Goal: Task Accomplishment & Management: Complete application form

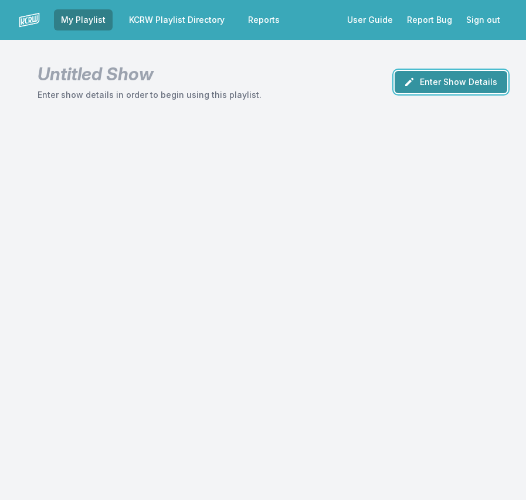
click at [423, 86] on button "Enter Show Details" at bounding box center [451, 82] width 113 height 22
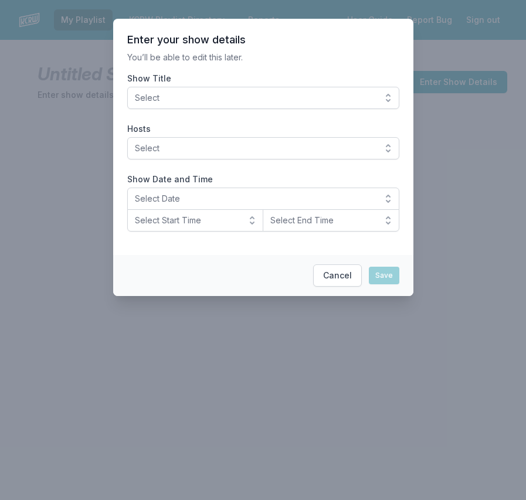
click at [208, 93] on span "Select" at bounding box center [255, 98] width 240 height 12
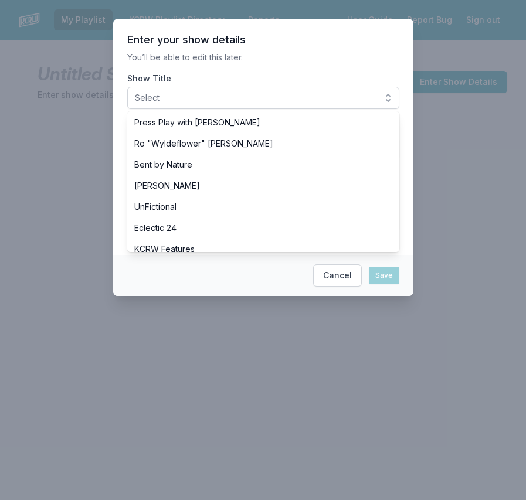
scroll to position [471, 0]
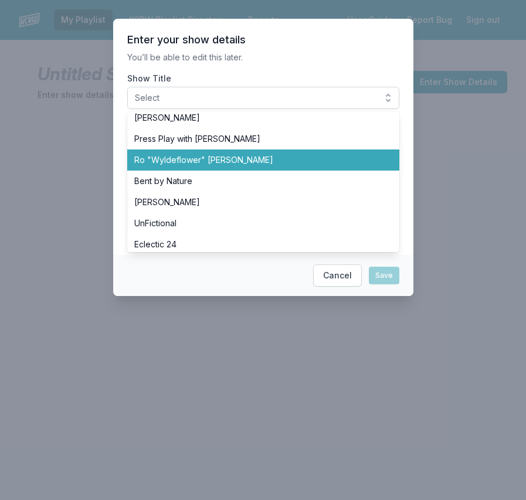
click at [210, 165] on span "Ro "Wyldeflower" [PERSON_NAME]" at bounding box center [256, 160] width 244 height 12
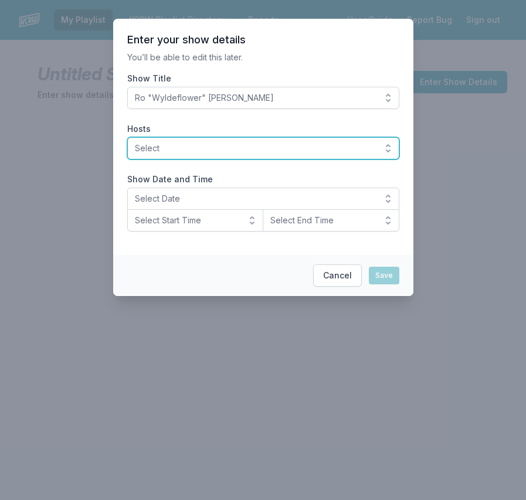
click at [188, 147] on span "Select" at bounding box center [255, 149] width 240 height 12
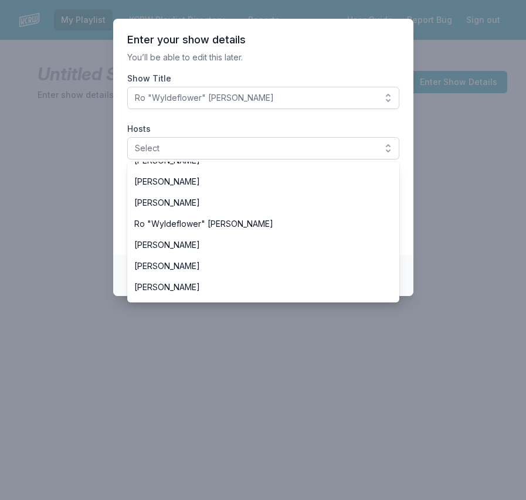
scroll to position [459, 0]
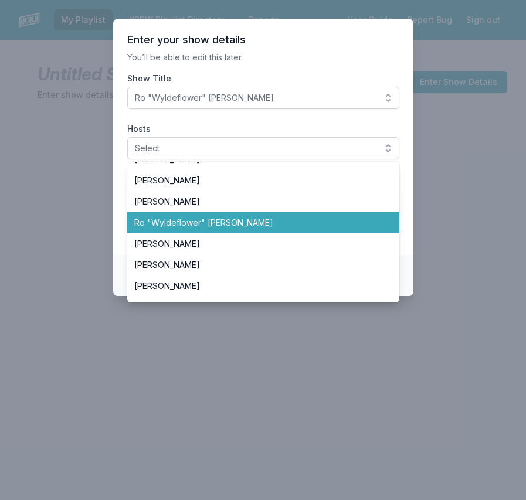
click at [208, 221] on span "Ro "Wyldeflower" [PERSON_NAME]" at bounding box center [256, 223] width 244 height 12
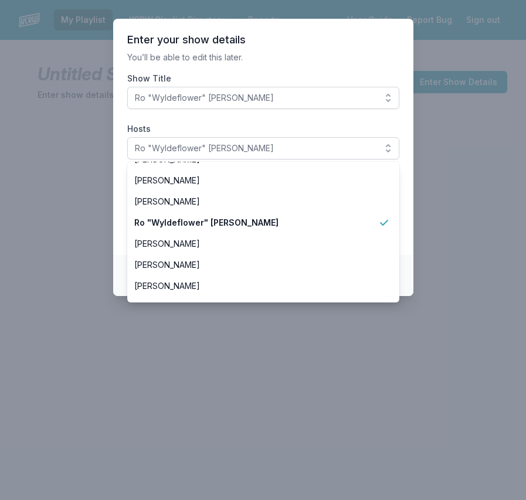
click at [123, 182] on section "Enter your show details You’ll be able to edit this later. Show Title Ro "Wylde…" at bounding box center [263, 137] width 300 height 236
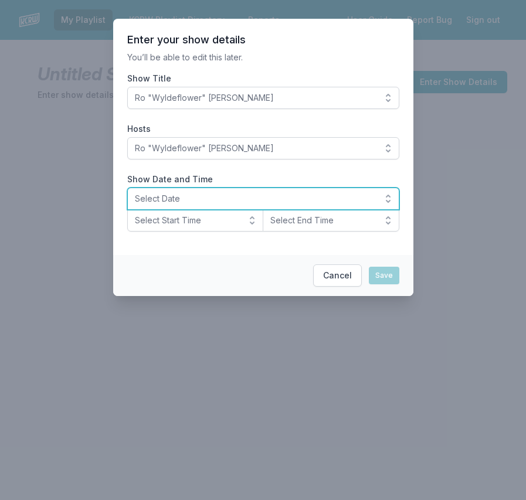
click at [174, 199] on span "Select Date" at bounding box center [255, 199] width 240 height 12
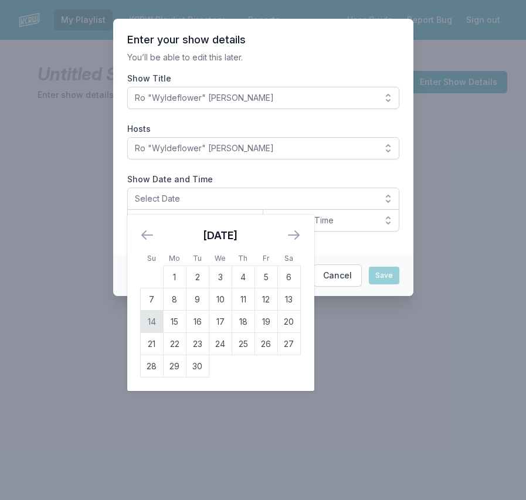
click at [149, 318] on td "14" at bounding box center [151, 322] width 23 height 22
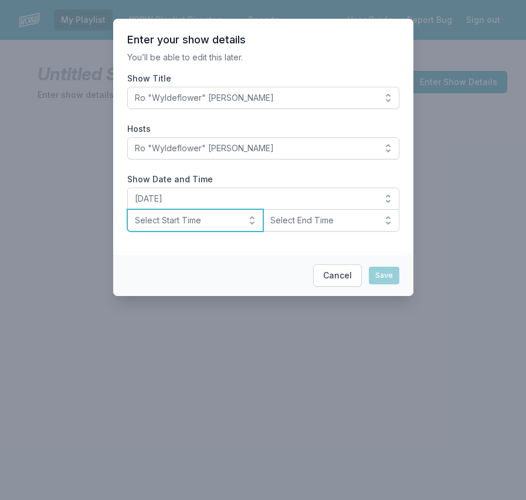
click at [160, 215] on span "Select Start Time" at bounding box center [187, 221] width 105 height 12
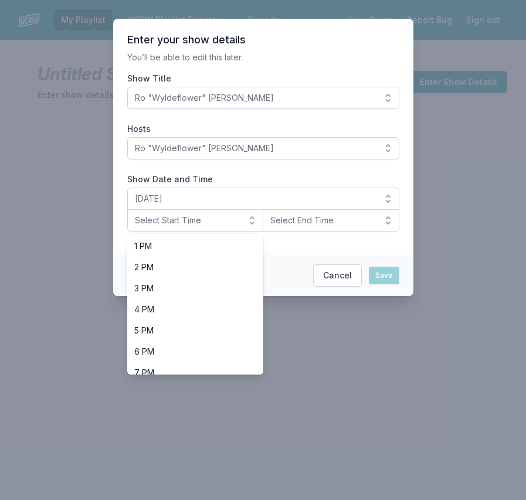
scroll to position [277, 0]
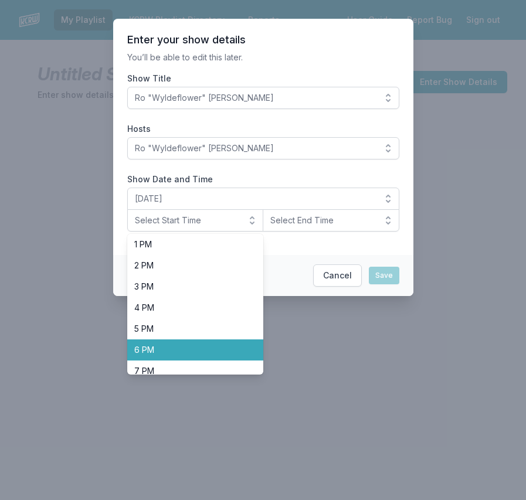
click at [151, 355] on span "6 PM" at bounding box center [188, 350] width 108 height 12
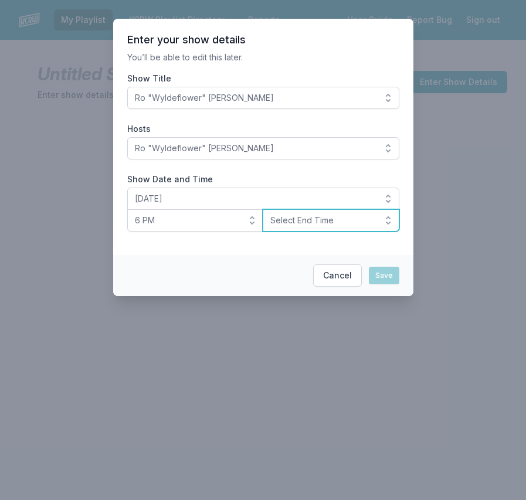
click at [308, 225] on span "Select End Time" at bounding box center [322, 221] width 105 height 12
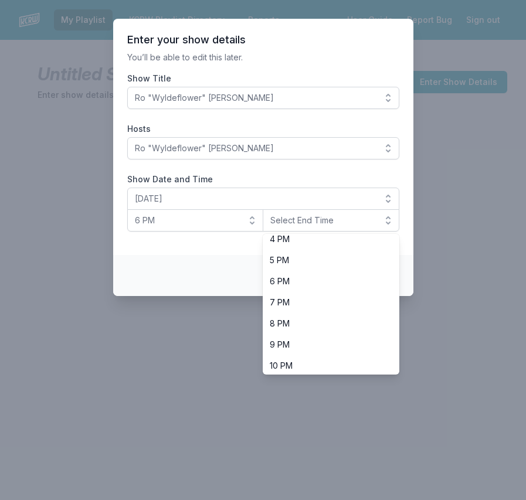
scroll to position [371, 0]
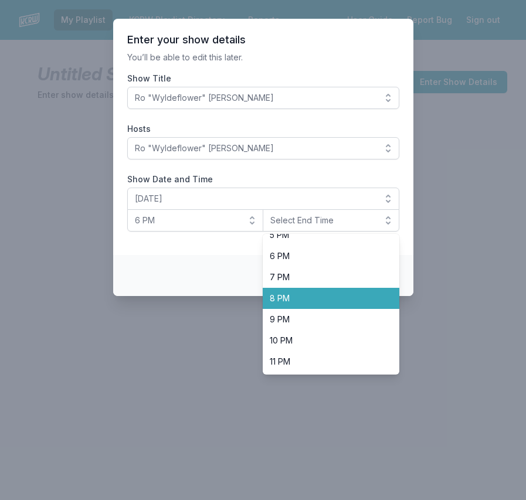
click at [290, 302] on span "8 PM" at bounding box center [324, 299] width 108 height 12
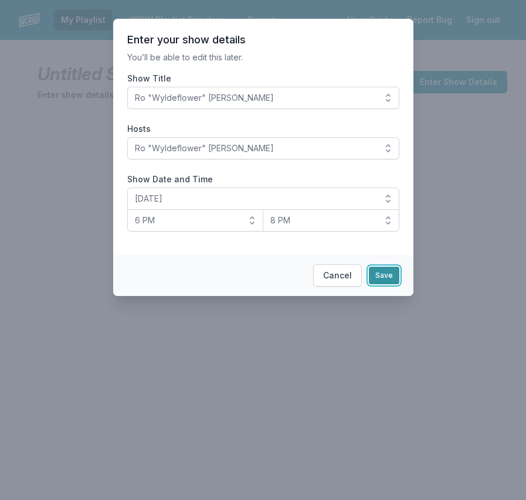
click at [386, 281] on button "Save" at bounding box center [384, 276] width 30 height 18
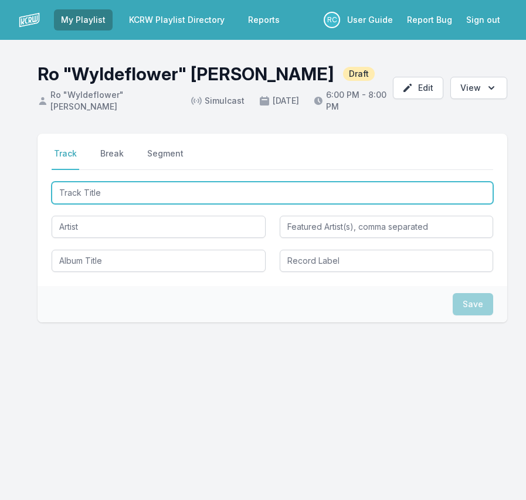
click at [436, 189] on input "Track Title" at bounding box center [273, 193] width 442 height 22
paste input "[PERSON_NAME]"
type input "[PERSON_NAME]"
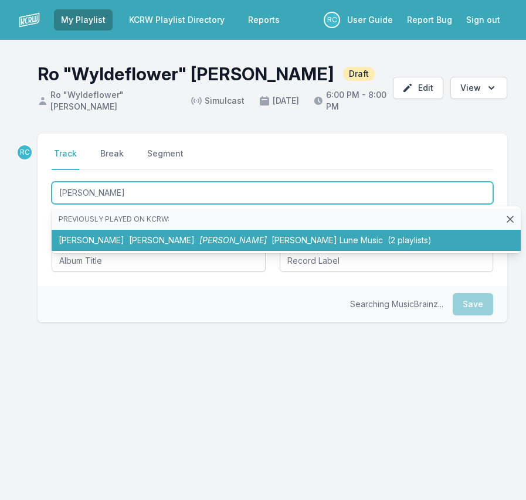
click at [193, 237] on li "Emperatriz Rosa Lune Emperatriz Rosa Lune Music (2 playlists)" at bounding box center [286, 240] width 469 height 21
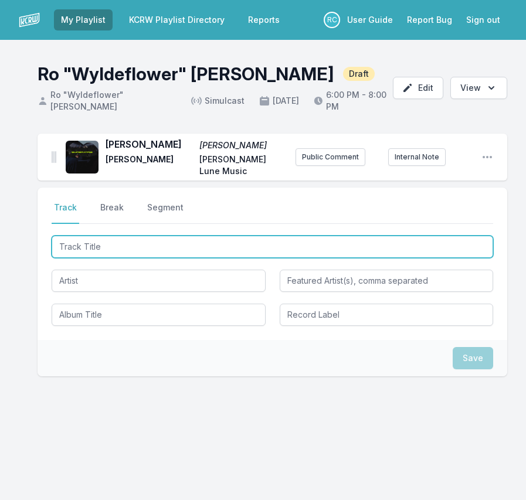
click at [405, 242] on input "Track Title" at bounding box center [273, 247] width 442 height 22
paste input "Âme contre âme"
type input "Âme contre âme"
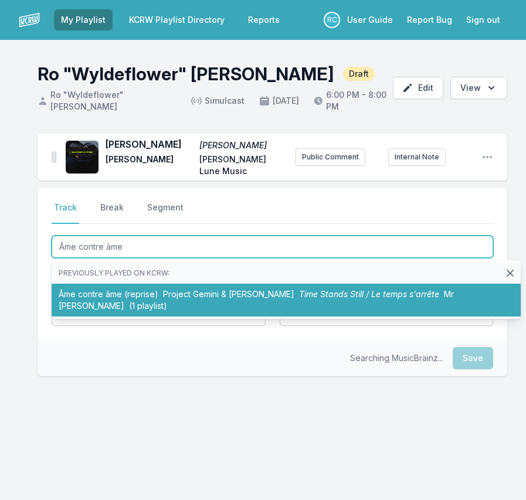
click at [144, 290] on li "Âme contre âme (reprise) Project Gemini & Wendy Martinez Time Stands Still / …" at bounding box center [286, 300] width 469 height 33
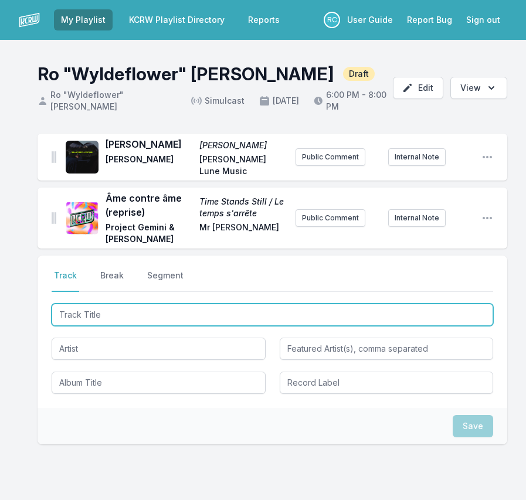
click at [453, 314] on input "Track Title" at bounding box center [273, 315] width 442 height 22
paste input "Where Did I Go Wrong?"
type input "Where Did I Go Wrong?"
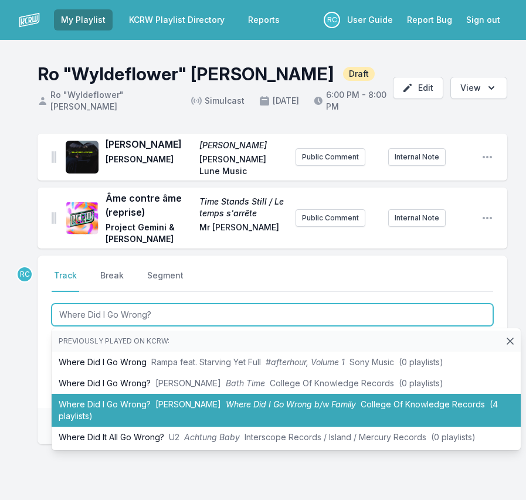
click at [157, 394] on li "Where Did I Go Wrong? Brenda Where Did I Go Wrong b/w Family College Of Knowled…" at bounding box center [286, 410] width 469 height 33
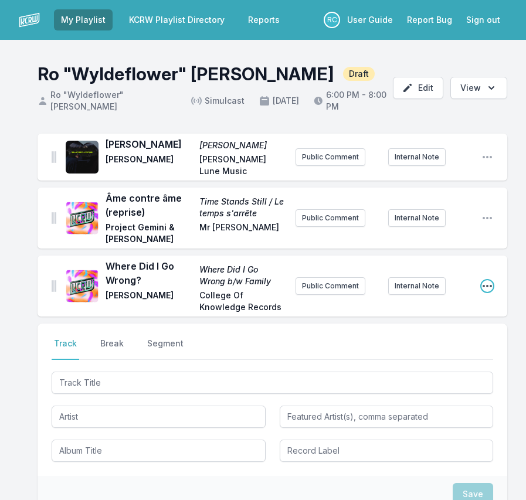
click at [487, 282] on icon "Open playlist item options" at bounding box center [487, 286] width 12 height 12
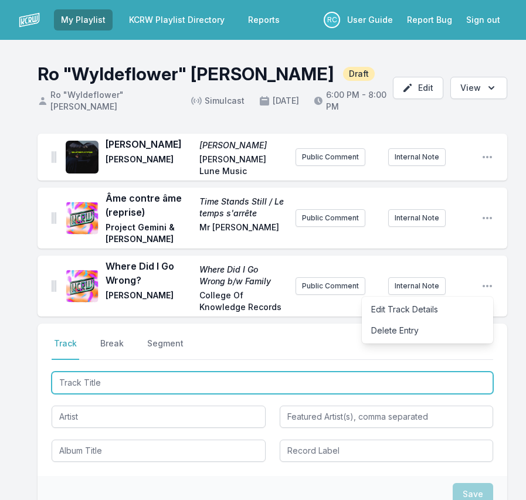
click at [74, 380] on input "Track Title" at bounding box center [273, 383] width 442 height 22
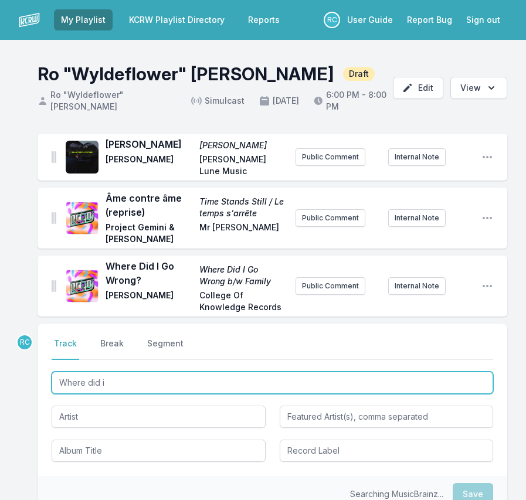
type input "Where did i"
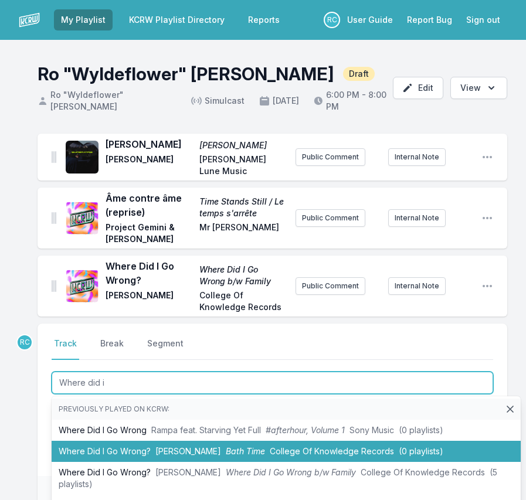
click at [112, 449] on li "Where Did I Go Wrong? Brenda Bath Time College Of Knowledge Records (0 playlist…" at bounding box center [286, 451] width 469 height 21
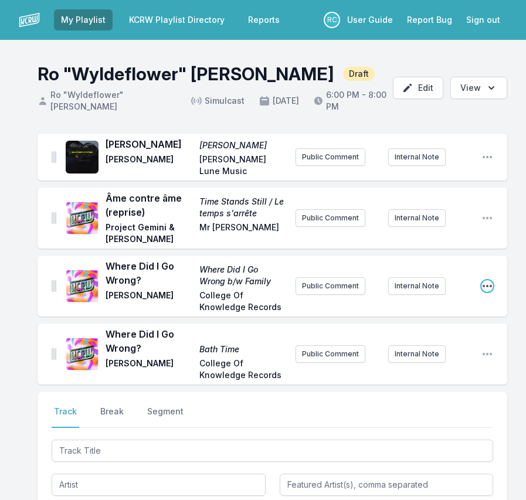
click at [486, 283] on icon "Open playlist item options" at bounding box center [487, 286] width 12 height 12
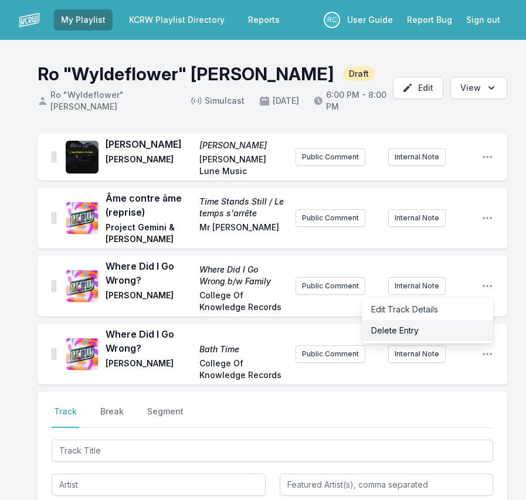
click at [396, 334] on button "Delete Entry" at bounding box center [427, 330] width 131 height 21
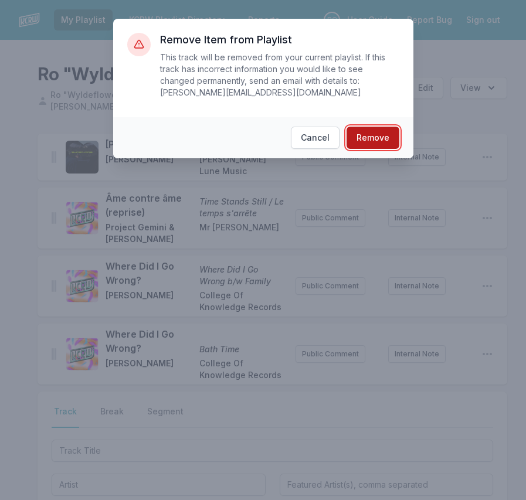
click at [374, 140] on button "Remove" at bounding box center [373, 138] width 53 height 22
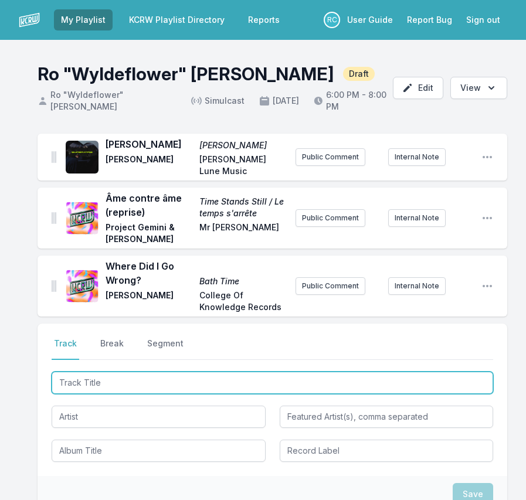
click at [436, 379] on input "Track Title" at bounding box center [273, 383] width 442 height 22
paste input "Awkward Backward"
type input "Awkward Backward"
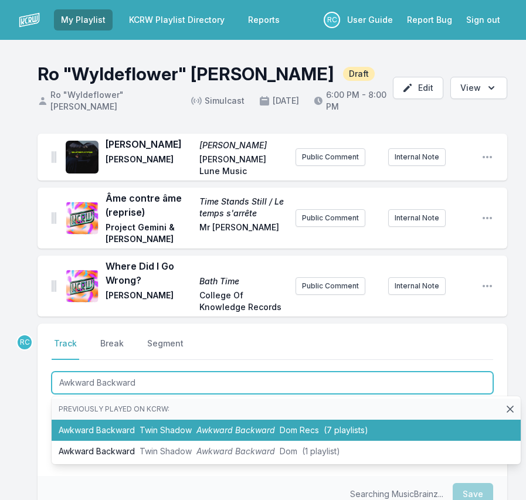
click at [160, 426] on span "Twin Shadow" at bounding box center [166, 430] width 52 height 10
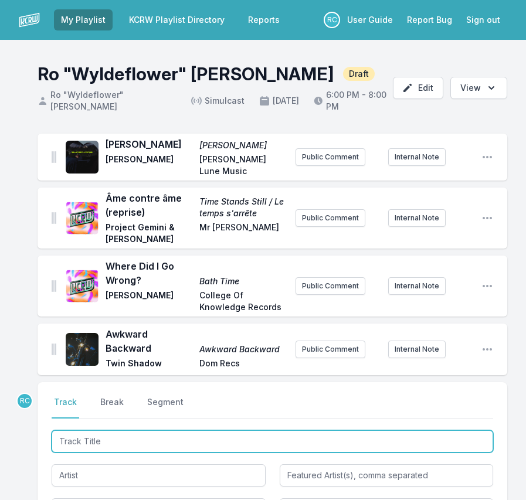
click at [433, 440] on input "Track Title" at bounding box center [273, 441] width 442 height 22
paste input "Hermeto"
type input "Hermeto"
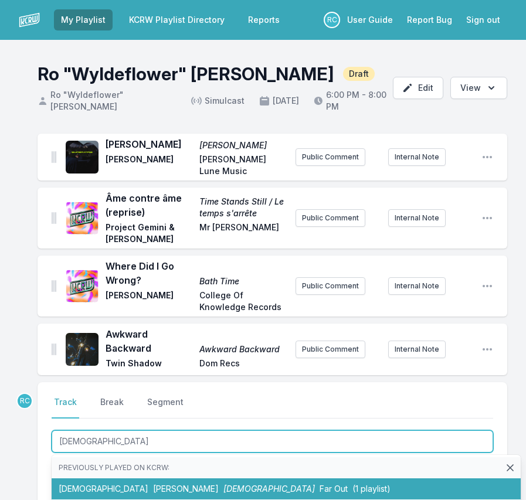
click at [153, 485] on span "Hermeto Pascoal" at bounding box center [186, 489] width 66 height 10
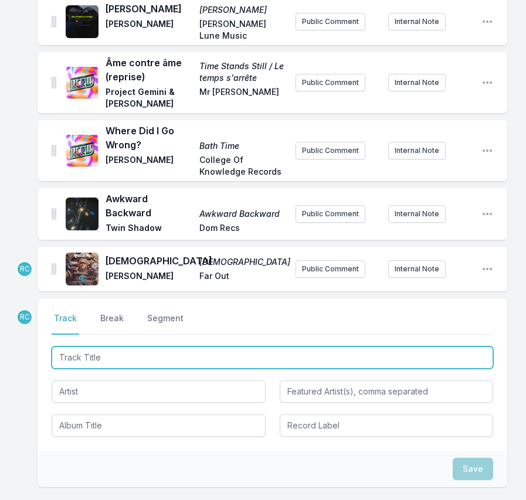
scroll to position [143, 0]
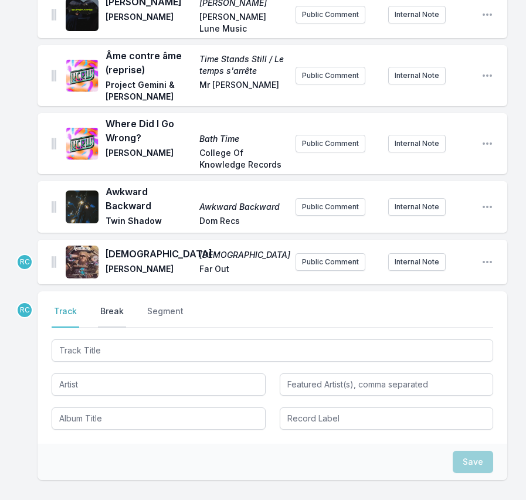
click at [114, 311] on button "Break" at bounding box center [112, 317] width 28 height 22
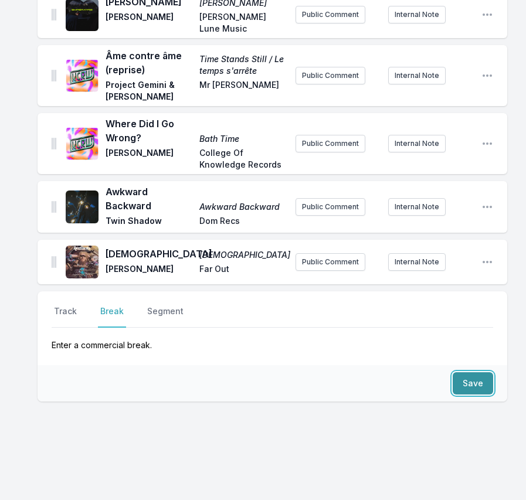
click at [474, 376] on button "Save" at bounding box center [473, 383] width 40 height 22
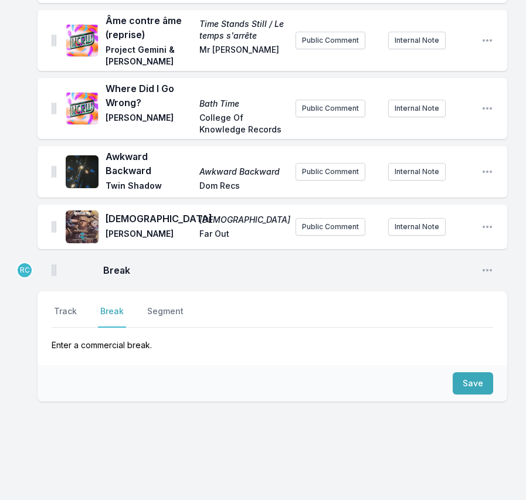
click at [63, 302] on div "Select a tab Track Break Segment Track Break Segment Enter a commercial break." at bounding box center [273, 328] width 470 height 74
click at [66, 308] on button "Track" at bounding box center [66, 317] width 28 height 22
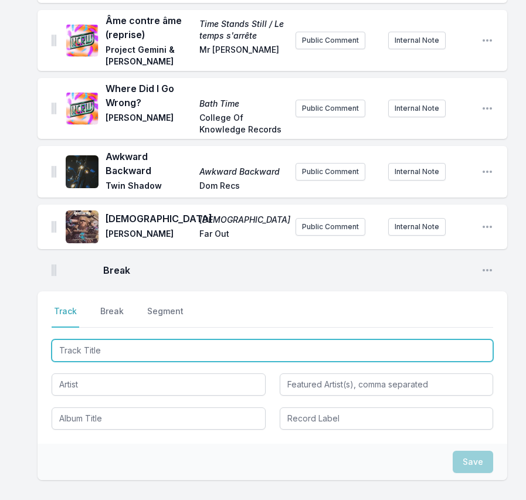
click at [200, 356] on input "Track Title" at bounding box center [273, 351] width 442 height 22
paste input "Ridin’"
type input "Ridin’"
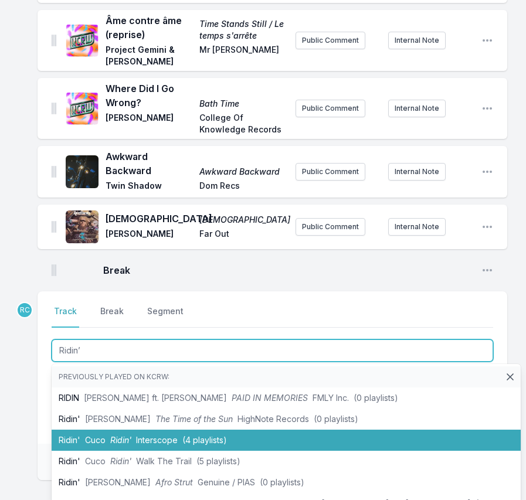
click at [136, 435] on span "Interscope" at bounding box center [157, 440] width 42 height 10
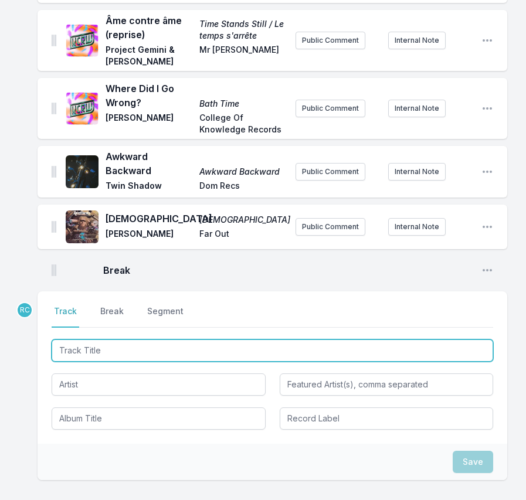
scroll to position [229, 0]
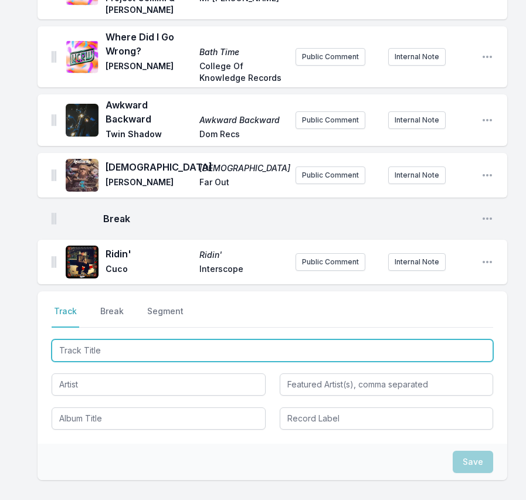
click at [414, 354] on input "Track Title" at bounding box center [273, 351] width 442 height 22
paste input "GREEN EYED (feat. Pale Jay)"
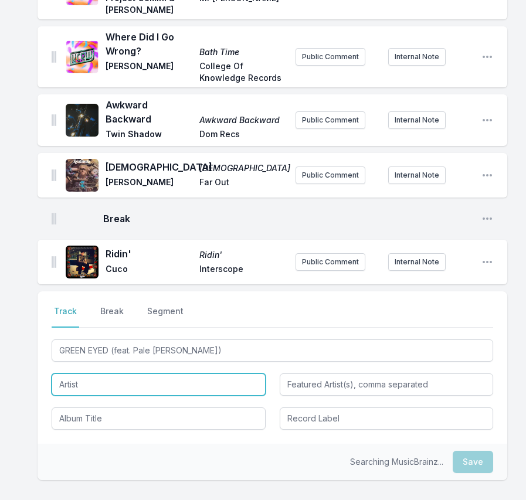
click at [121, 384] on input "Artist" at bounding box center [159, 385] width 214 height 22
type input "GREEN EYED"
type input "Pale Jay"
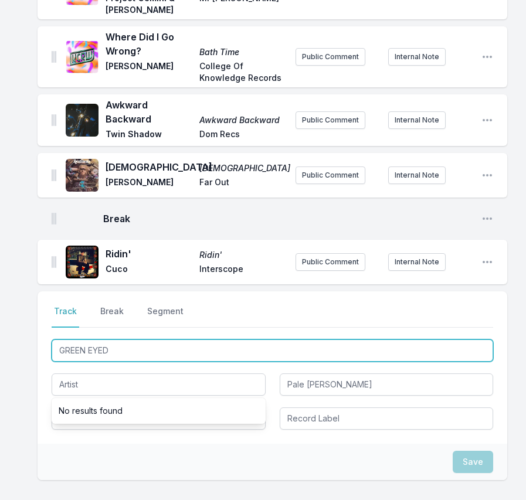
click at [358, 350] on input "GREEN EYED" at bounding box center [273, 351] width 442 height 22
type input "GREEN EYE"
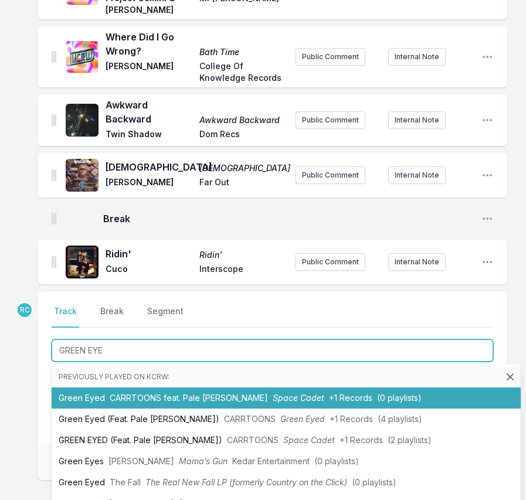
click at [273, 397] on span "Space Cadet" at bounding box center [299, 398] width 52 height 10
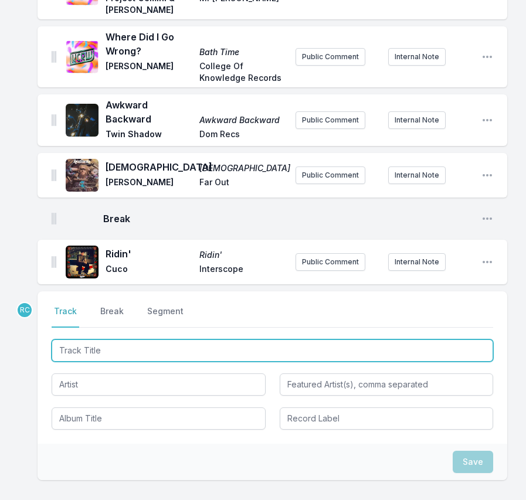
scroll to position [283, 0]
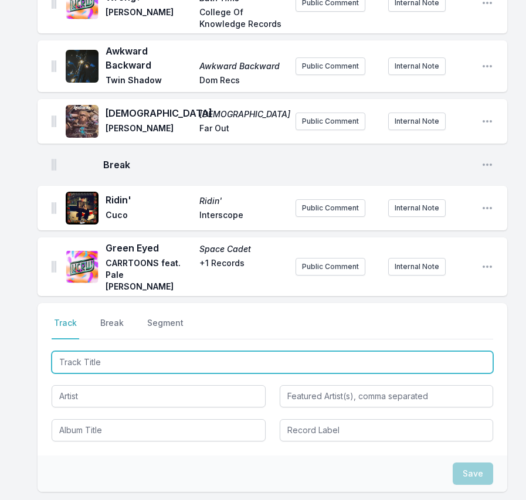
click at [428, 351] on input "Track Title" at bounding box center [273, 362] width 442 height 22
paste input "Never Gone Take Away My Love"
type input "Never Gone Take Away My Love"
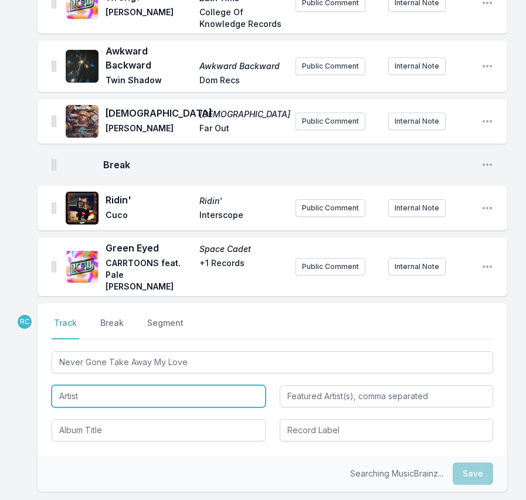
click at [182, 385] on input "Artist" at bounding box center [159, 396] width 214 height 22
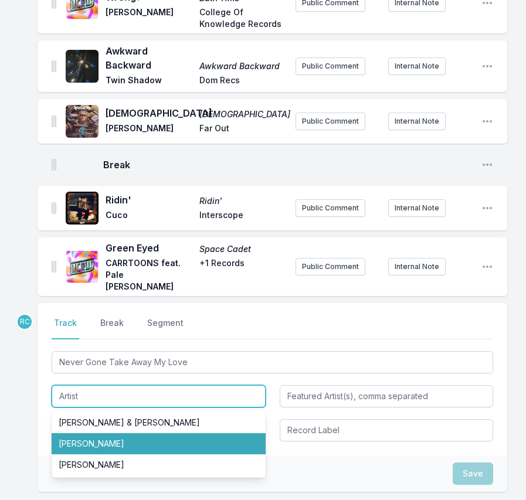
click at [150, 436] on li "Charlie Bereal" at bounding box center [159, 443] width 214 height 21
type input "Charlie Bereal"
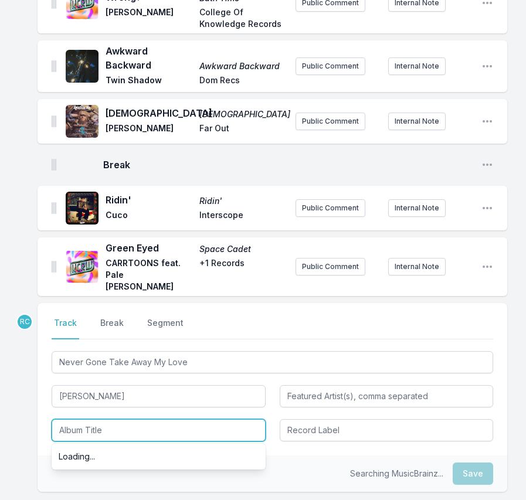
click at [80, 419] on input "Album Title" at bounding box center [159, 430] width 214 height 22
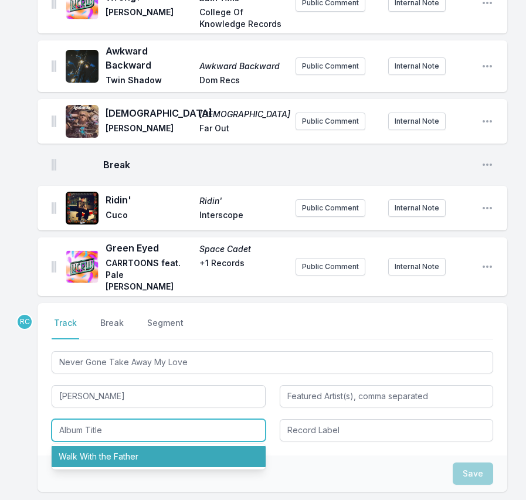
click at [87, 451] on li "Walk With the Father" at bounding box center [159, 456] width 214 height 21
type input "Walk With the Father"
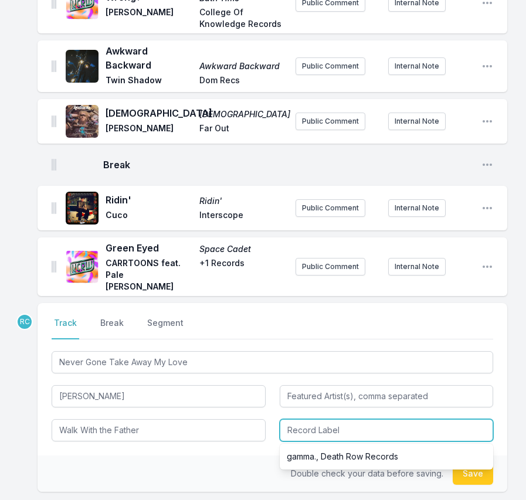
click at [323, 419] on input "Record Label" at bounding box center [387, 430] width 214 height 22
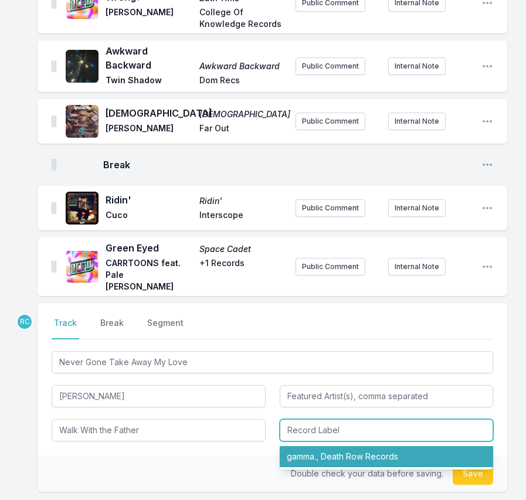
click at [333, 446] on li "gamma., Death Row Records" at bounding box center [387, 456] width 214 height 21
type input "gamma., Death Row Records"
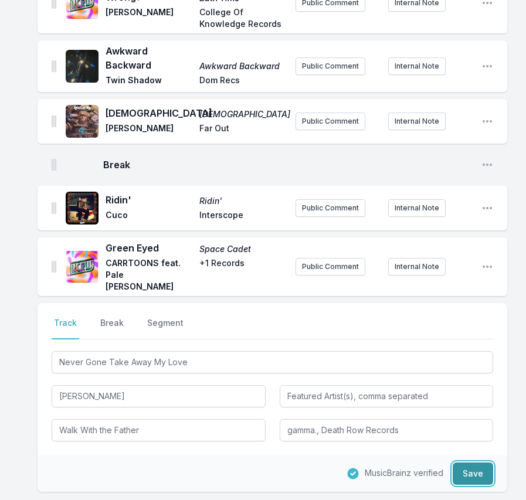
click at [469, 463] on button "Save" at bounding box center [473, 474] width 40 height 22
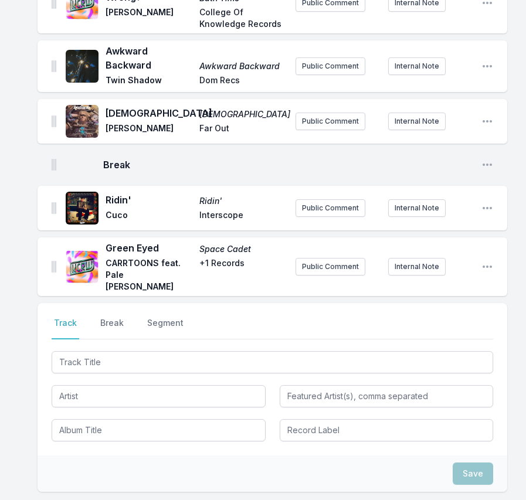
scroll to position [351, 0]
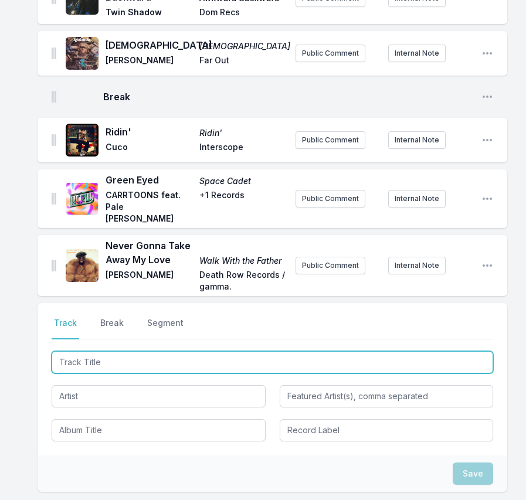
click at [411, 353] on input "Track Title" at bounding box center [273, 362] width 442 height 22
paste input "Hoy Que Llueve (feat. Trish Toledo)"
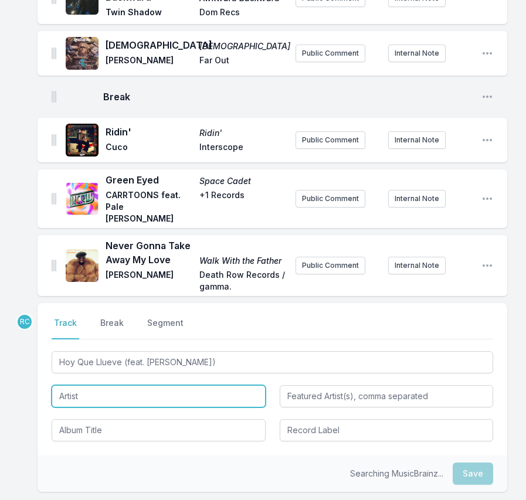
click at [94, 385] on input "Artist" at bounding box center [159, 396] width 214 height 22
type input "Hoy Que Llueve"
type input "Trish Toledo"
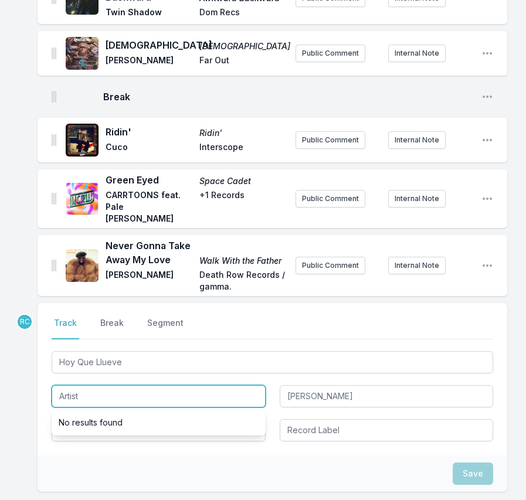
paste input "ada"
type input "a"
paste input "ada"
paste input "Adrian Ques"
type input "Adrian Quesada"
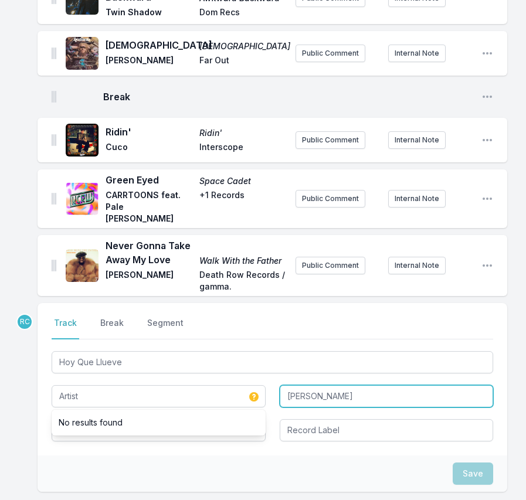
type input "Adrian Quesada"
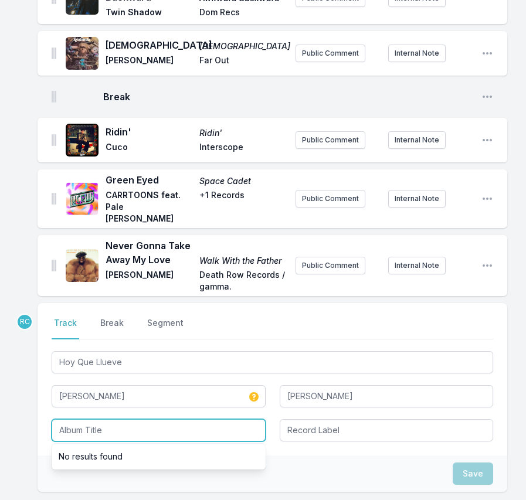
paste input "Boleros Psicodélicos II"
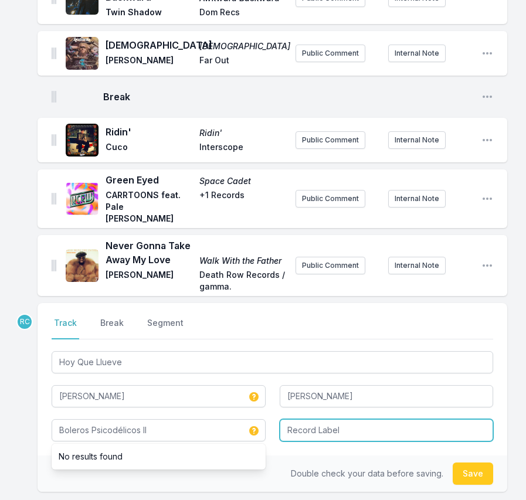
type input "Boleros Psicodélicos II"
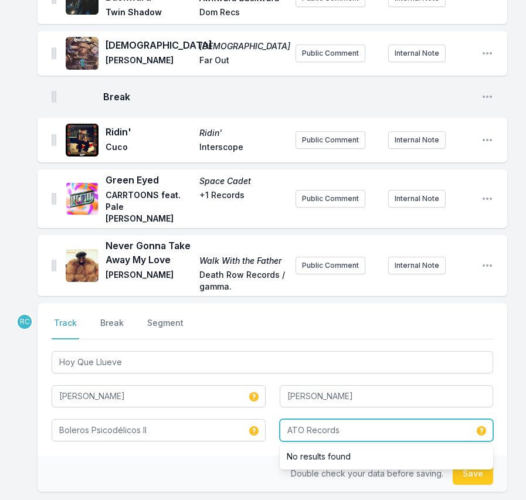
type input "ATO Records"
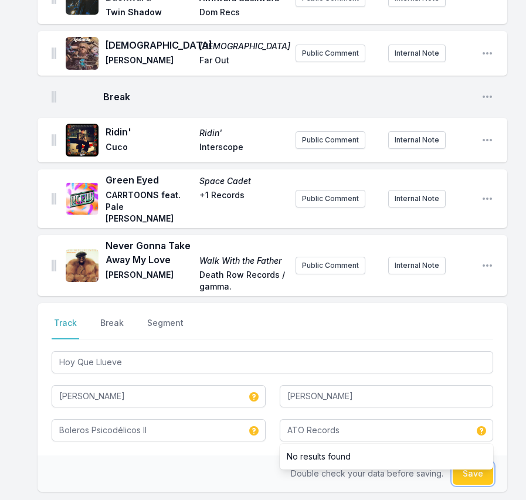
click at [483, 463] on button "Save" at bounding box center [473, 474] width 40 height 22
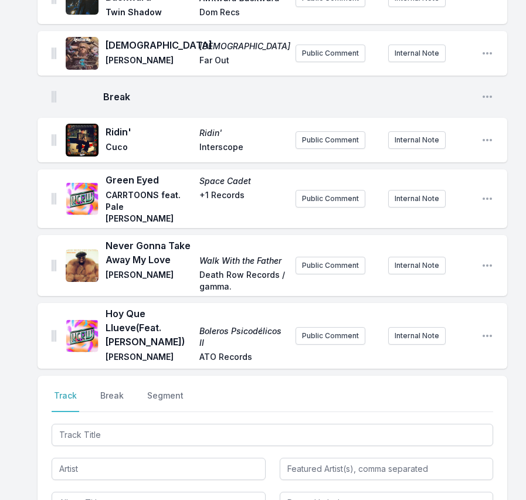
scroll to position [410, 0]
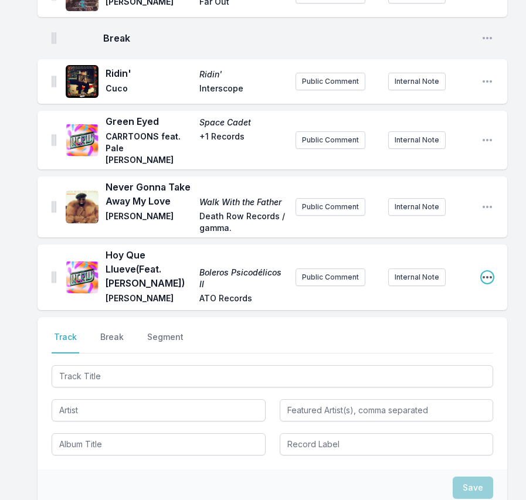
click at [493, 272] on icon "Open playlist item options" at bounding box center [487, 278] width 12 height 12
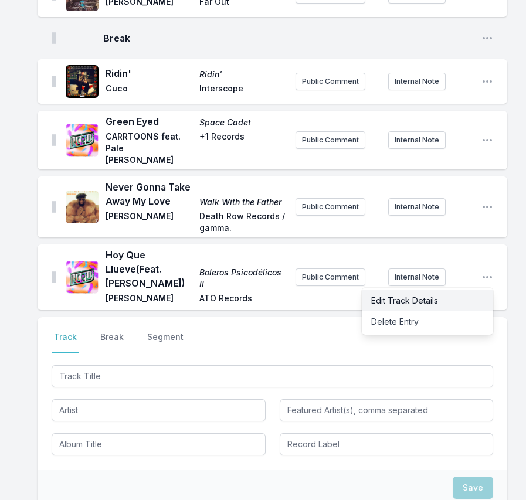
click at [443, 290] on button "Edit Track Details" at bounding box center [427, 300] width 131 height 21
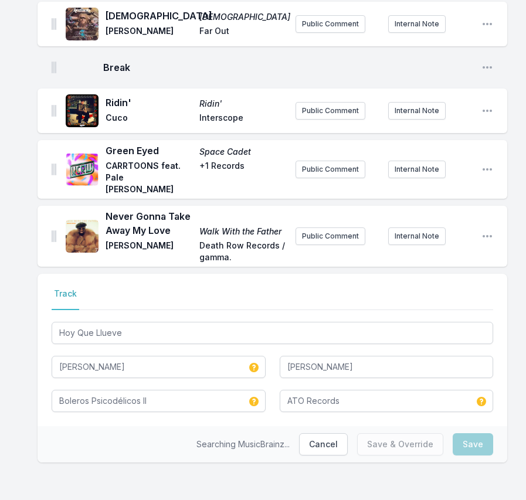
scroll to position [367, 0]
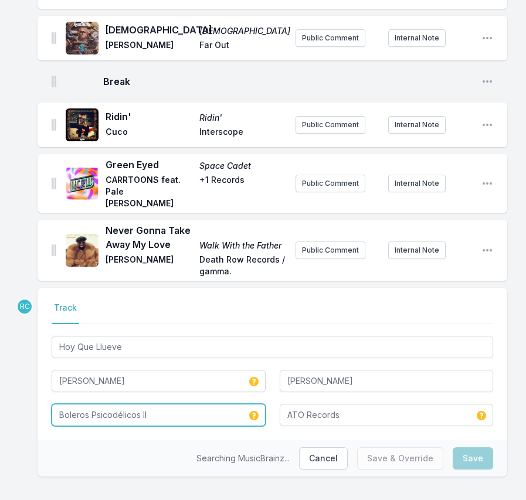
click at [120, 405] on input "Boleros Psicodélicos II" at bounding box center [159, 415] width 214 height 22
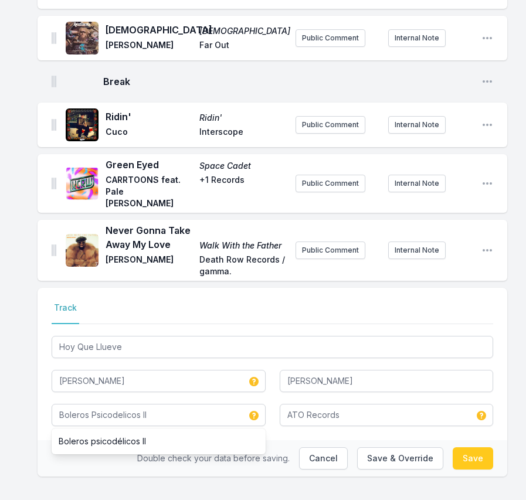
click at [289, 440] on div "Double check your data before saving. Cancel Save & Override Save" at bounding box center [273, 458] width 470 height 36
click at [464, 447] on button "Save" at bounding box center [473, 458] width 40 height 22
type input "Boleros Psicodélicos II"
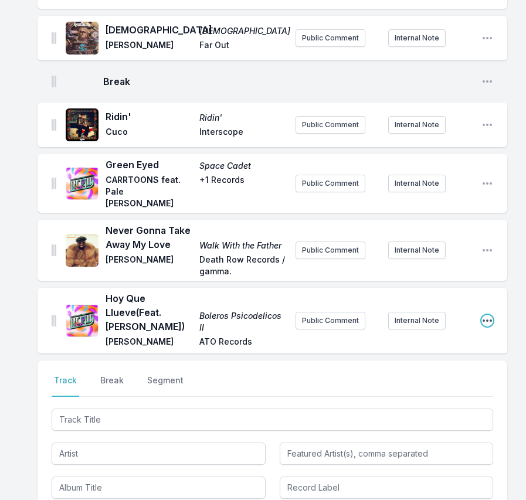
click at [489, 315] on icon "Open playlist item options" at bounding box center [487, 321] width 12 height 12
click at [438, 334] on button "Edit Track Details" at bounding box center [427, 344] width 131 height 21
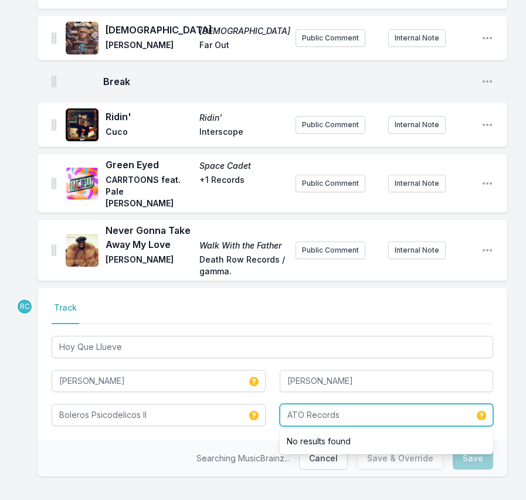
drag, startPoint x: 303, startPoint y: 401, endPoint x: 314, endPoint y: 413, distance: 16.2
click at [314, 413] on div "Select a tab Track Track Hoy Que Llueve Adrian Quesada Trish Toledo Boleros Psi…" at bounding box center [273, 364] width 470 height 152
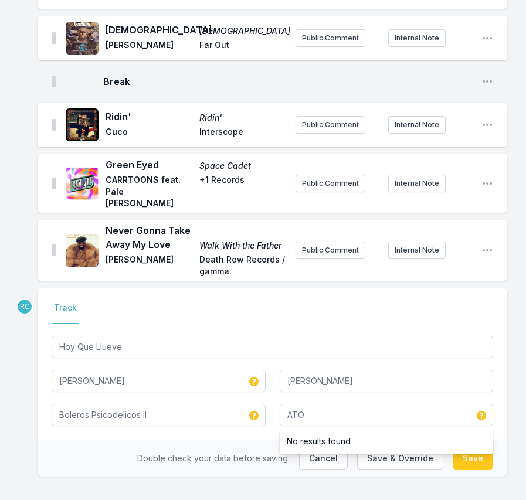
click at [408, 464] on div "Emperatriz Emperatriz Rosa Lune Rosa Lune Music Public Comment Internal Note Op…" at bounding box center [263, 140] width 526 height 747
click at [474, 447] on button "Save" at bounding box center [473, 458] width 40 height 22
type input "ATO Records"
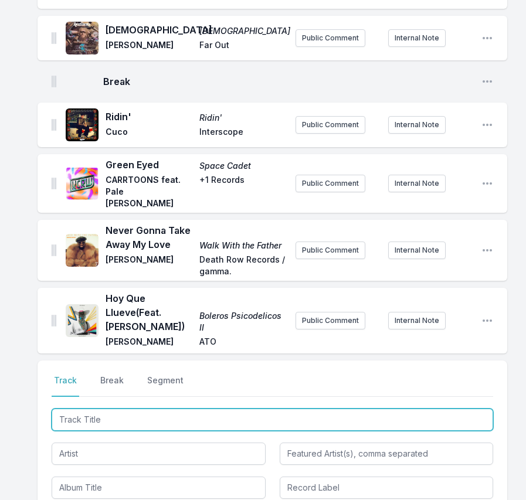
click at [422, 409] on input "Track Title" at bounding box center [273, 420] width 442 height 22
paste input "Love Me Like I Love You"
type input "Love Me Like I Love You"
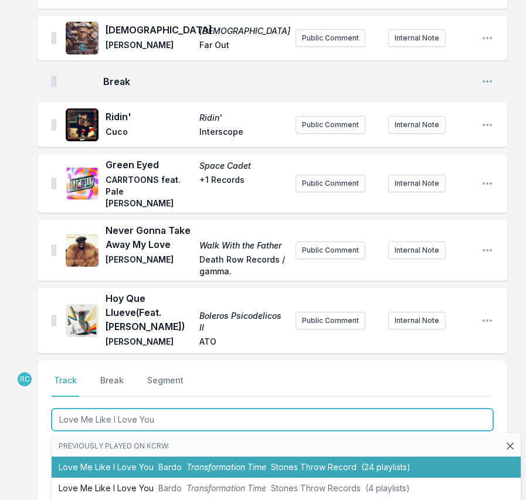
click at [101, 457] on li "Love Me Like I Love You Bardo Transformation Time Stones Throw Record (24 playl…" at bounding box center [286, 467] width 469 height 21
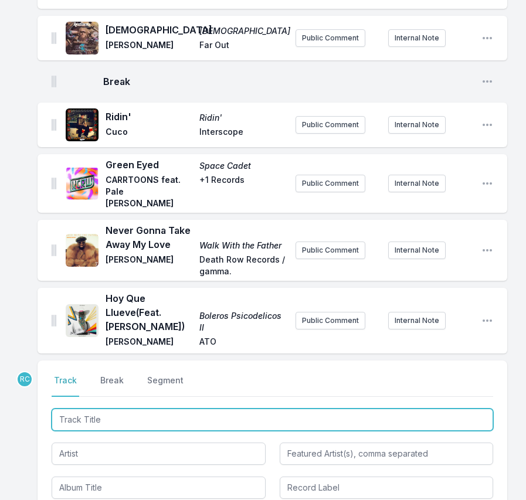
scroll to position [425, 0]
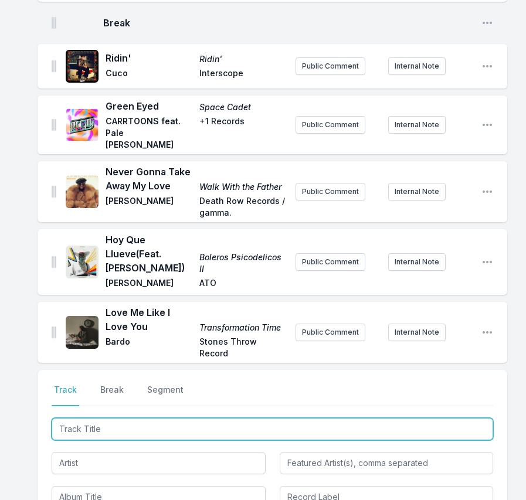
click at [432, 418] on input "Track Title" at bounding box center [273, 429] width 442 height 22
paste input "Chrysanthemum"
type input "Chrysanthemum"
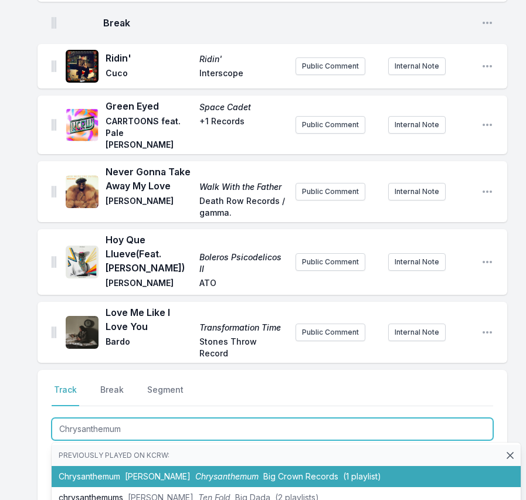
click at [195, 472] on span "Chrysanthemum" at bounding box center [226, 477] width 63 height 10
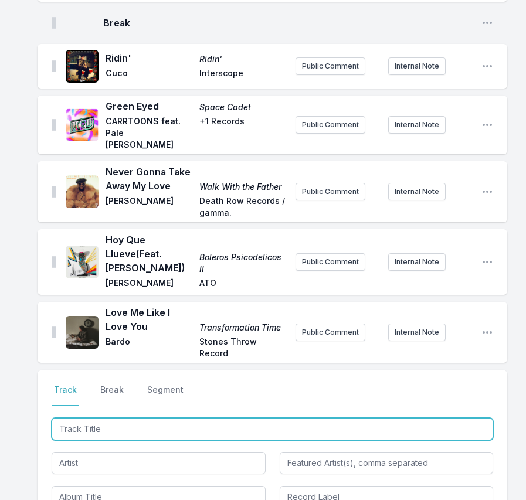
scroll to position [477, 0]
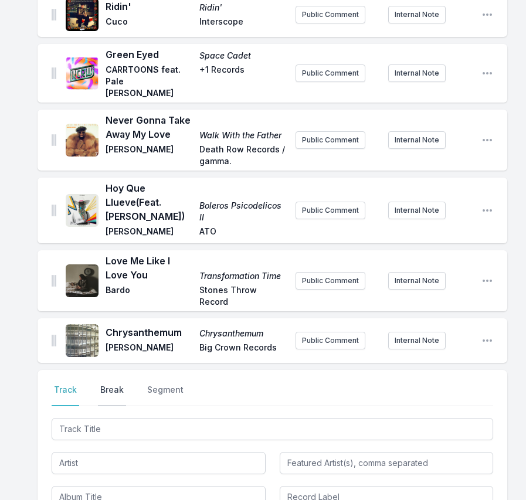
click at [119, 384] on button "Break" at bounding box center [112, 395] width 28 height 22
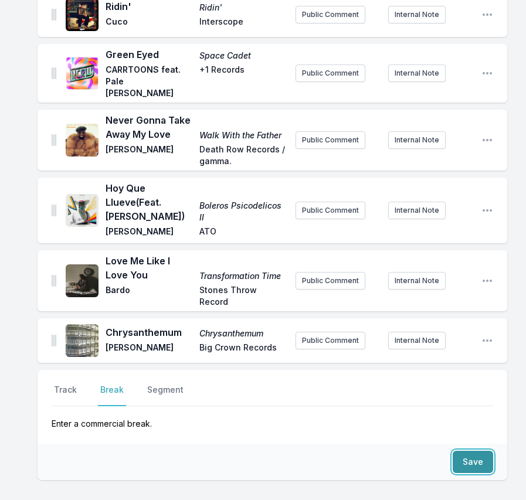
click at [474, 451] on button "Save" at bounding box center [473, 462] width 40 height 22
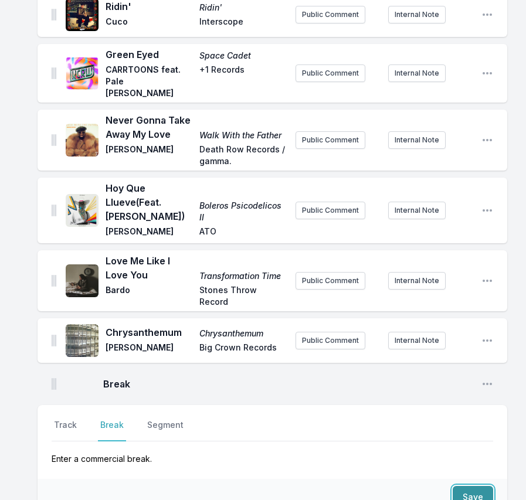
scroll to position [512, 0]
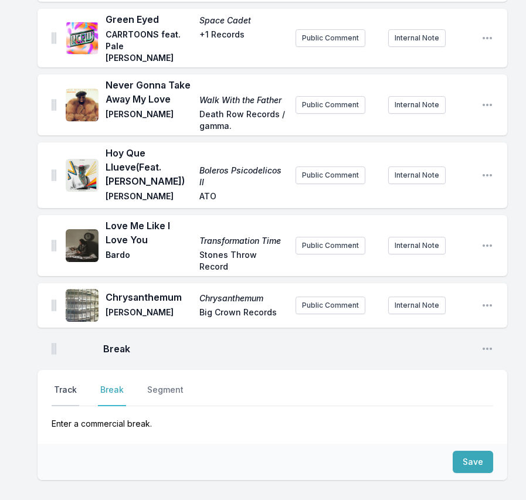
click at [61, 384] on button "Track" at bounding box center [66, 395] width 28 height 22
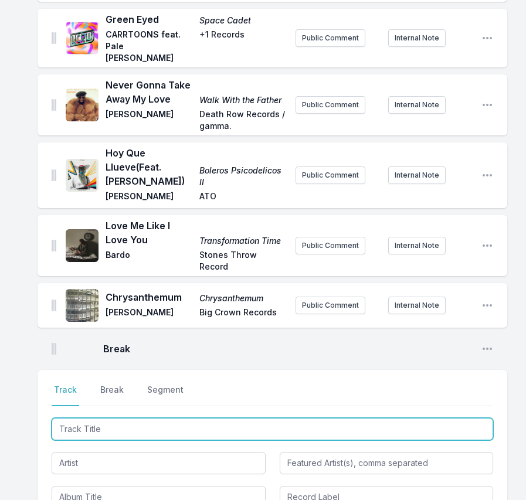
click at [411, 418] on input "Track Title" at bounding box center [273, 429] width 442 height 22
paste input "All I Need"
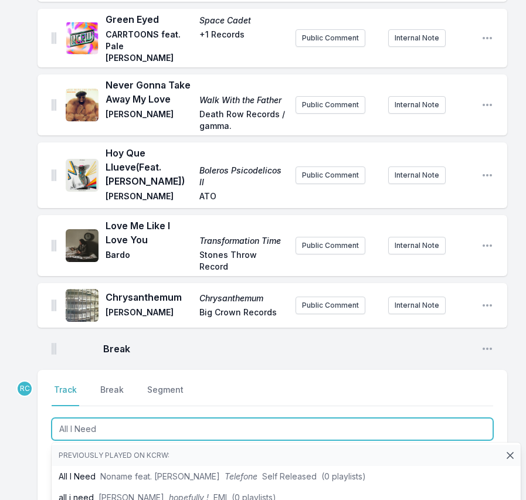
type input "All I Need"
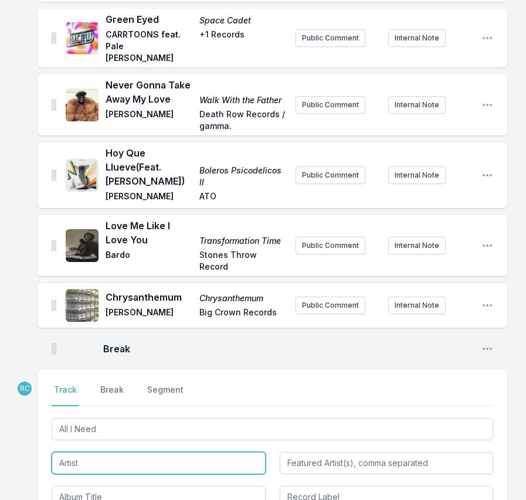
click at [72, 452] on input "Artist" at bounding box center [159, 463] width 214 height 22
paste input "Air & Beth Hirsch"
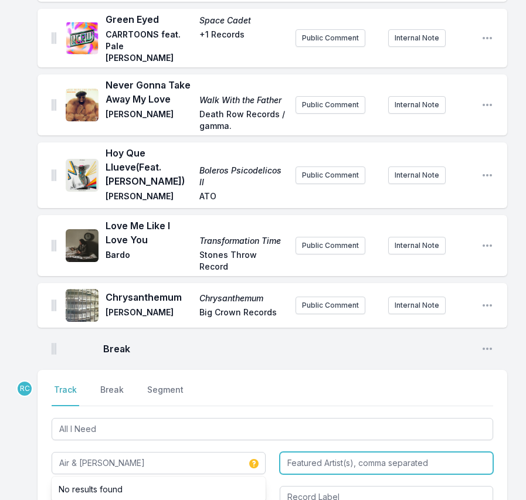
type input "Air & Beth Hirsch"
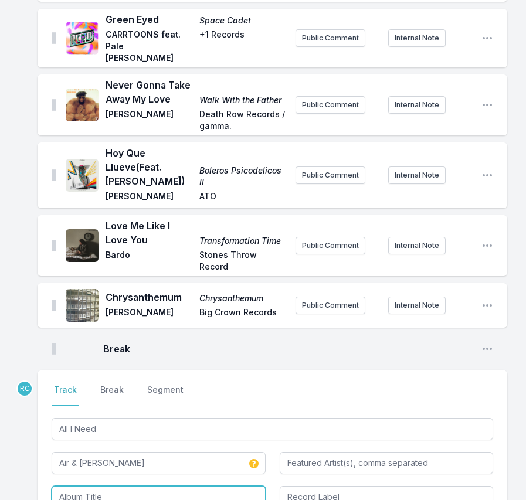
paste input "Moon Safari"
type input "Moon Safari"
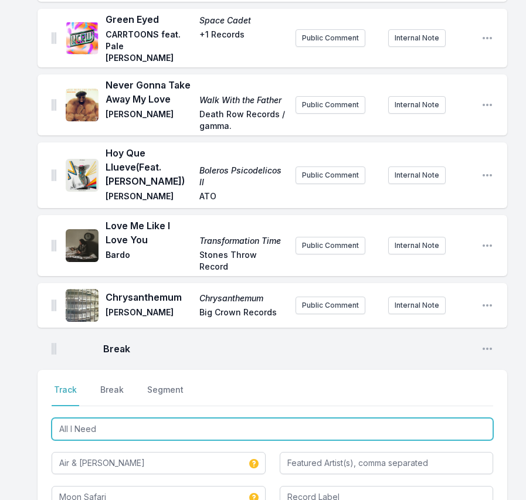
click at [116, 418] on input "All I Need" at bounding box center [273, 429] width 442 height 22
type input "All I Nee"
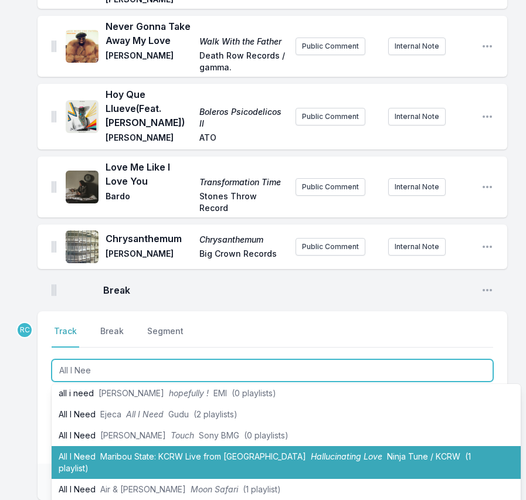
scroll to position [46, 0]
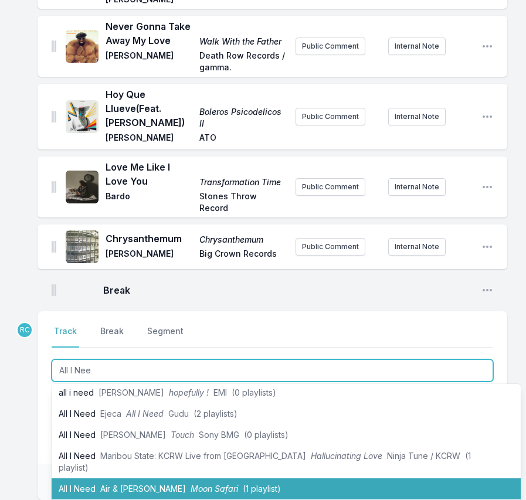
click at [140, 484] on span "Air & Beth Hirsch" at bounding box center [143, 489] width 86 height 10
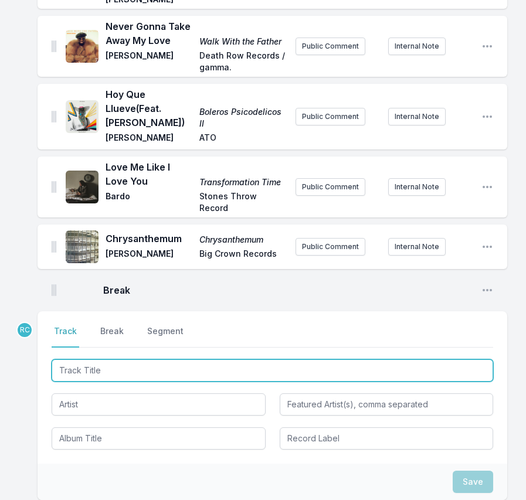
scroll to position [672, 0]
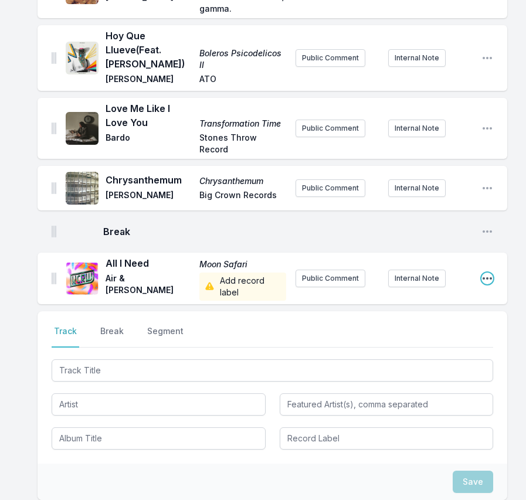
click at [487, 273] on icon "Open playlist item options" at bounding box center [487, 279] width 12 height 12
click at [432, 291] on button "Edit Track Details" at bounding box center [427, 301] width 131 height 21
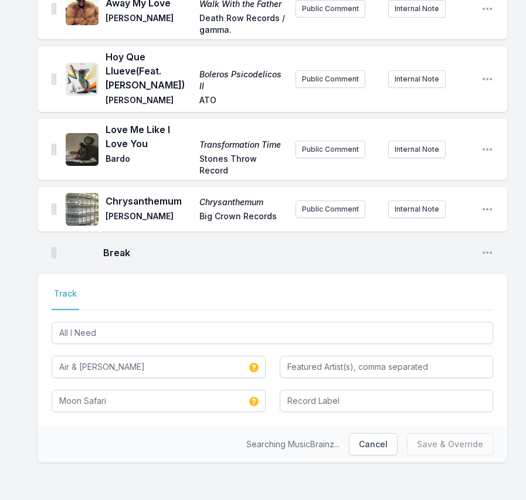
scroll to position [613, 0]
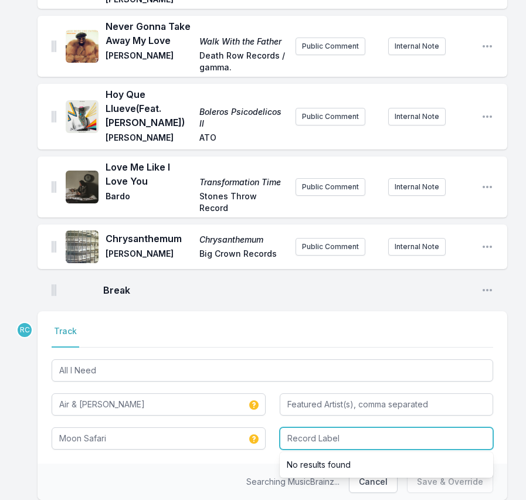
click at [347, 428] on input "Record Label" at bounding box center [387, 439] width 214 height 22
paste input "Virgin Records"
type input "Virgin Records"
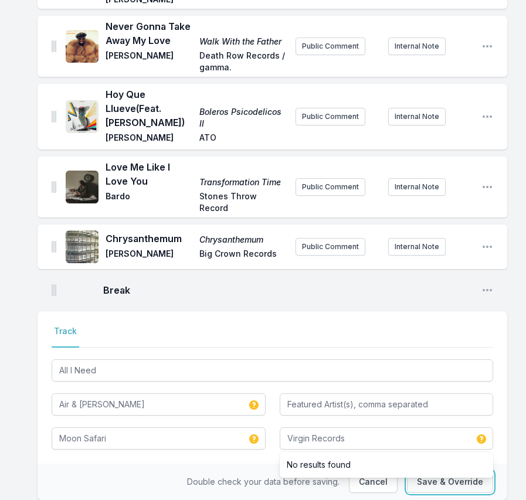
click at [452, 471] on button "Save & Override" at bounding box center [450, 482] width 86 height 22
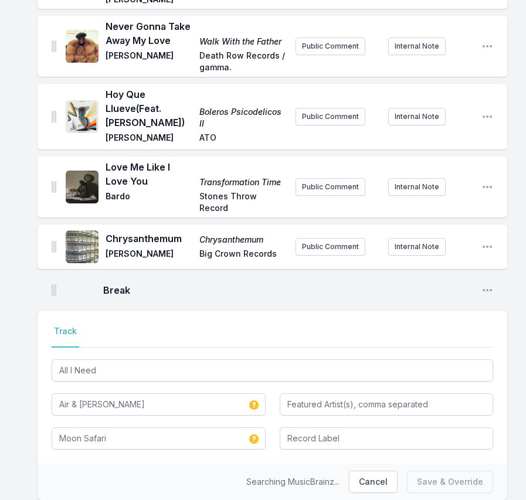
scroll to position [620, 0]
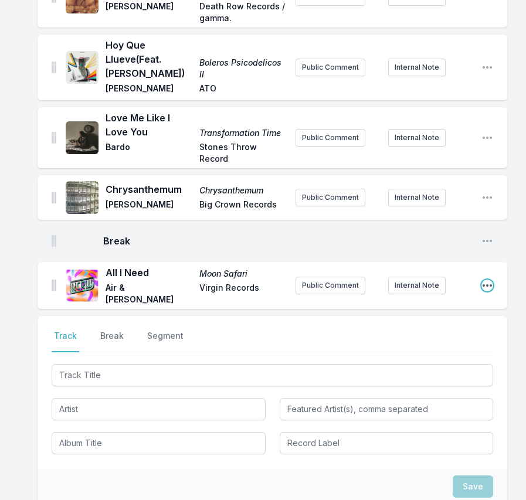
click at [485, 280] on icon "Open playlist item options" at bounding box center [487, 286] width 12 height 12
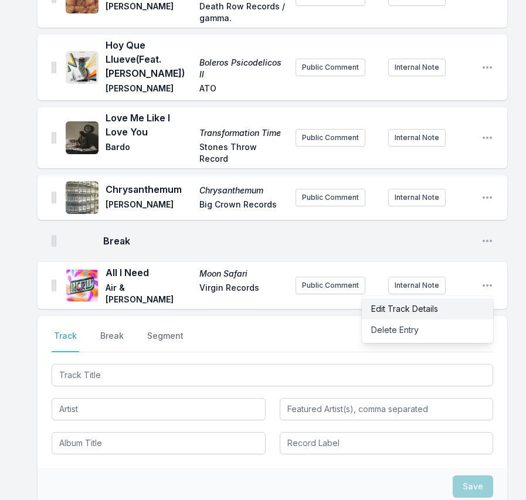
click at [452, 299] on button "Edit Track Details" at bounding box center [427, 309] width 131 height 21
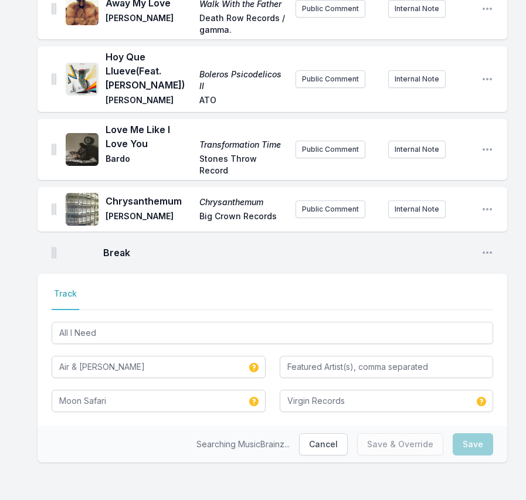
scroll to position [571, 0]
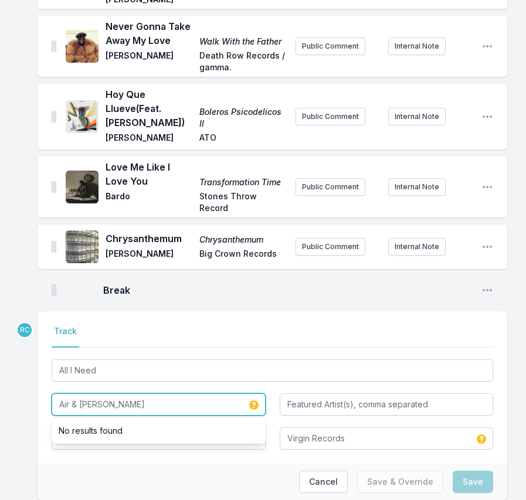
drag, startPoint x: 145, startPoint y: 368, endPoint x: 70, endPoint y: 369, distance: 75.7
click at [70, 394] on input "Air & Beth Hirsch" at bounding box center [159, 405] width 214 height 22
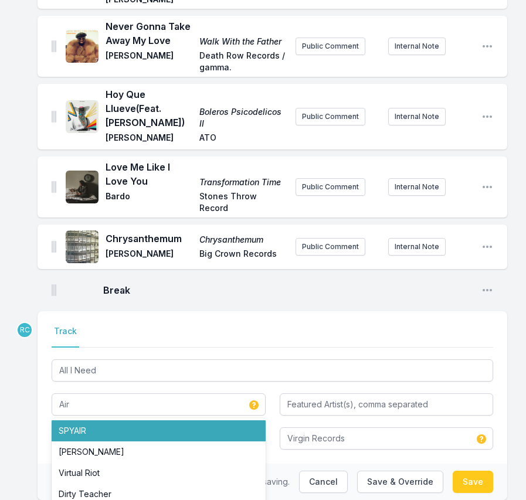
click at [321, 477] on div "Emperatriz Emperatriz Rosa Lune Rosa Lune Music Public Comment Internal Note Op…" at bounding box center [263, 50] width 526 height 975
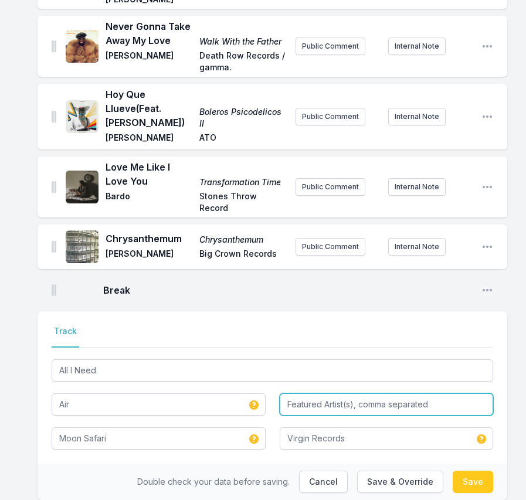
click at [390, 394] on input "Featured Artist(s), comma separated" at bounding box center [387, 405] width 214 height 22
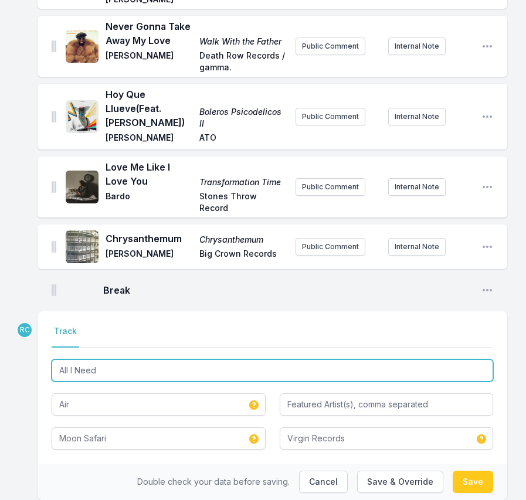
click at [188, 360] on input "All I Need" at bounding box center [273, 371] width 442 height 22
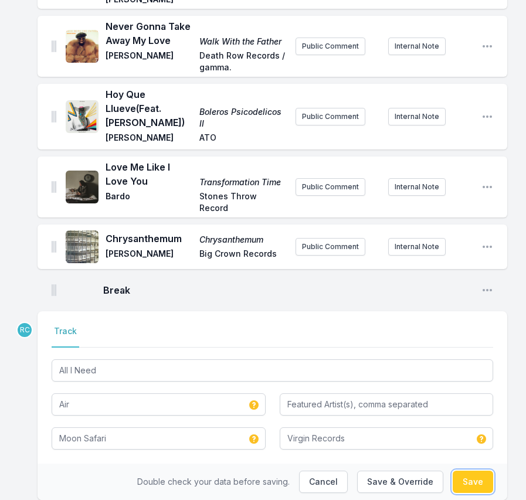
click at [478, 471] on button "Save" at bounding box center [473, 482] width 40 height 22
type input "Air & Beth Hirsch"
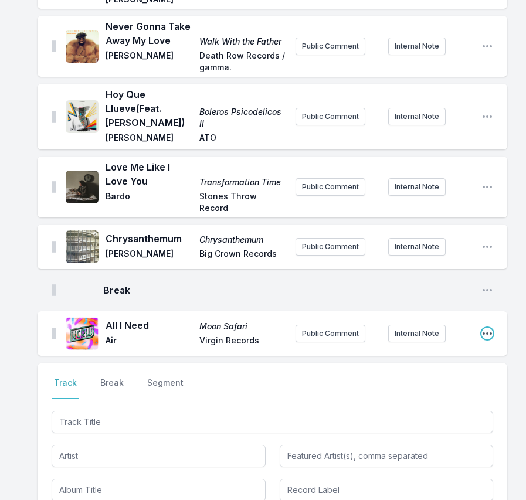
click at [490, 328] on icon "Open playlist item options" at bounding box center [487, 334] width 12 height 12
click at [434, 347] on button "Edit Track Details" at bounding box center [427, 357] width 131 height 21
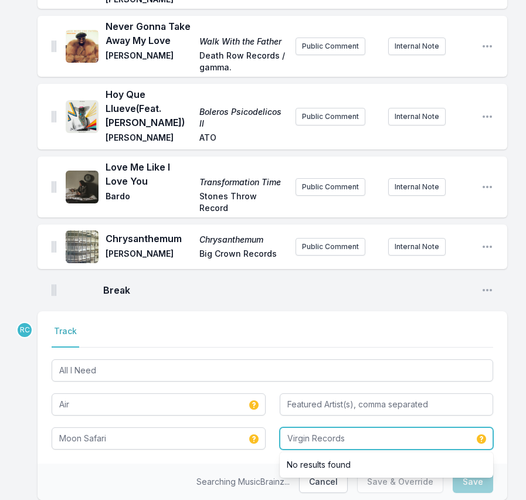
click at [369, 428] on input "Virgin Records" at bounding box center [387, 439] width 214 height 22
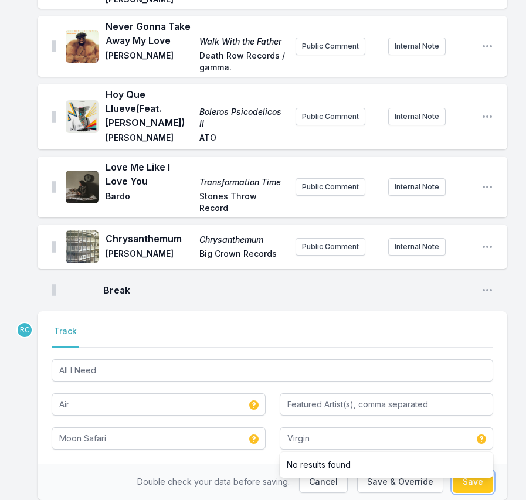
click at [470, 471] on button "Save" at bounding box center [473, 482] width 40 height 22
type input "Virgin Records"
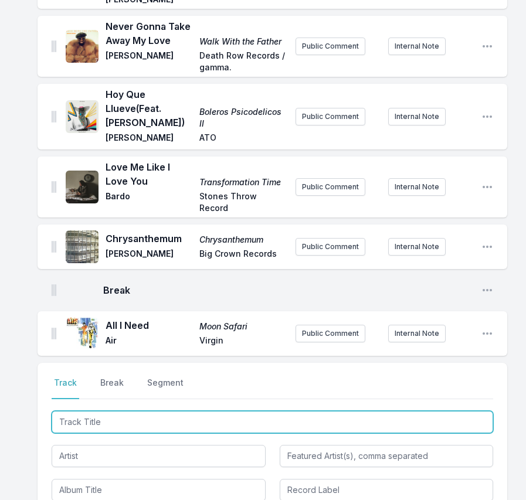
click at [438, 411] on input "Track Title" at bounding box center [273, 422] width 442 height 22
paste input "Cover Girl"
type input "Cover Girl"
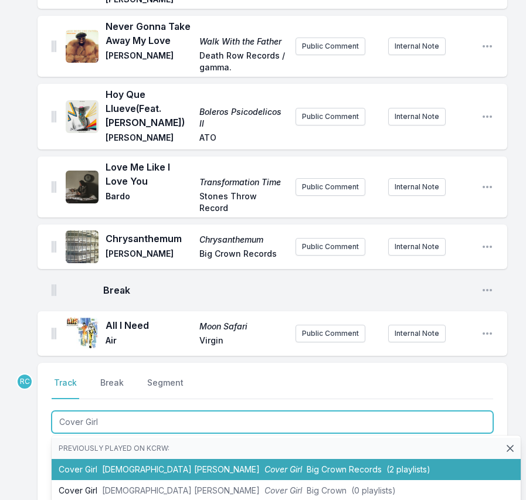
click at [110, 464] on span "Lady Wray" at bounding box center [181, 469] width 158 height 10
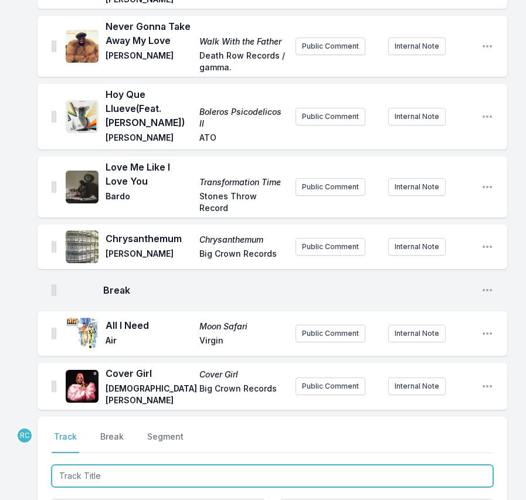
scroll to position [622, 0]
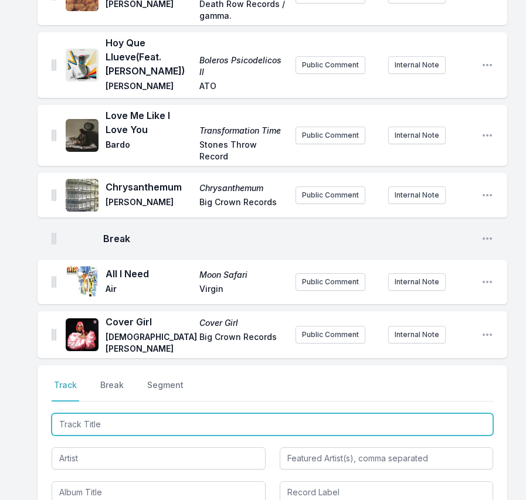
click at [404, 413] on input "Track Title" at bounding box center [273, 424] width 442 height 22
paste input "Protien ft. Obongjayar (Clean)"
drag, startPoint x: 97, startPoint y: 385, endPoint x: 161, endPoint y: 386, distance: 63.9
click at [161, 413] on input "Protien ft. Obongjayar" at bounding box center [273, 424] width 442 height 22
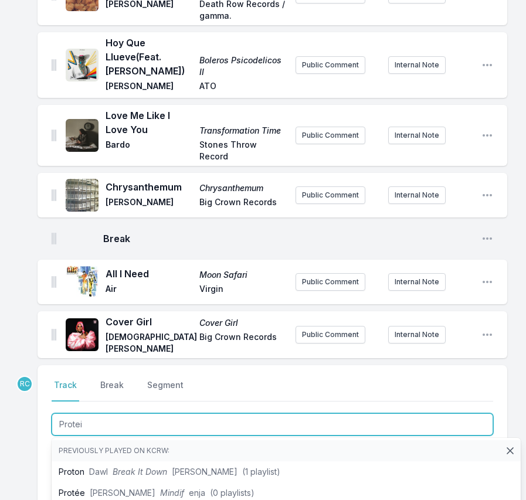
type input "Protein"
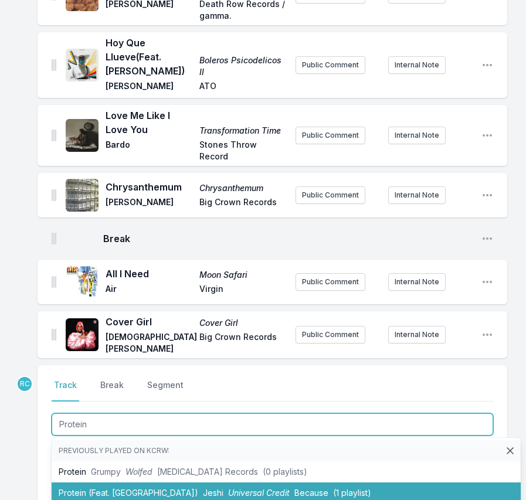
click at [152, 483] on li "Protein (Feat. Obongjayar) Jeshi Universal Credit Because (1 playlist)" at bounding box center [286, 493] width 469 height 21
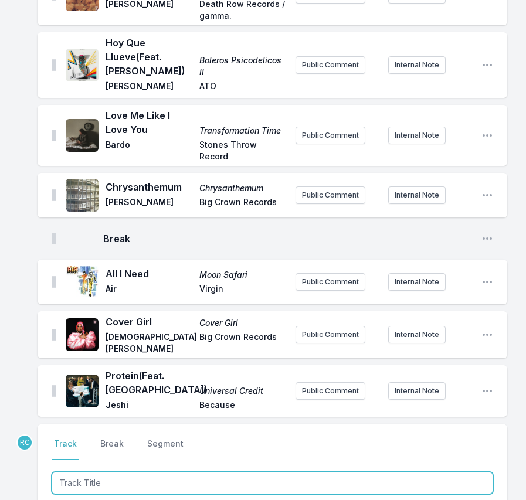
scroll to position [681, 0]
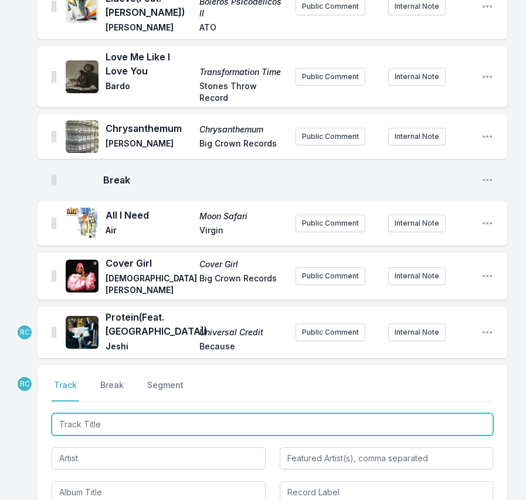
click at [141, 413] on input "Track Title" at bounding box center [273, 424] width 442 height 22
type input "Loser"
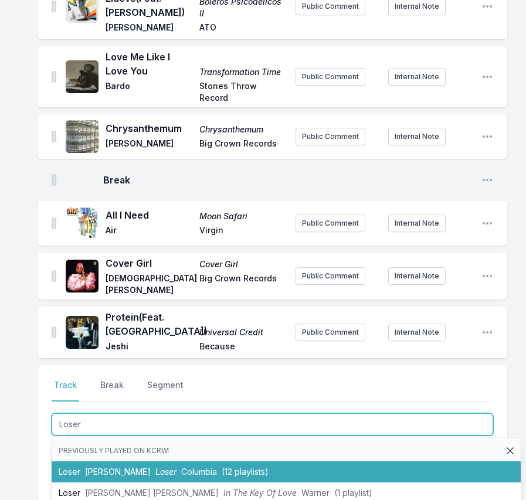
click at [114, 467] on span "Tame Impala" at bounding box center [118, 472] width 66 height 10
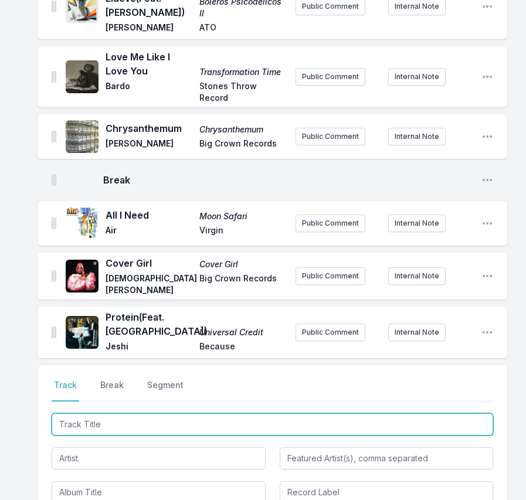
scroll to position [733, 0]
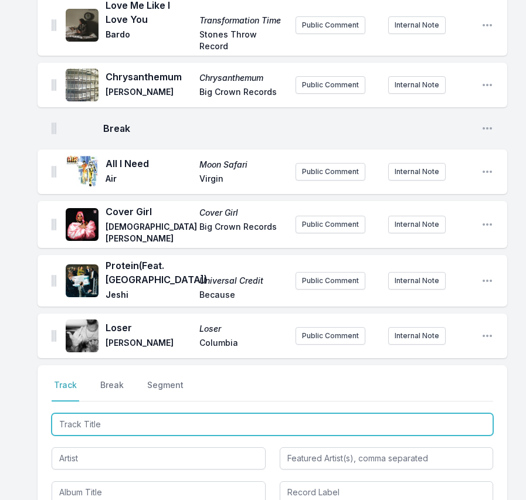
click at [421, 413] on input "Track Title" at bounding box center [273, 424] width 442 height 22
paste input "All About Me"
type input "All About Me"
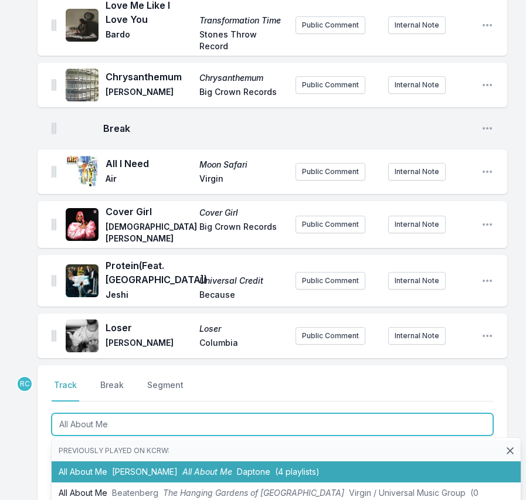
click at [210, 467] on span "All About Me" at bounding box center [207, 472] width 50 height 10
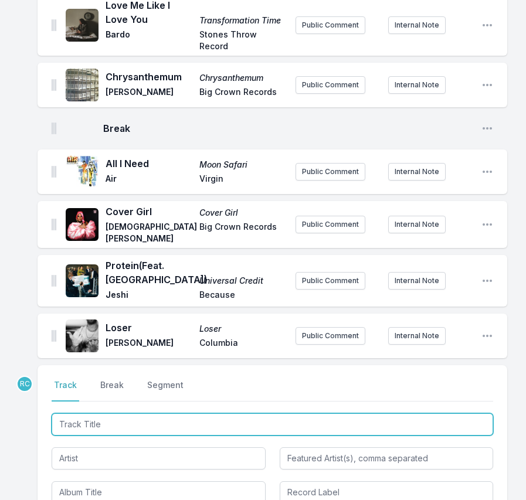
scroll to position [784, 0]
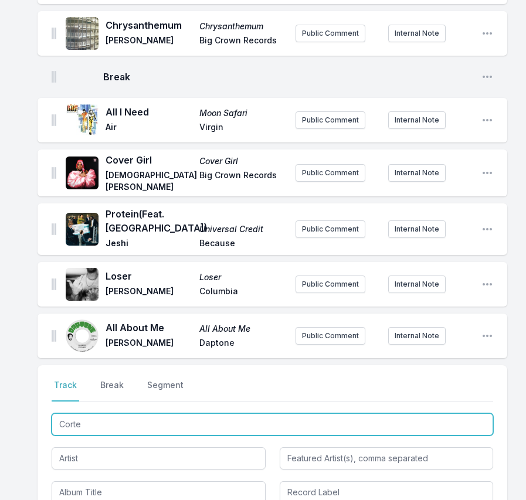
type input "Cortex"
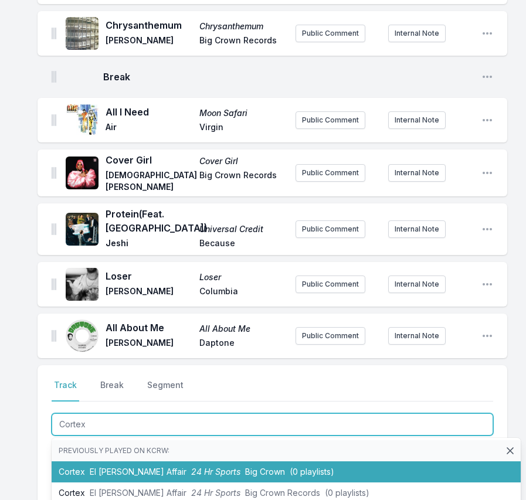
click at [111, 467] on span "El Michels Affair" at bounding box center [138, 472] width 97 height 10
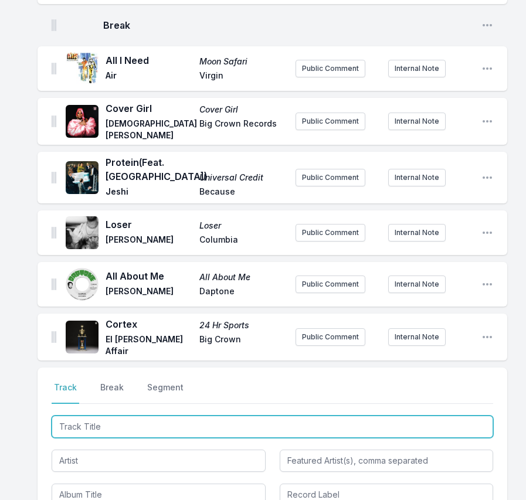
click at [418, 416] on input "Track Title" at bounding box center [273, 427] width 442 height 22
paste input "Watermelon Man"
type input "Watermelon Man"
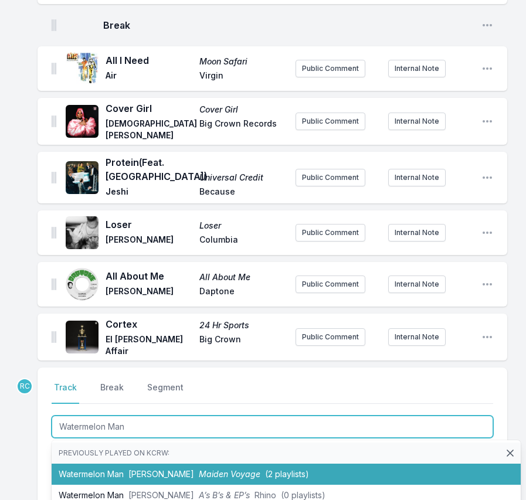
click at [109, 464] on li "Watermelon Man Herbie Hancock Maiden Voyage (2 playlists)" at bounding box center [286, 474] width 469 height 21
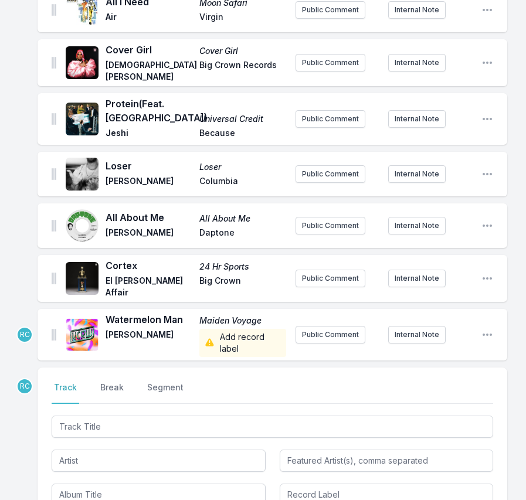
click at [476, 309] on div "Watermelon Man Maiden Voyage Herbie Hancock Add record label Public Comment Int…" at bounding box center [273, 335] width 470 height 52
click at [486, 334] on icon "Open playlist item options" at bounding box center [487, 335] width 9 height 2
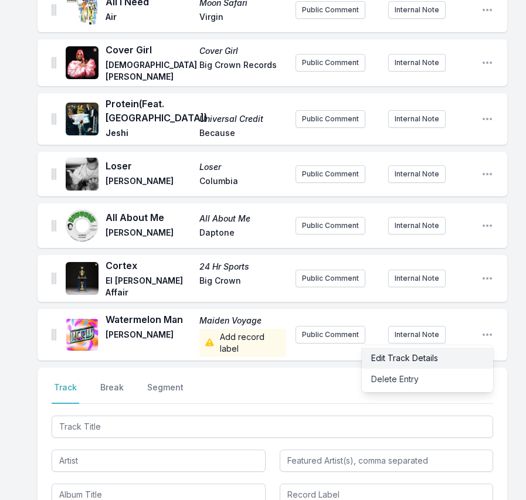
click at [437, 348] on button "Edit Track Details" at bounding box center [427, 358] width 131 height 21
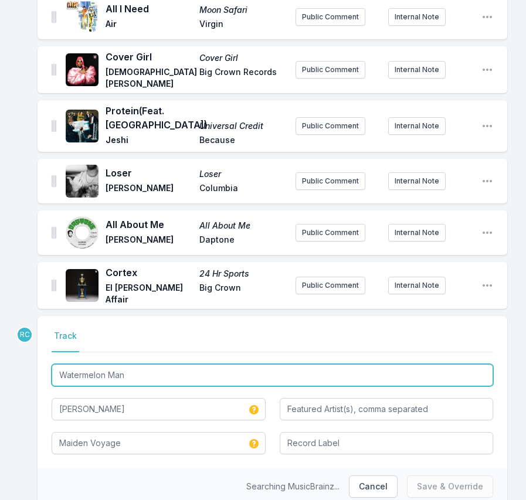
click at [154, 364] on input "Watermelon Man" at bounding box center [273, 375] width 442 height 22
type input "Watermelon Ma"
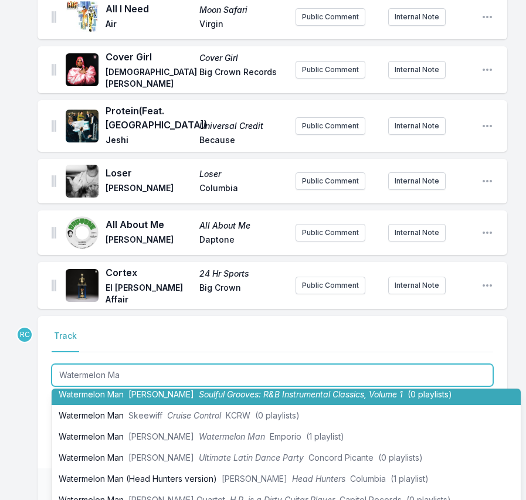
scroll to position [108, 0]
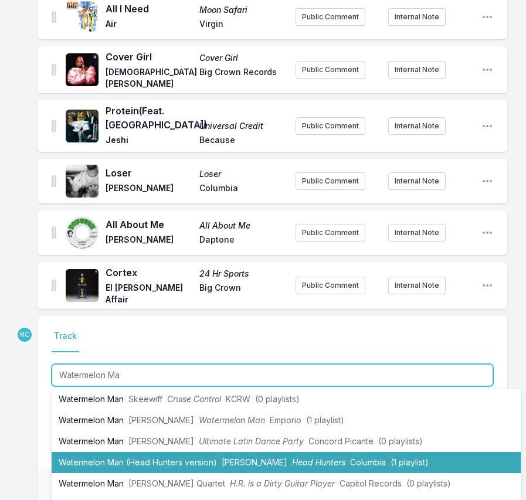
click at [177, 452] on li "Watermelon Man (Head Hunters version) Herbie Hancock Head Hunters Columbia (1 p…" at bounding box center [286, 462] width 469 height 21
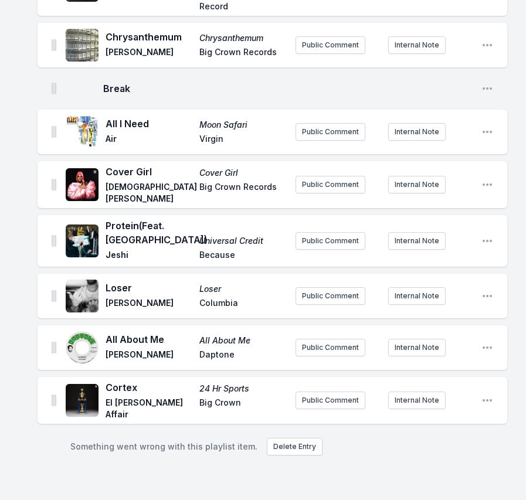
scroll to position [772, 0]
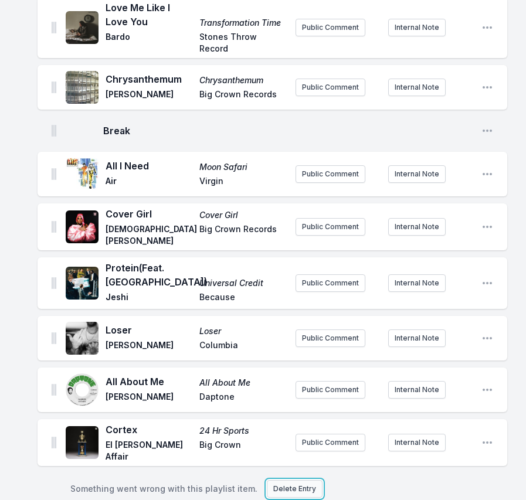
click at [284, 480] on button "Delete Entry" at bounding box center [295, 489] width 56 height 18
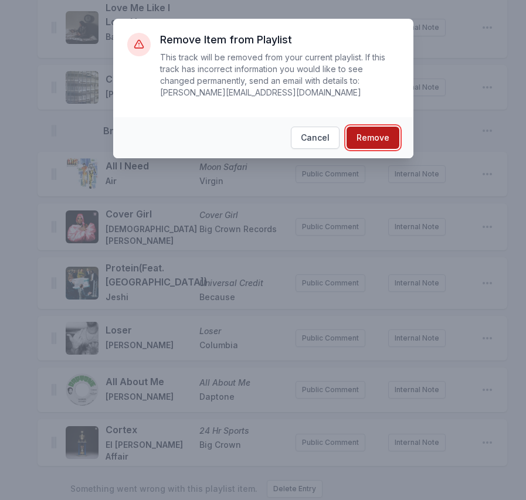
click at [380, 137] on button "Remove" at bounding box center [373, 138] width 53 height 22
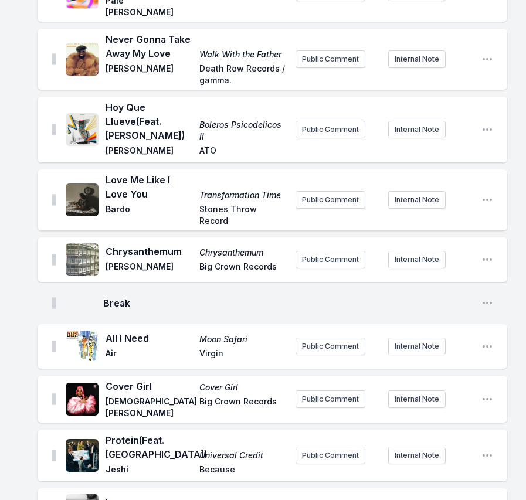
scroll to position [962, 0]
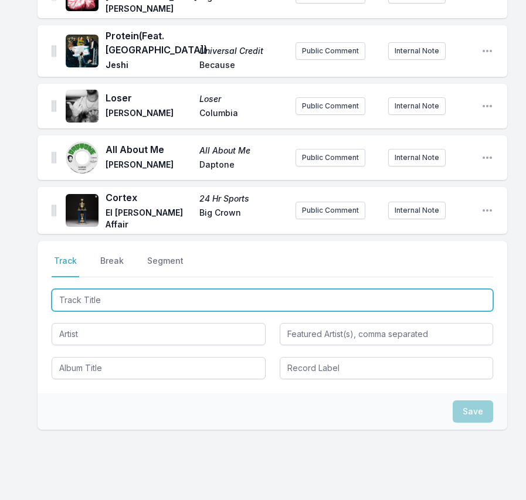
click at [124, 289] on input "Track Title" at bounding box center [273, 300] width 442 height 22
paste input "Watermelon Man"
type input "Watermelon Man"
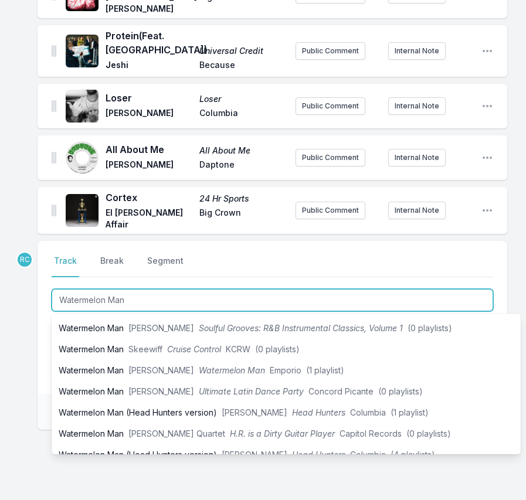
scroll to position [96, 0]
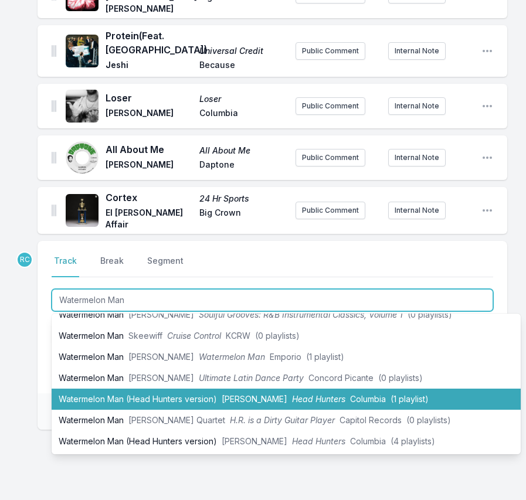
click at [135, 389] on li "Watermelon Man (Head Hunters version) [PERSON_NAME] Head Hunters Columbia (1 pl…" at bounding box center [286, 399] width 469 height 21
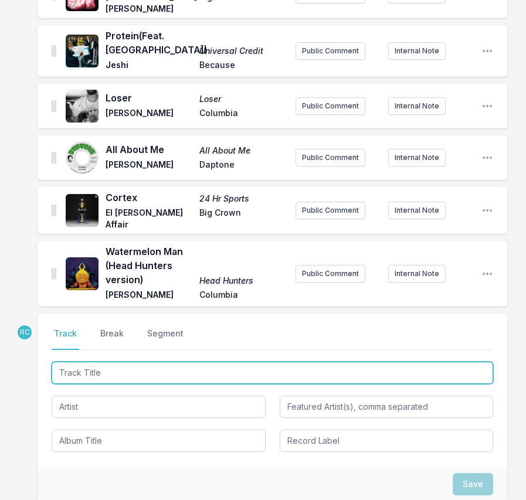
scroll to position [1035, 0]
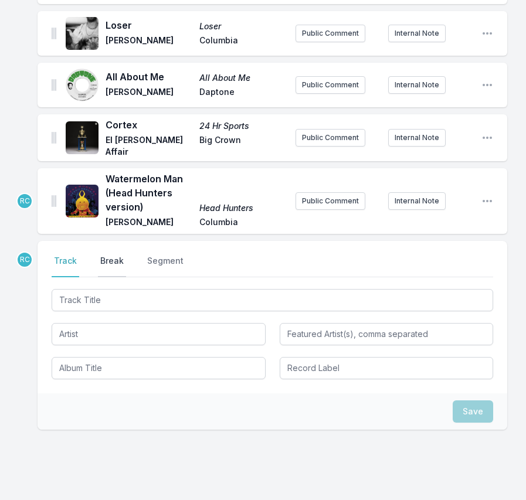
click at [117, 255] on button "Break" at bounding box center [112, 266] width 28 height 22
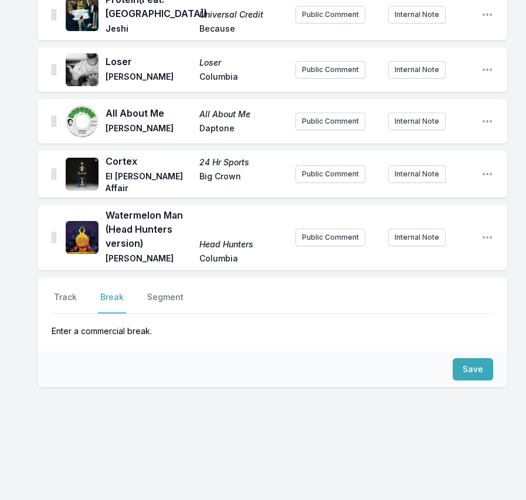
scroll to position [957, 0]
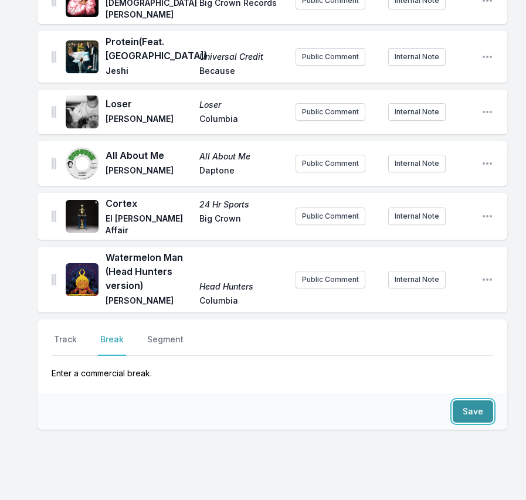
click at [485, 401] on button "Save" at bounding box center [473, 412] width 40 height 22
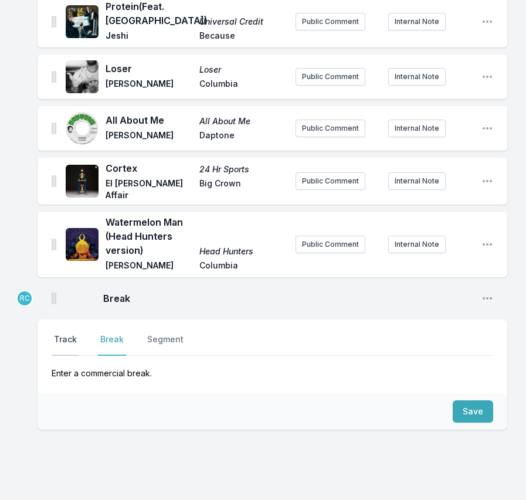
click at [69, 334] on button "Track" at bounding box center [66, 345] width 28 height 22
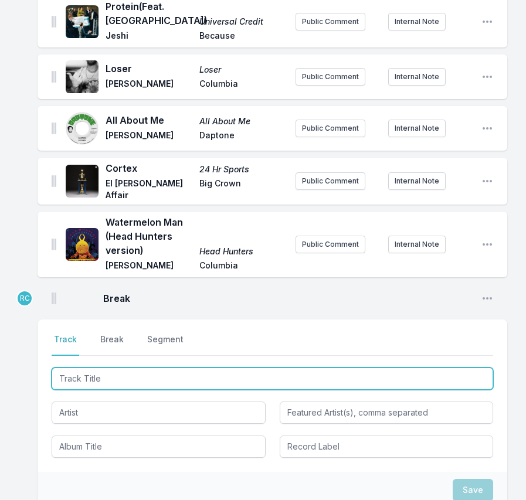
click at [77, 368] on input "Track Title" at bounding box center [273, 379] width 442 height 22
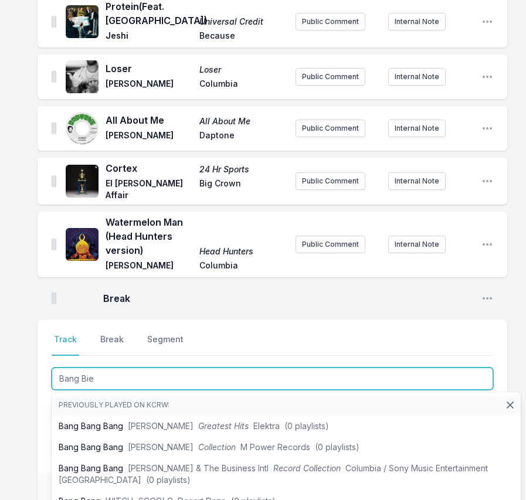
type input "Bang Bien"
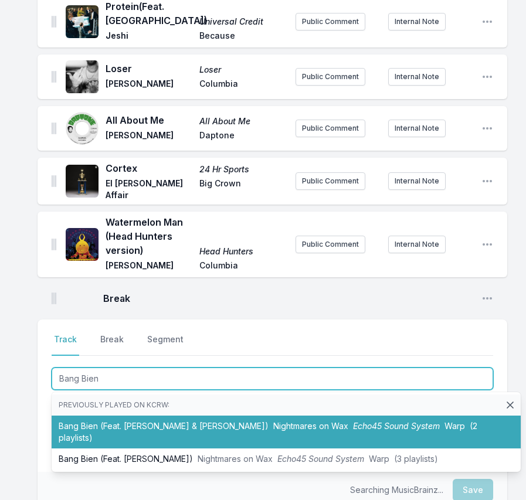
click at [165, 416] on li "Bang Bien (Feat. Yasiin Bey & Mos Def) Nightmares on Wax Echo45 Sound System Wa…" at bounding box center [286, 432] width 469 height 33
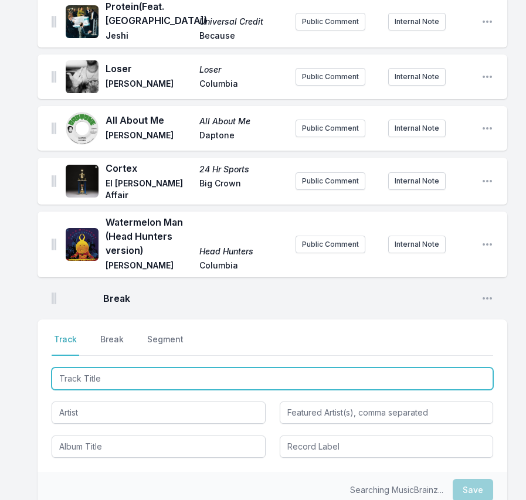
scroll to position [1064, 0]
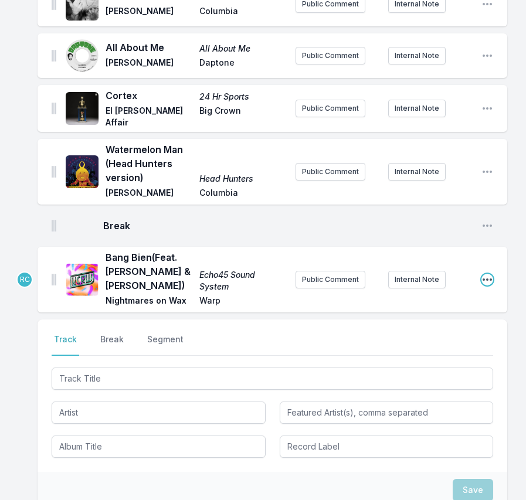
click at [484, 274] on icon "Open playlist item options" at bounding box center [487, 280] width 12 height 12
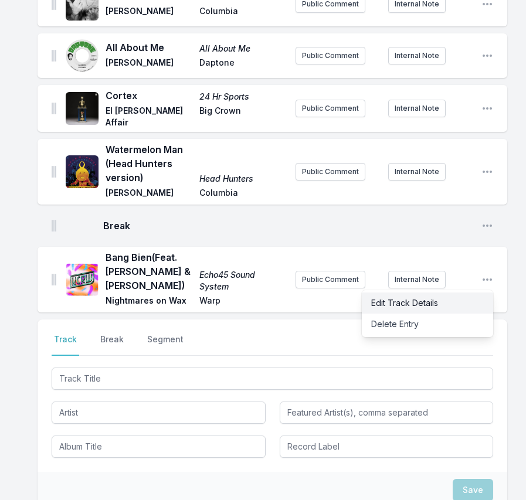
click at [452, 293] on button "Edit Track Details" at bounding box center [427, 303] width 131 height 21
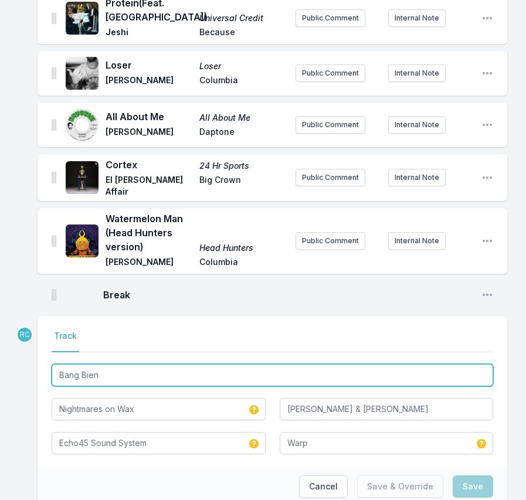
drag, startPoint x: 120, startPoint y: 335, endPoint x: 4, endPoint y: 315, distance: 118.5
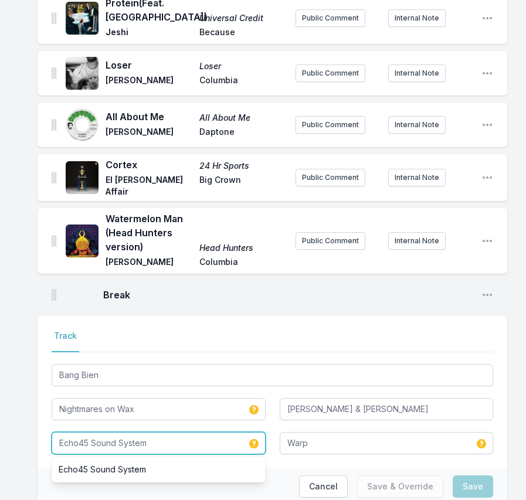
drag, startPoint x: 160, startPoint y: 403, endPoint x: 25, endPoint y: 373, distance: 138.3
paste input "Bang Bien"
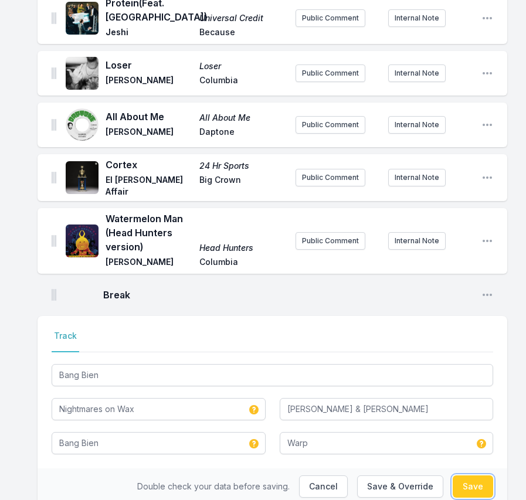
click at [476, 476] on button "Save" at bounding box center [473, 487] width 40 height 22
type input "Echo45 Sound System"
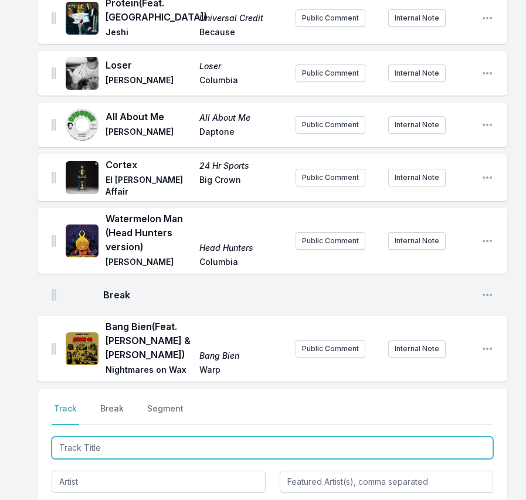
click at [448, 437] on input "Track Title" at bounding box center [273, 448] width 442 height 22
paste input "Get It Over"
type input "Get It Over"
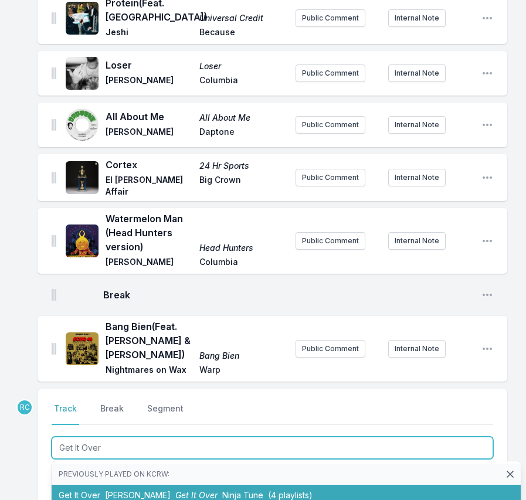
click at [177, 490] on span "Get It Over" at bounding box center [196, 495] width 42 height 10
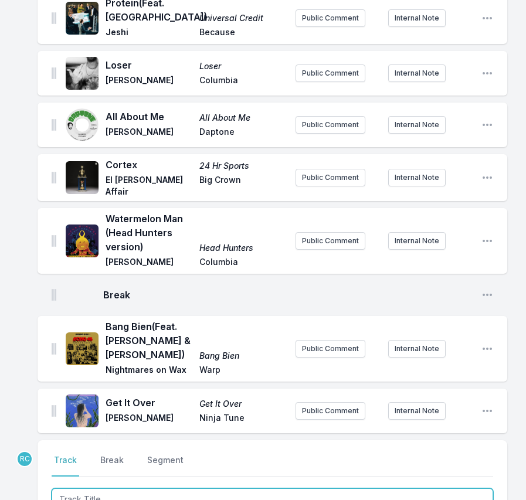
scroll to position [1047, 0]
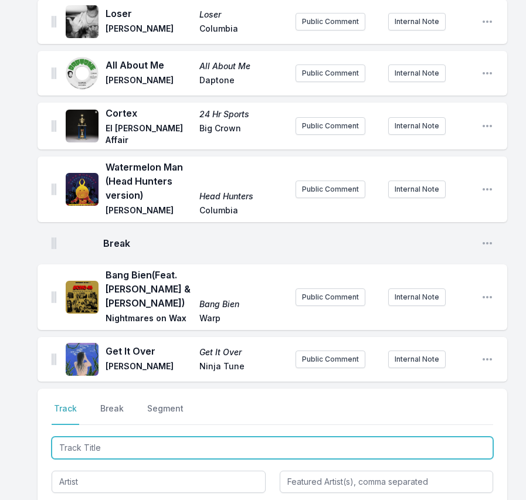
click at [423, 437] on input "Track Title" at bounding box center [273, 448] width 442 height 22
paste input "The Smoke (Dennis Bovell Remix - Skinner Edit)"
drag, startPoint x: 103, startPoint y: 405, endPoint x: 104, endPoint y: 422, distance: 17.1
click at [104, 435] on div "The Smoke (Dennis Bovell Remix - Skinner Edit) Spoon 15 16 17 Manu Chao feat. L…" at bounding box center [273, 481] width 442 height 93
type input "The Smoke"
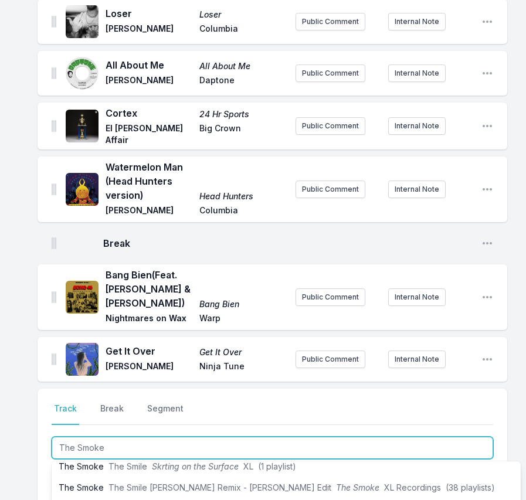
scroll to position [135, 0]
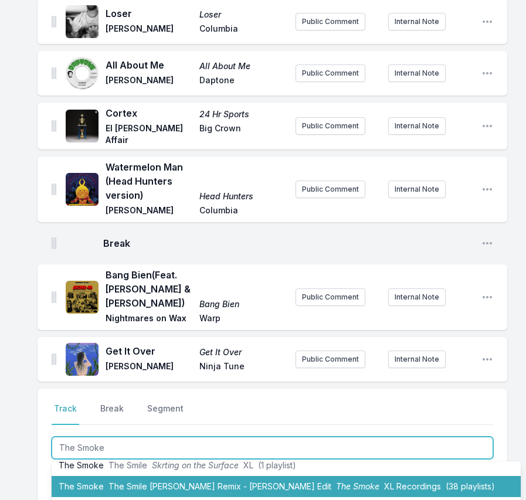
click at [108, 481] on span "The Smile Dennis Bovell Remix - Skinner Edit" at bounding box center [219, 486] width 223 height 10
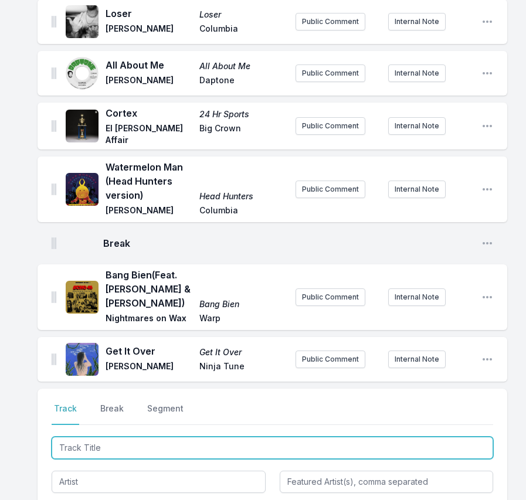
scroll to position [1113, 0]
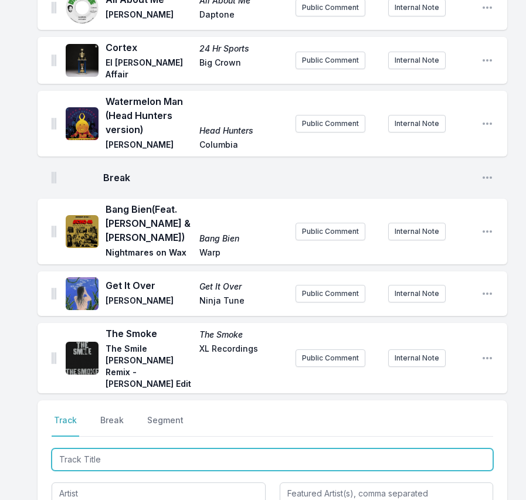
click at [406, 449] on input "Track Title" at bounding box center [273, 460] width 442 height 22
paste input "Daisy (feat. El Michels Affair)"
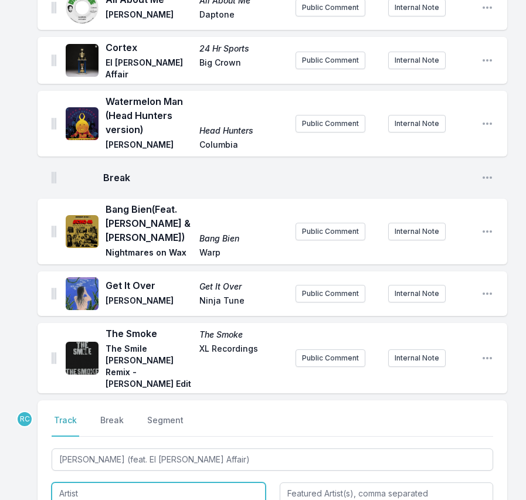
click at [169, 483] on input "Artist" at bounding box center [159, 494] width 214 height 22
type input "Daisy"
type input "El Michels Affair"
type input "El Michels Affair meets Liam Bailey"
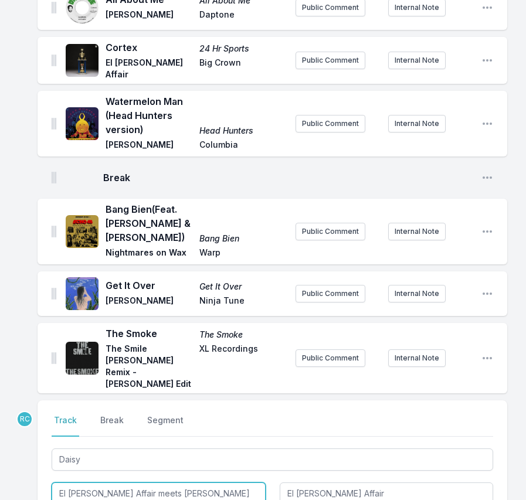
drag, startPoint x: 202, startPoint y: 441, endPoint x: -42, endPoint y: 418, distance: 245.1
paste input "Melody's Echo Chamber"
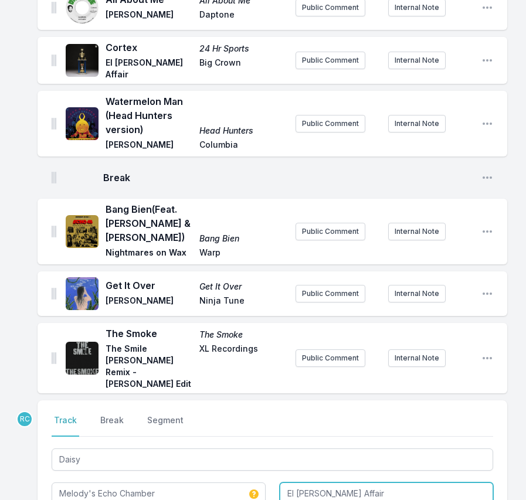
type input "Melody's Echo Chamber"
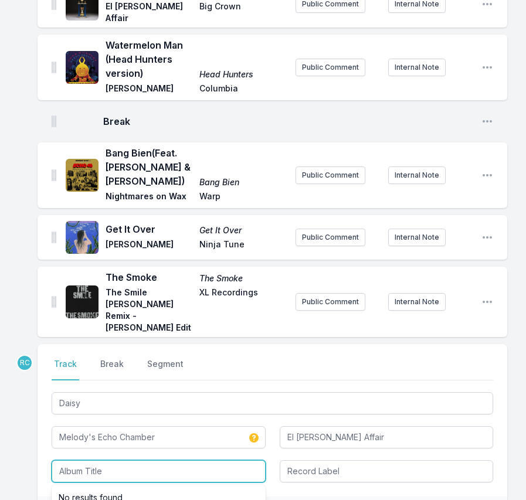
scroll to position [1173, 0]
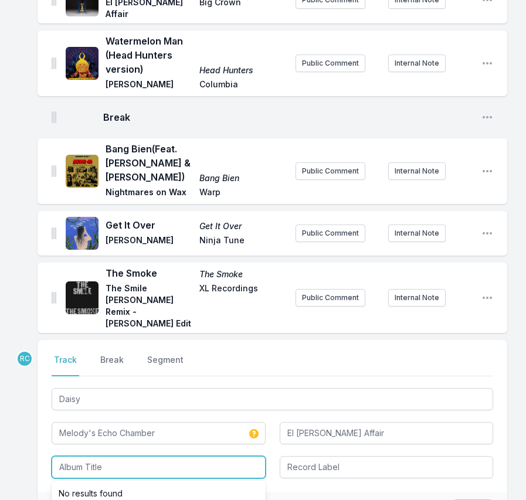
paste input "Daisy"
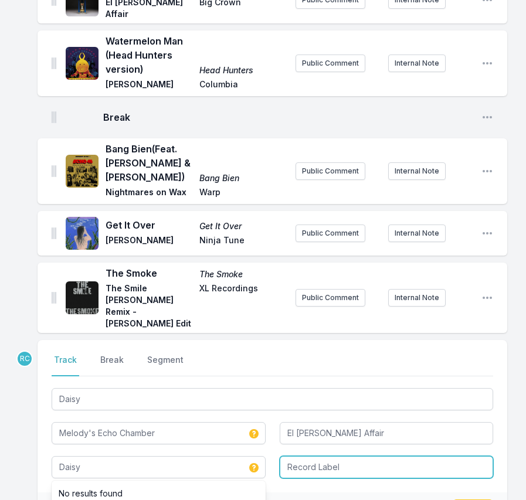
type input "Daisy"
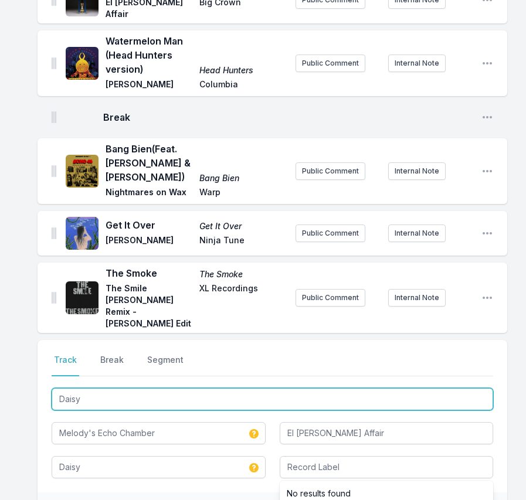
click at [84, 388] on input "Daisy" at bounding box center [273, 399] width 442 height 22
type input "Dais"
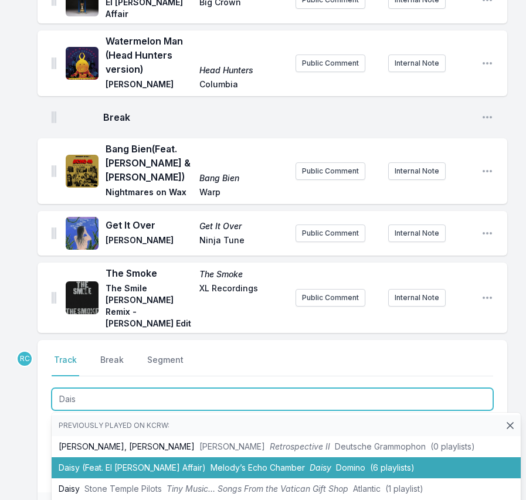
click at [142, 457] on li "Daisy (Feat. El Michels Affair) Melody’s Echo Chamber Daisy Domino (6 playlists)" at bounding box center [286, 467] width 469 height 21
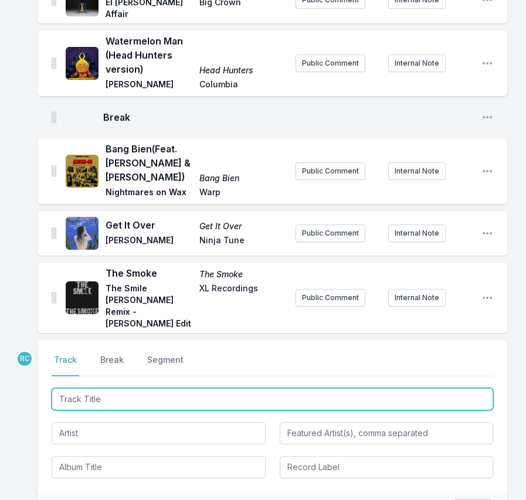
scroll to position [1241, 0]
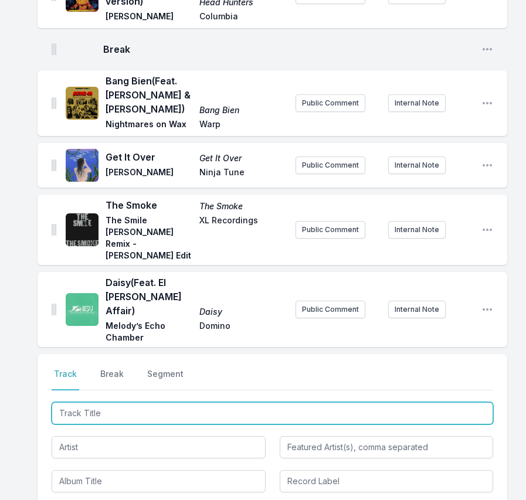
click at [406, 402] on input "Track Title" at bounding box center [273, 413] width 442 height 22
paste input "Get Out Of Your Hair (feat. Sunni Colon)"
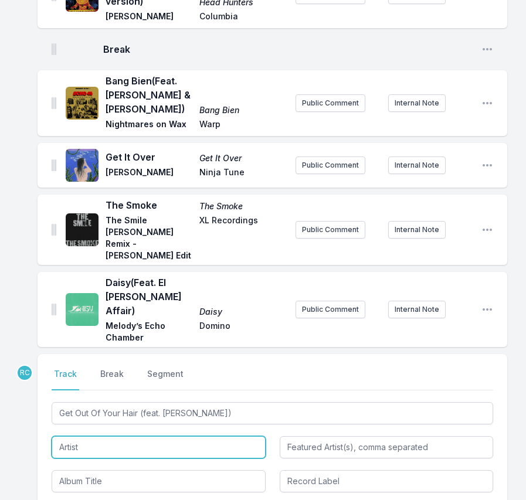
click at [67, 436] on input "Artist" at bounding box center [159, 447] width 214 height 22
type input "Get Out Of Your Hair"
type input "Sunni Colon"
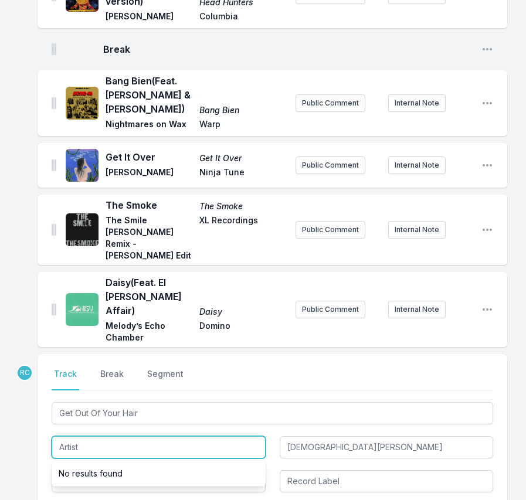
paste input "Peyton"
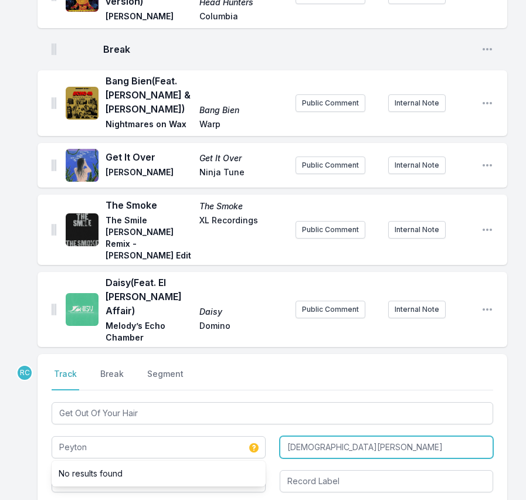
type input "Peyton"
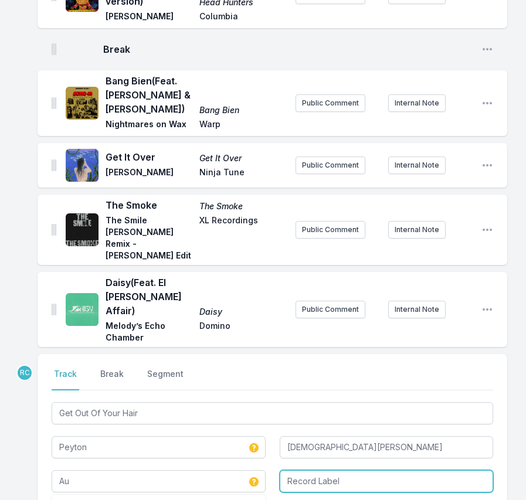
type input "Au"
type input "Stones Throw"
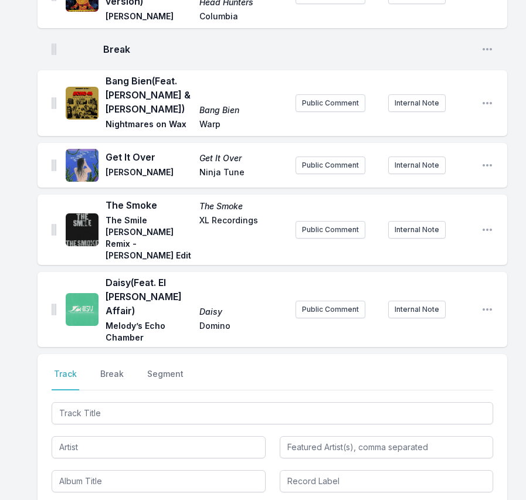
scroll to position [1314, 0]
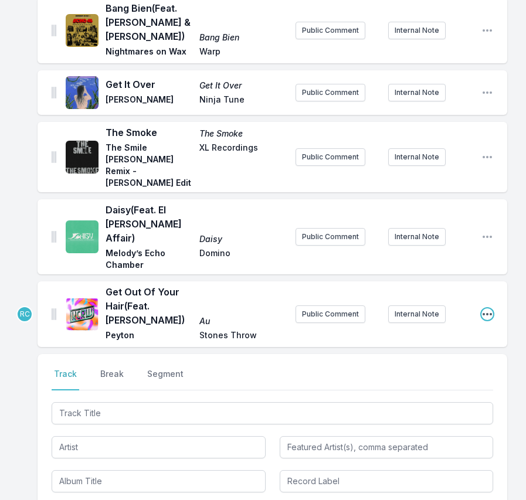
click at [489, 308] on icon "Open playlist item options" at bounding box center [487, 314] width 12 height 12
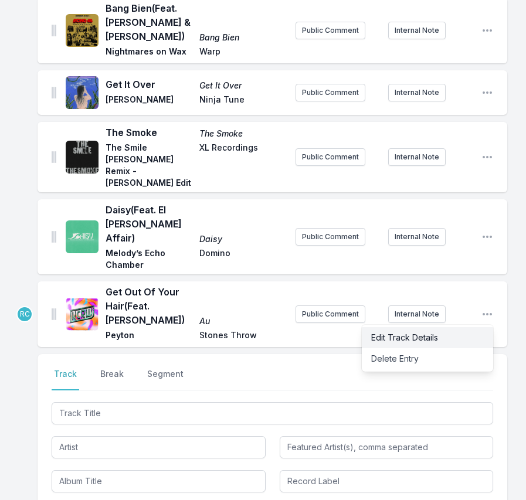
click at [450, 327] on button "Edit Track Details" at bounding box center [427, 337] width 131 height 21
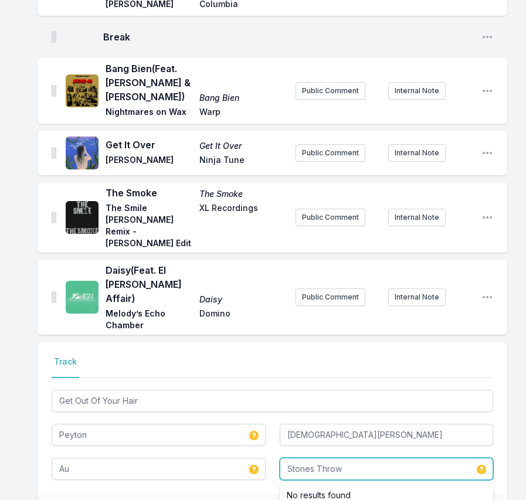
click at [347, 458] on input "Stones Throw" at bounding box center [387, 469] width 214 height 22
type input "Stones Throw"
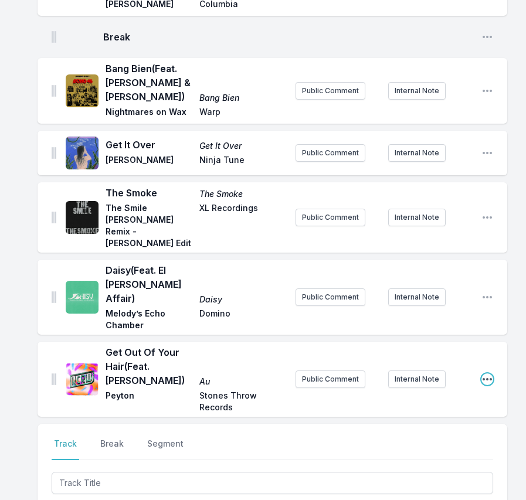
click at [489, 374] on icon "Open playlist item options" at bounding box center [487, 380] width 12 height 12
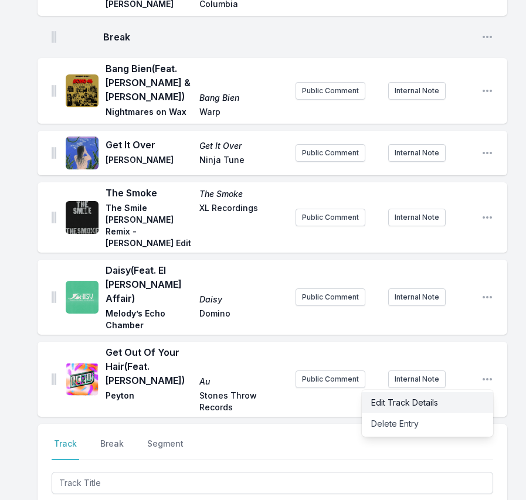
click at [441, 392] on button "Edit Track Details" at bounding box center [427, 402] width 131 height 21
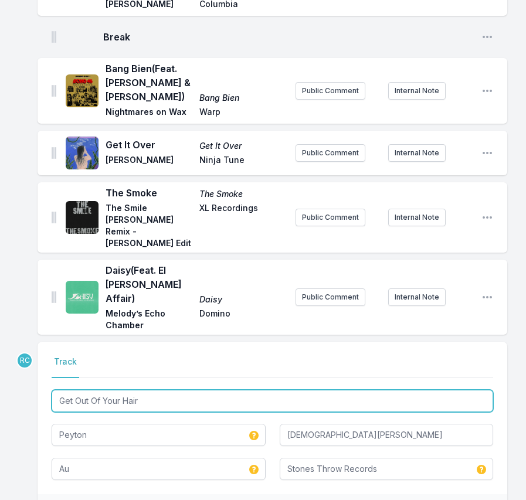
click at [171, 390] on input "Get Out Of Your Hair" at bounding box center [273, 401] width 442 height 22
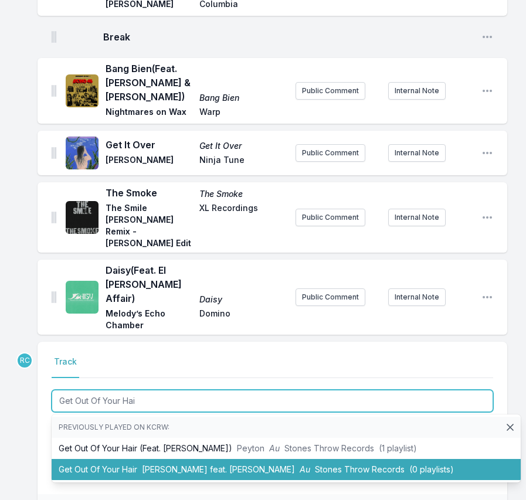
click at [191, 464] on span "Peyton feat. Sunni Colón" at bounding box center [218, 469] width 153 height 10
type input "Get Out Of Your Hair"
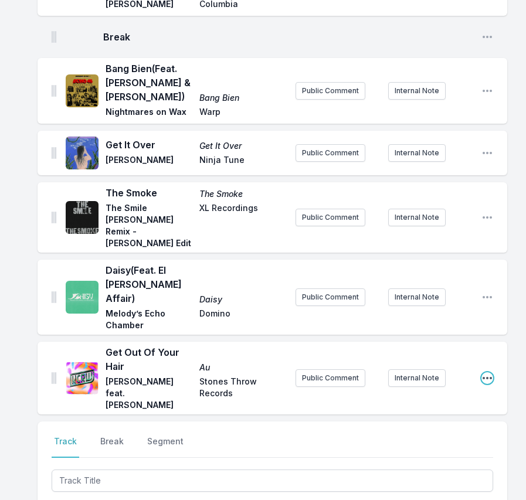
click at [487, 372] on icon "Open playlist item options" at bounding box center [487, 378] width 12 height 12
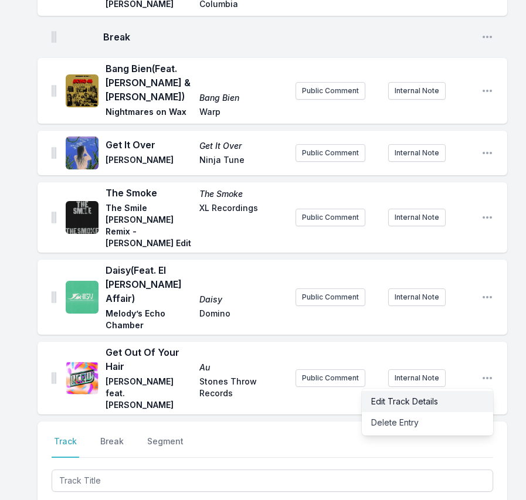
click at [423, 391] on button "Edit Track Details" at bounding box center [427, 401] width 131 height 21
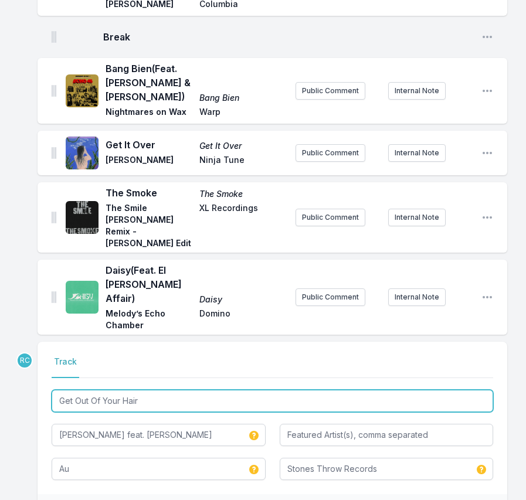
click at [171, 390] on input "Get Out Of Your Hair" at bounding box center [273, 401] width 442 height 22
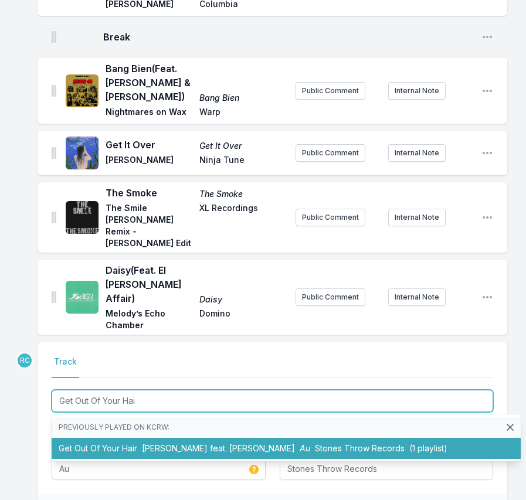
click at [164, 443] on span "Peyton feat. Sunni Colón" at bounding box center [218, 448] width 153 height 10
type input "Get Out Of Your Hair"
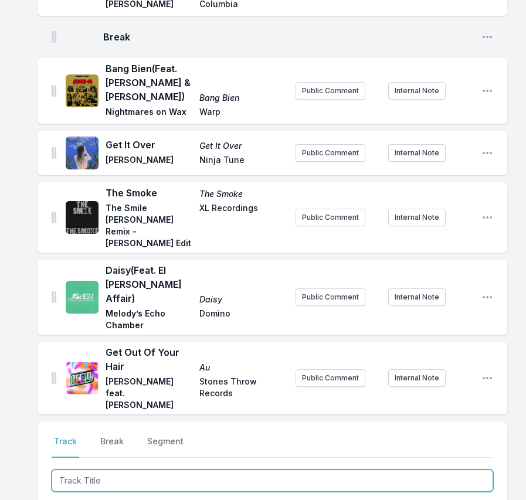
click at [374, 470] on input "Track Title" at bounding box center [273, 481] width 442 height 22
paste input "Get Dis Money"
type input "Get Dis Money"
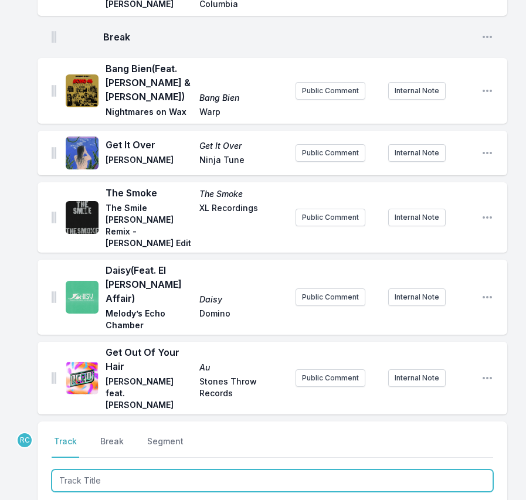
scroll to position [1312, 0]
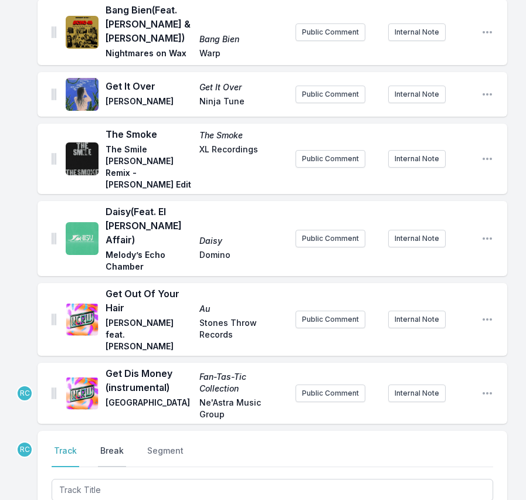
click at [108, 445] on button "Break" at bounding box center [112, 456] width 28 height 22
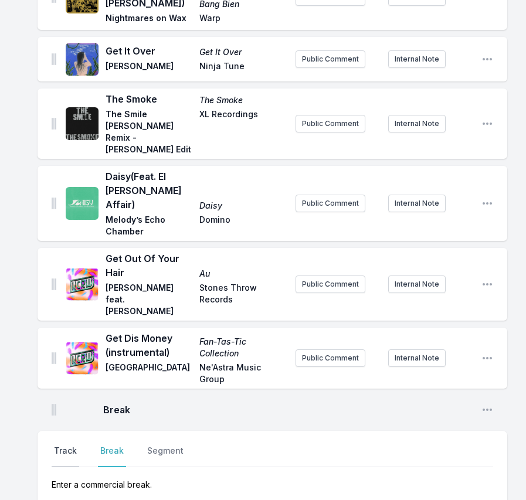
click at [64, 445] on button "Track" at bounding box center [66, 456] width 28 height 22
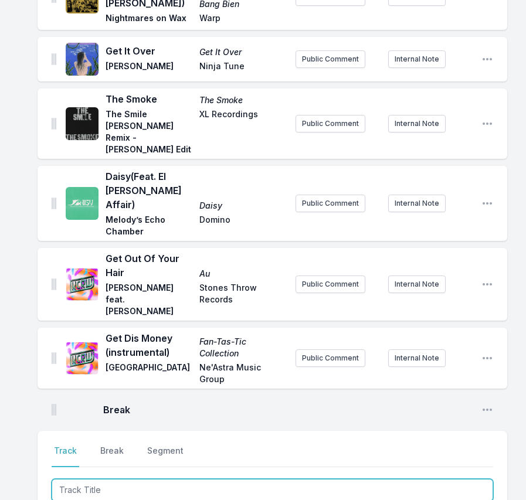
click at [437, 479] on input "Track Title" at bounding box center [273, 490] width 442 height 22
paste input "When This Is Over"
type input "When This Is Over"
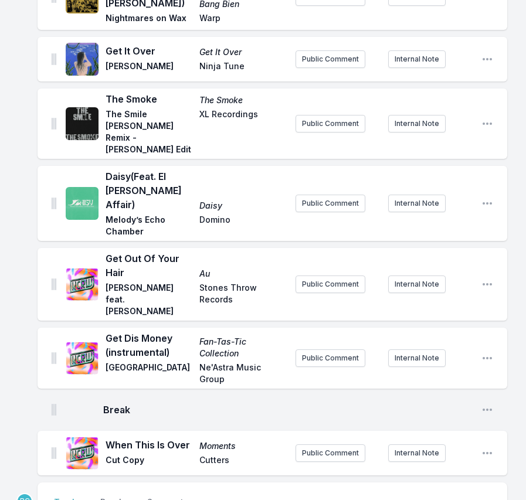
scroll to position [1399, 0]
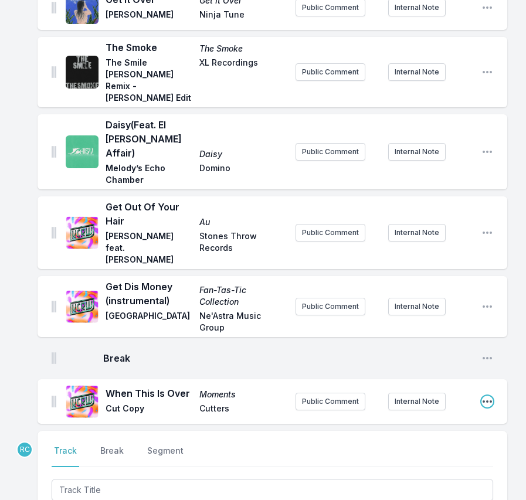
click at [487, 401] on icon "Open playlist item options" at bounding box center [487, 402] width 9 height 2
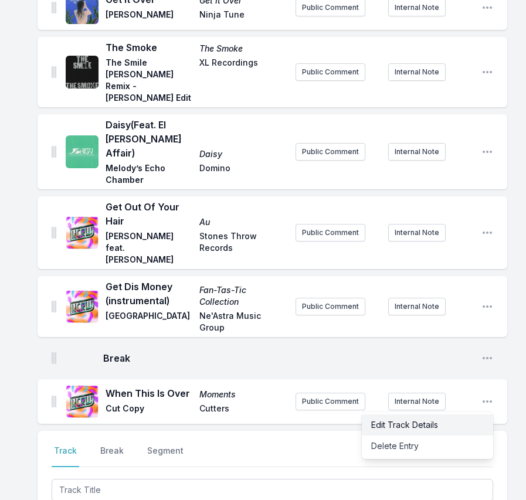
click at [445, 415] on button "Edit Track Details" at bounding box center [427, 425] width 131 height 21
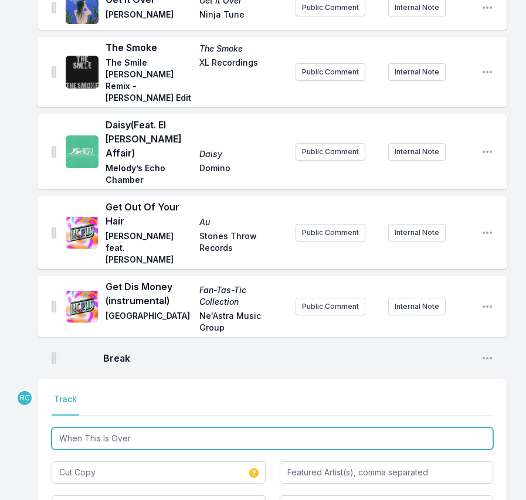
click at [171, 428] on input "When This Is Over" at bounding box center [273, 439] width 442 height 22
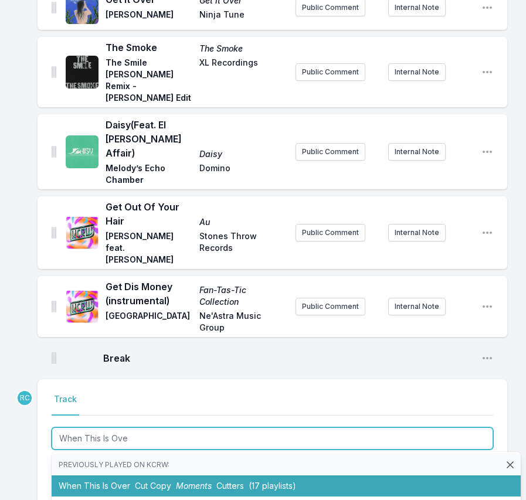
click at [173, 476] on li "When This Is Over Cut Copy Moments Cutters (17 playlists)" at bounding box center [286, 486] width 469 height 21
type input "When This Is Over"
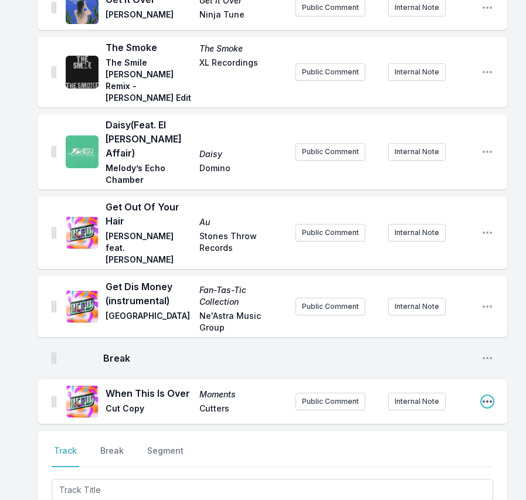
click at [490, 401] on icon "Open playlist item options" at bounding box center [487, 402] width 9 height 2
click at [433, 415] on button "Edit Track Details" at bounding box center [427, 425] width 131 height 21
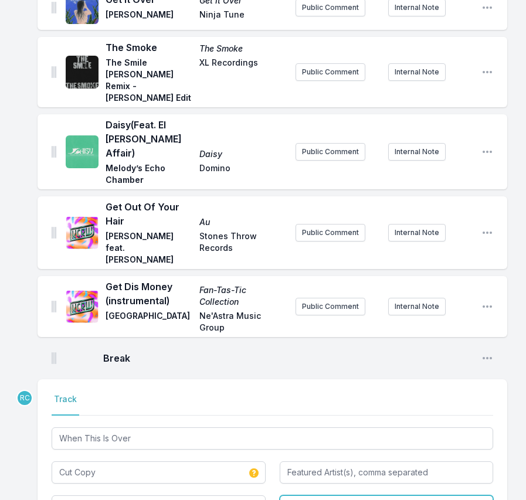
click at [340, 496] on input "Cutters" at bounding box center [387, 507] width 214 height 22
type input "Cutters"
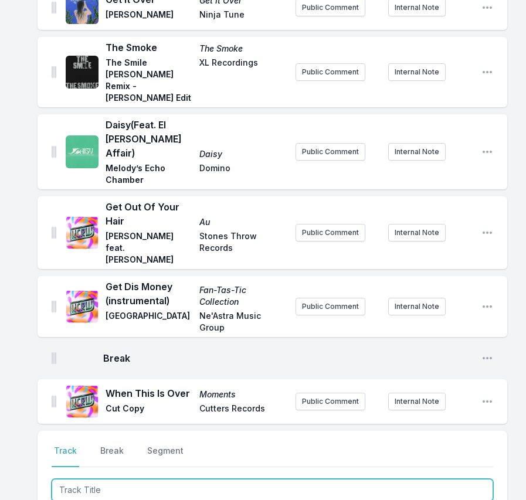
click at [218, 479] on input "Track Title" at bounding box center [273, 490] width 442 height 22
paste input "Ain't It Nice"
type input "Ain't It Nice"
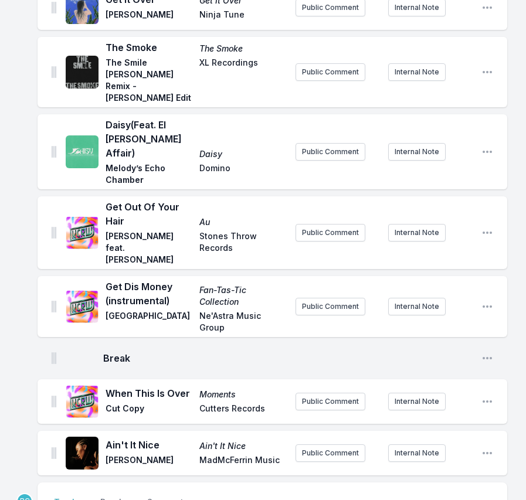
scroll to position [1450, 0]
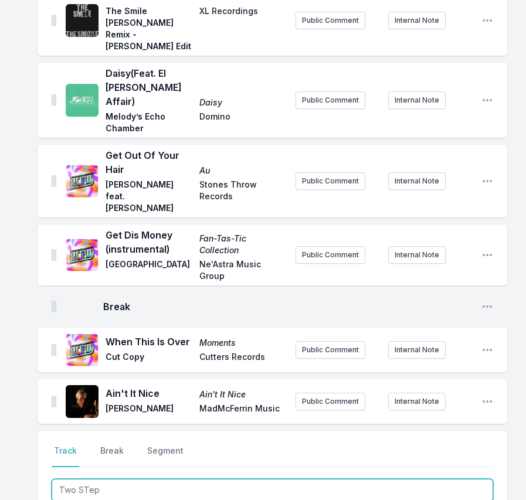
type input "Two STeps"
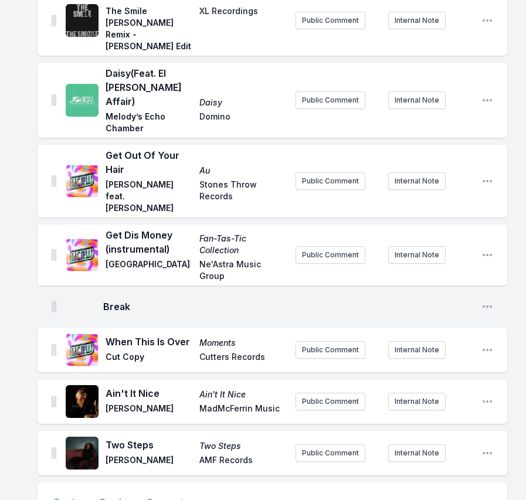
scroll to position [1502, 0]
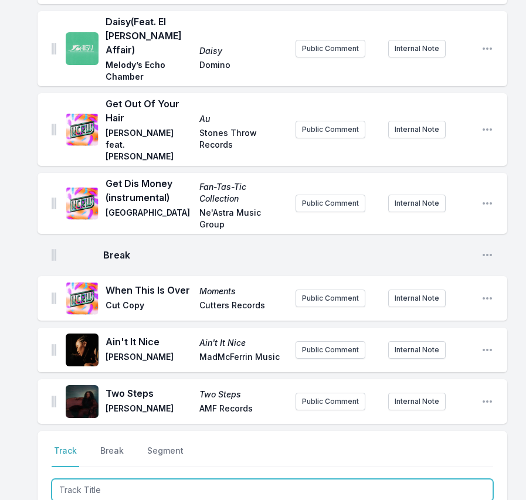
click at [442, 479] on input "Track Title" at bounding box center [273, 490] width 442 height 22
paste input "Não Tem Nada Não"
type input "Não Tem Nada Não"
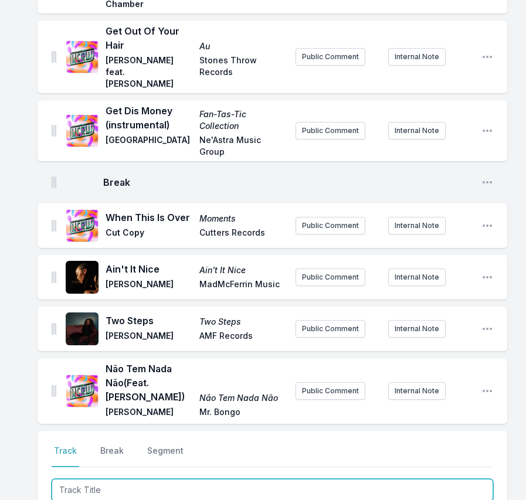
click at [419, 479] on input "Track Title" at bounding box center [273, 490] width 442 height 22
paste input "Leaveyourlove"
type input "Leaveyourlove"
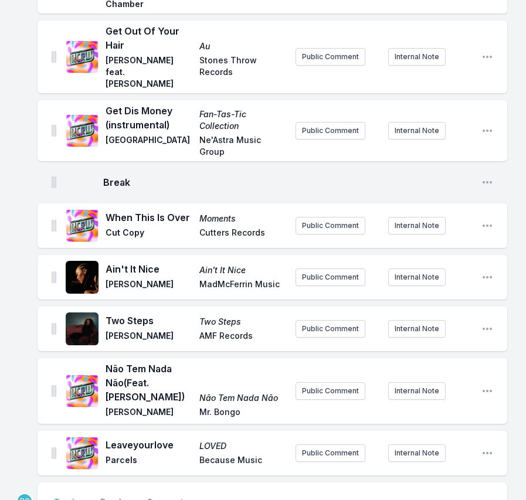
scroll to position [1626, 0]
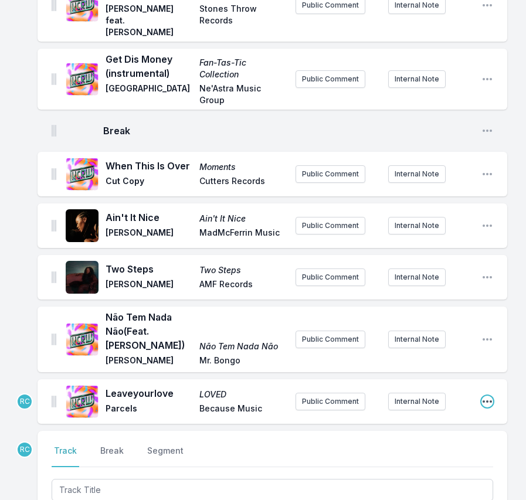
click at [487, 401] on icon "Open playlist item options" at bounding box center [487, 402] width 9 height 2
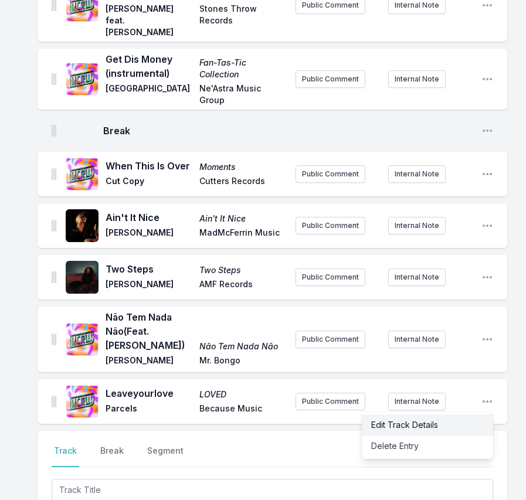
click at [453, 415] on button "Edit Track Details" at bounding box center [427, 425] width 131 height 21
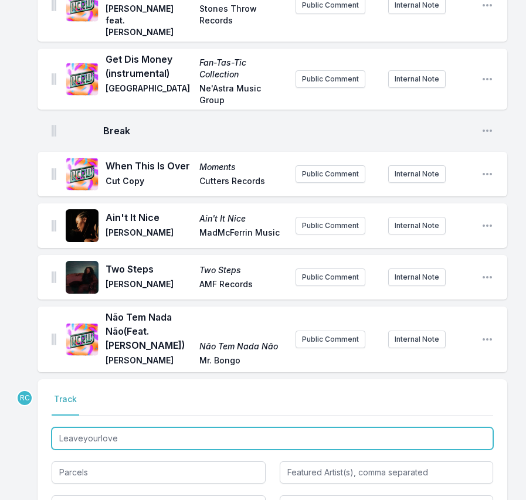
click at [152, 428] on input "Leaveyourlove" at bounding box center [273, 439] width 442 height 22
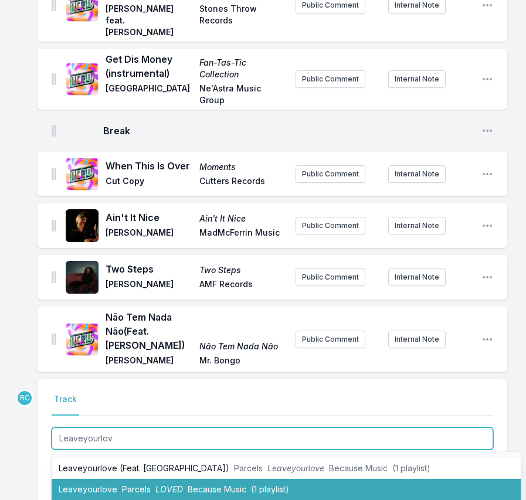
scroll to position [18, 0]
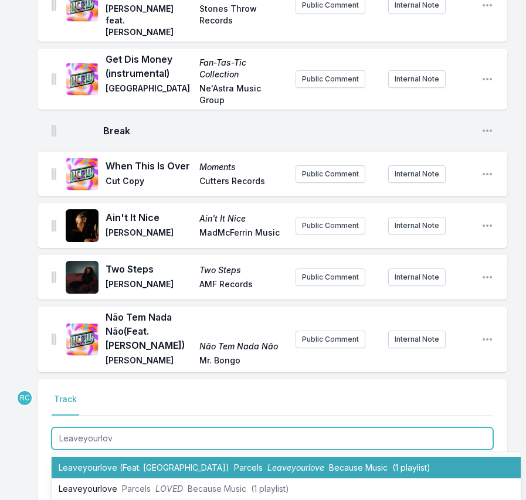
click at [158, 457] on li "Leaveyourlove (Feat. MARO) Parcels Leaveyourlove Because Music (1 playlist)" at bounding box center [286, 467] width 469 height 21
type input "Leaveyourlove"
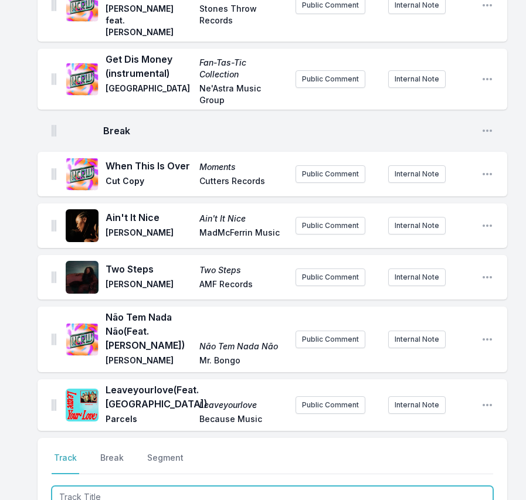
click at [81, 486] on input "Track Title" at bounding box center [273, 497] width 442 height 22
type input "Mesa Mesa"
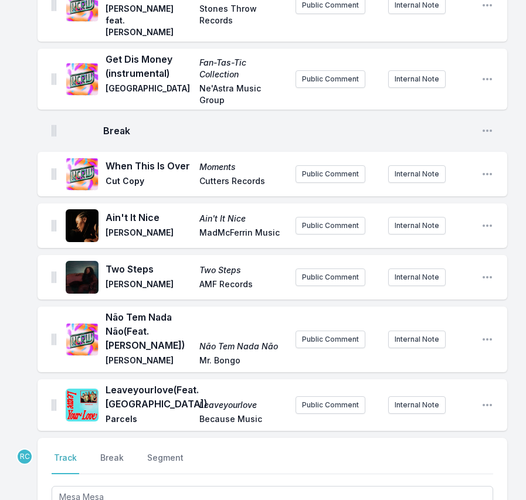
type input "Yuuf"
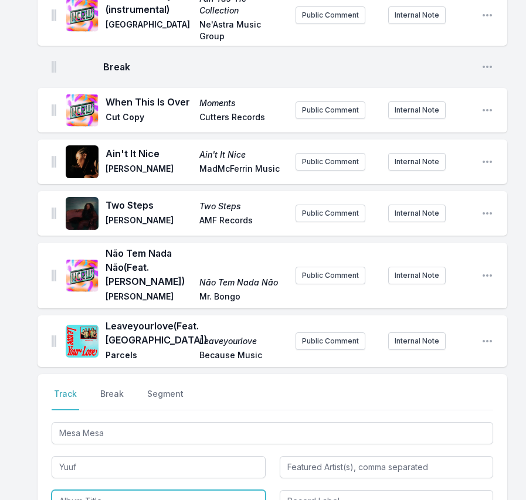
scroll to position [1690, 0]
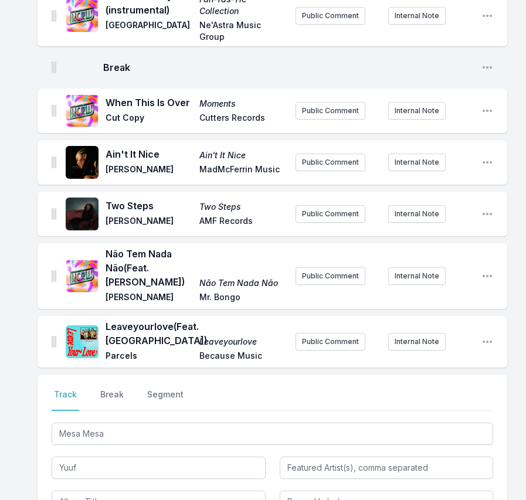
click at [71, 491] on input "Album Title" at bounding box center [159, 502] width 214 height 22
type input "Mt. Sava"
click at [336, 491] on input "Record Label" at bounding box center [387, 502] width 214 height 22
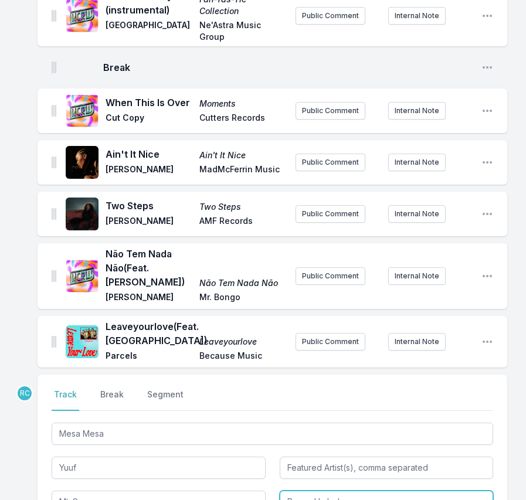
type input "Technicolour"
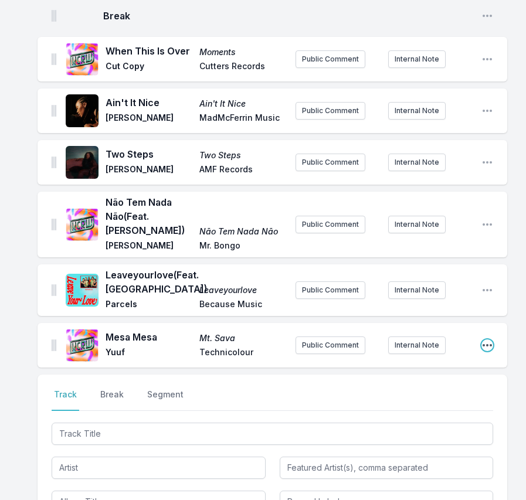
click at [484, 344] on icon "Open playlist item options" at bounding box center [487, 345] width 9 height 2
click at [432, 358] on button "Edit Track Details" at bounding box center [427, 368] width 131 height 21
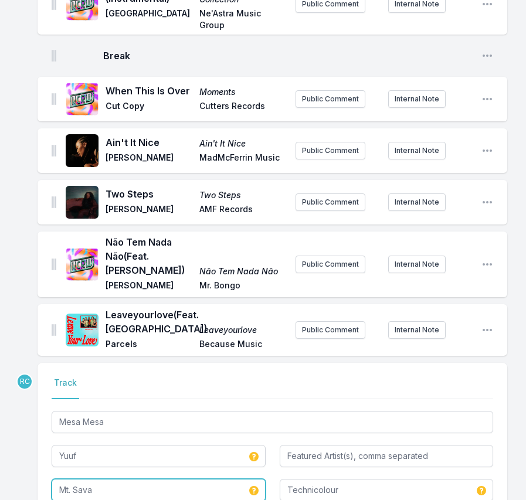
drag, startPoint x: 107, startPoint y: 399, endPoint x: 27, endPoint y: 398, distance: 80.4
paste input "esa Mes"
type input "Mesa Mesa"
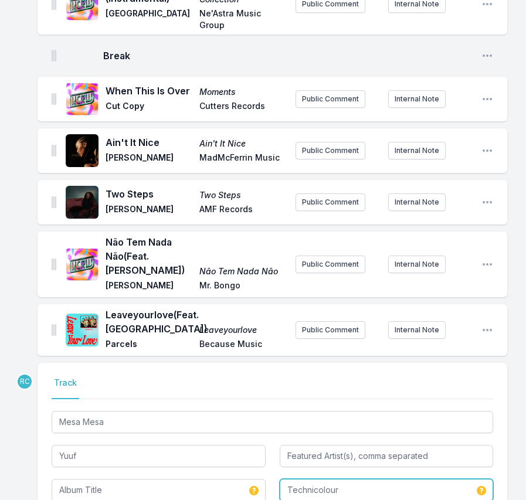
type input "Mesa Mesa"
type input "Yuuf"
type input "Mt. Sava"
type input "Technicolour"
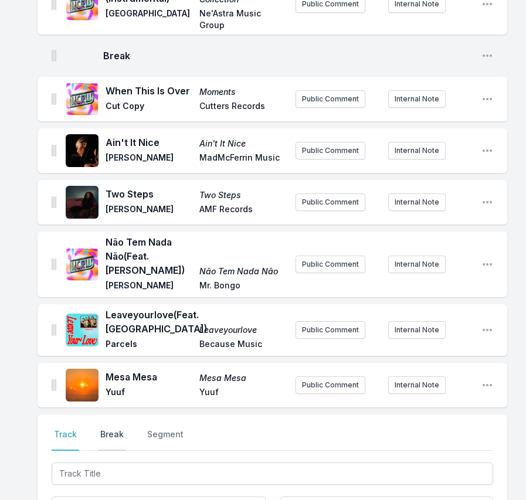
click at [111, 429] on button "Break" at bounding box center [112, 440] width 28 height 22
click at [483, 496] on button "Save" at bounding box center [473, 507] width 40 height 22
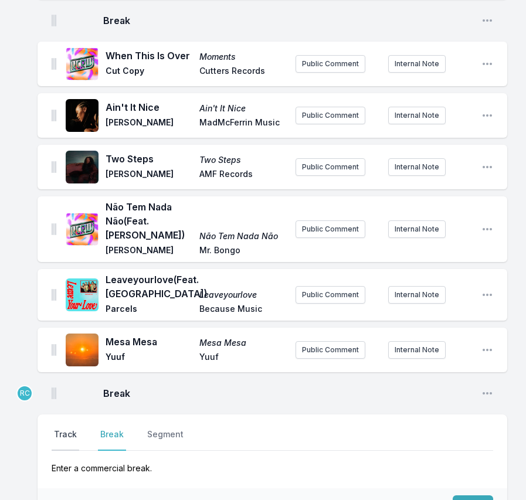
click at [60, 429] on button "Track" at bounding box center [66, 440] width 28 height 22
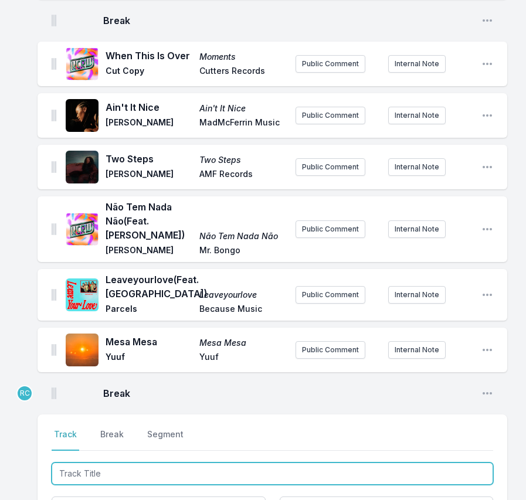
click at [101, 463] on input "Track Title" at bounding box center [273, 474] width 442 height 22
type input "My Type"
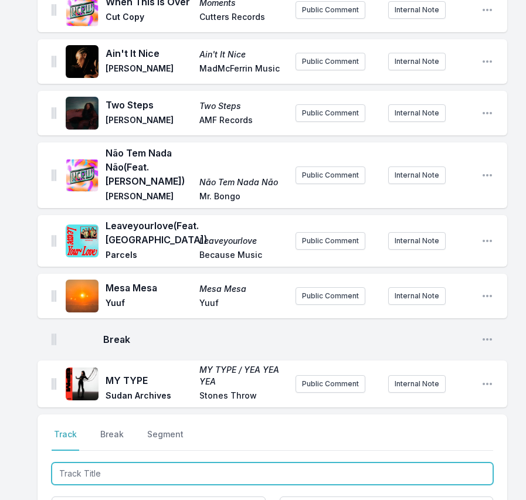
click at [422, 463] on input "Track Title" at bounding box center [273, 474] width 442 height 22
paste input "Lazy"
type input "Lazy"
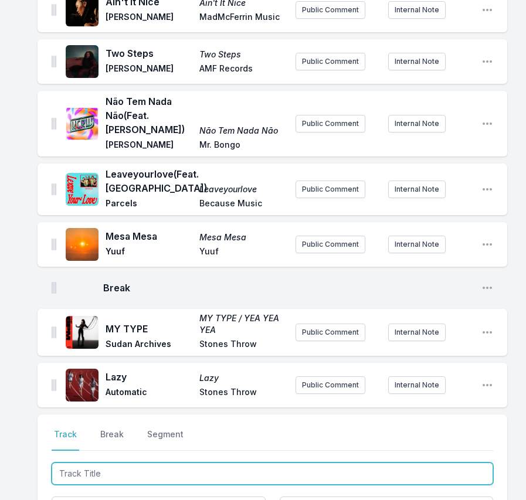
click at [438, 463] on input "Track Title" at bounding box center [273, 474] width 442 height 22
click at [437, 463] on input "Track Title" at bounding box center [273, 474] width 442 height 22
paste input "Twisting (feat. Leon Thomas)"
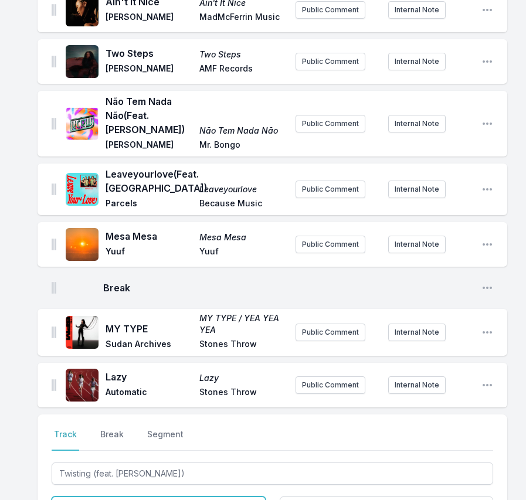
click at [161, 497] on input "Artist" at bounding box center [159, 508] width 214 height 22
type input "Twisting"
type input "Leon Thomas"
click at [216, 497] on input "Artist" at bounding box center [159, 508] width 214 height 22
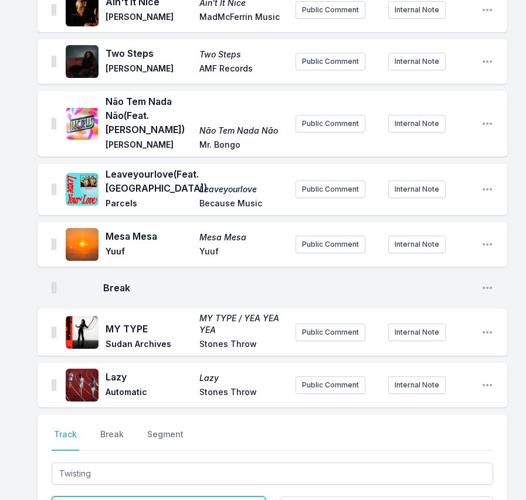
paste input "Venna"
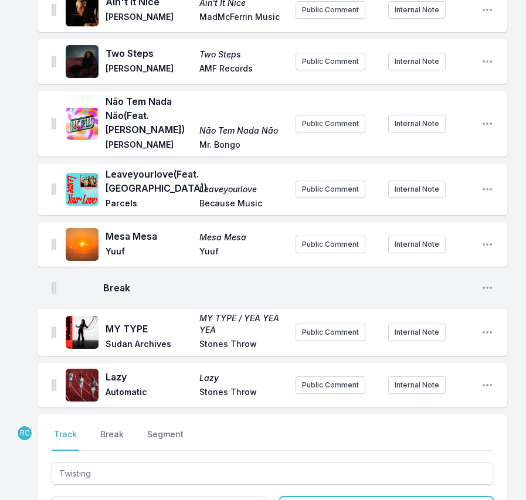
type input "Venna"
paste input "MALIK"
type input "MALIK"
paste input "Cashmere Thoughts"
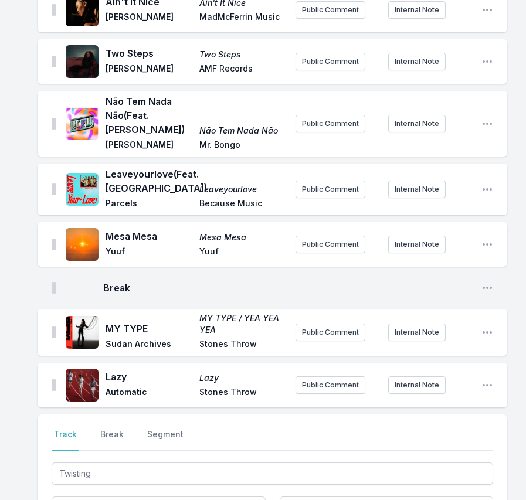
type input "Cashmere Thoughts"
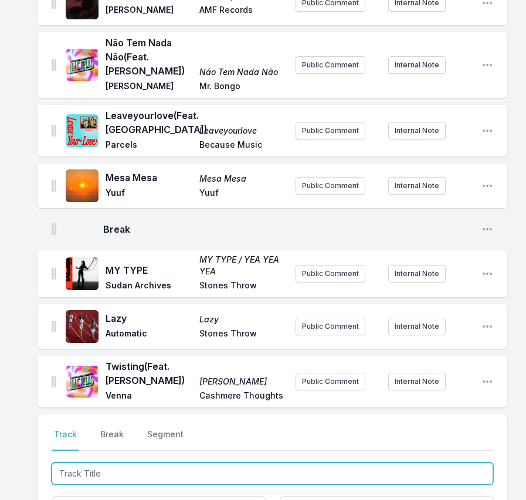
click at [429, 463] on input "Track Title" at bounding box center [273, 474] width 442 height 22
paste input "KeepHer ft. Thundercat (Knxwledge Remix)"
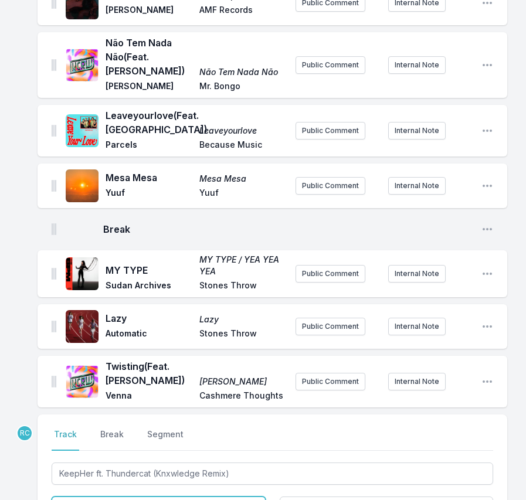
type input "KeepHer"
type input "Thundercat (Knxwledge Remix"
paste input "NxWorries"
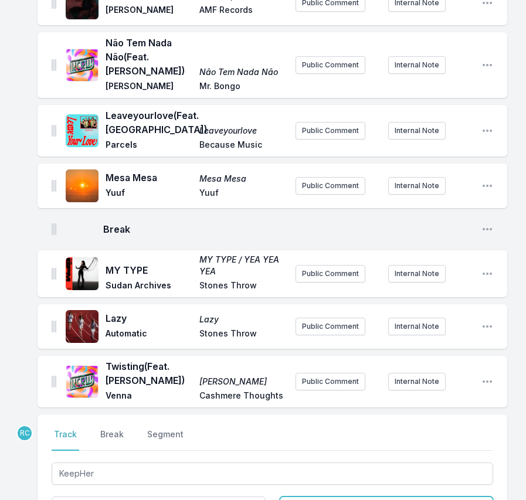
type input "NxWorries"
drag, startPoint x: 411, startPoint y: 421, endPoint x: 337, endPoint y: 418, distance: 73.9
click at [337, 497] on input "Thundercat (Knxwledge Remix" at bounding box center [387, 508] width 214 height 22
type input "Thundercat"
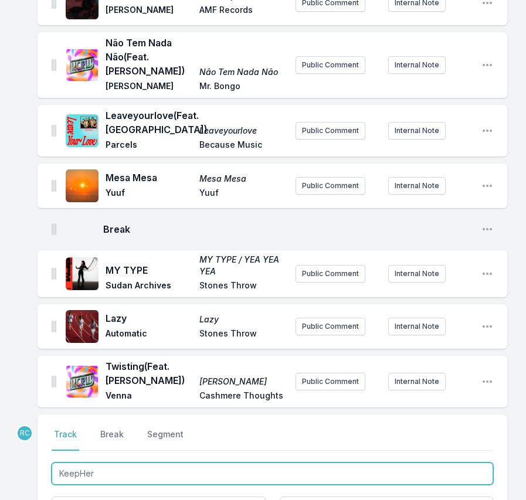
click at [240, 463] on input "KeepHer" at bounding box center [273, 474] width 442 height 22
paste input "Knxwledge Remix"
type input "KeepHer Knxwledge Remix"
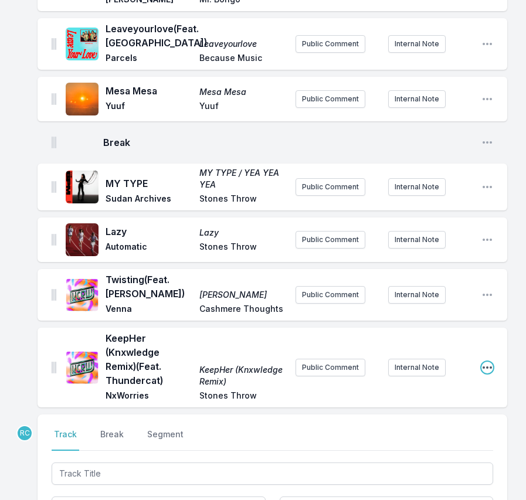
click at [489, 362] on icon "Open playlist item options" at bounding box center [487, 368] width 12 height 12
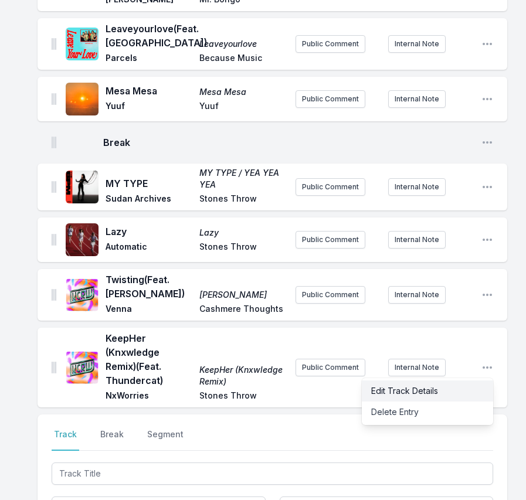
click at [444, 381] on button "Edit Track Details" at bounding box center [427, 391] width 131 height 21
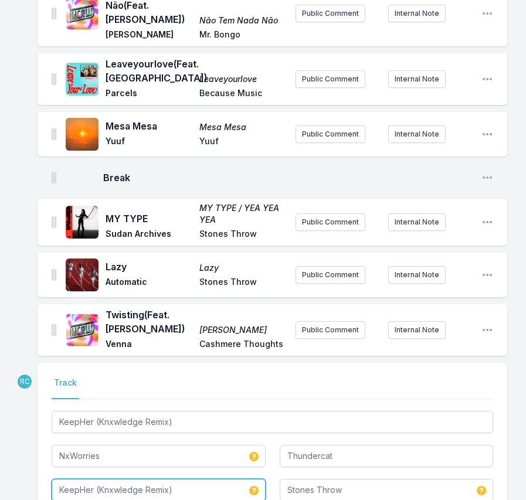
drag, startPoint x: 195, startPoint y: 402, endPoint x: 95, endPoint y: 405, distance: 100.3
click at [95, 479] on input "KeepHer (Knxwledge Remix)" at bounding box center [159, 490] width 214 height 22
click at [302, 421] on div "Select a tab Track Track KeepHer (Knxwledge Remix) NxWorries Thundercat KeepHer…" at bounding box center [273, 439] width 470 height 152
type input "KeepHer (Knxwledge Remix)"
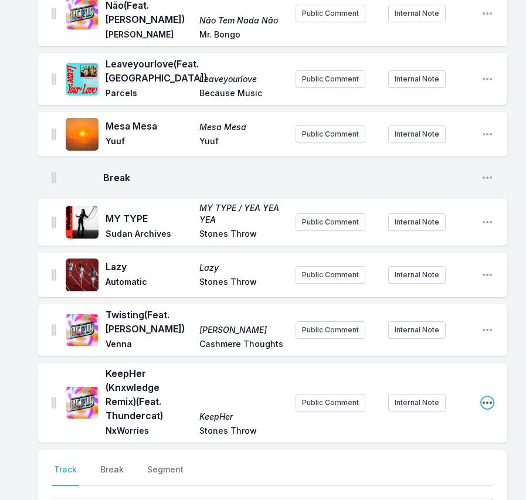
click at [484, 397] on icon "Open playlist item options" at bounding box center [487, 403] width 12 height 12
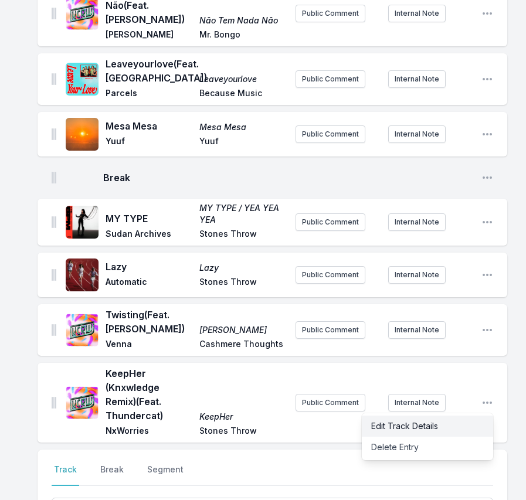
click at [438, 416] on button "Edit Track Details" at bounding box center [427, 426] width 131 height 21
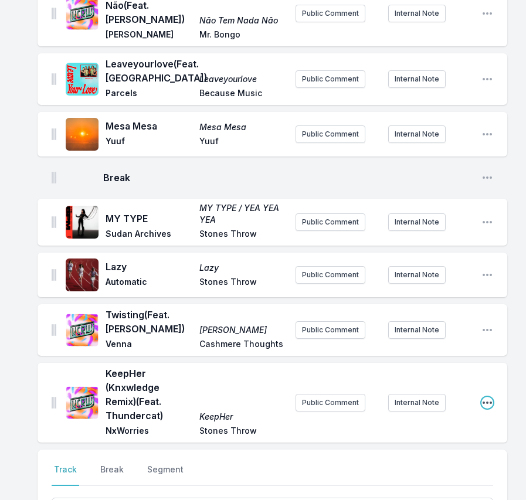
click at [487, 397] on icon "Open playlist item options" at bounding box center [487, 403] width 12 height 12
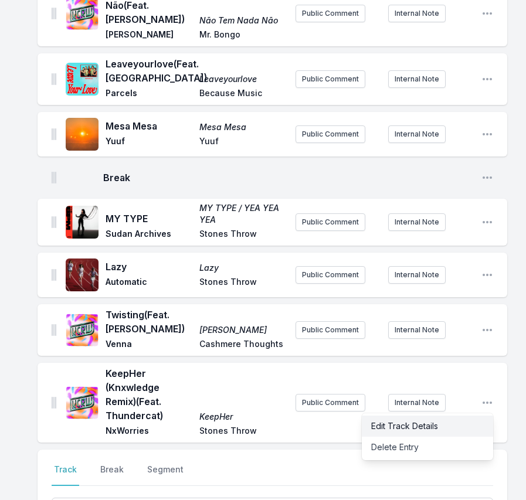
click at [436, 416] on button "Edit Track Details" at bounding box center [427, 426] width 131 height 21
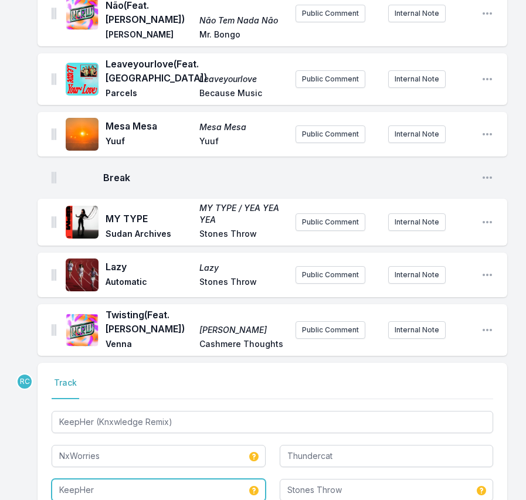
click at [111, 479] on input "KeepHer" at bounding box center [159, 490] width 214 height 22
type input "KeepHer"
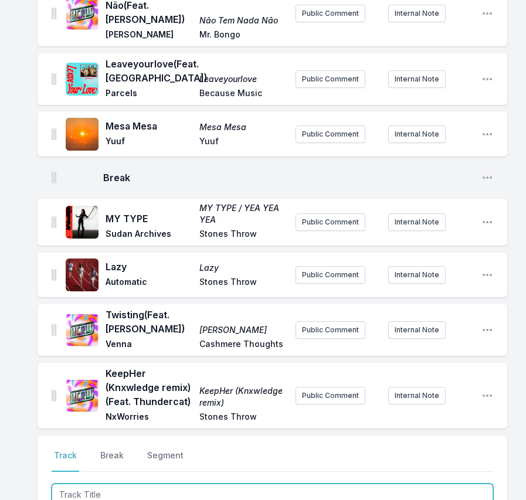
click at [108, 484] on input "Track Title" at bounding box center [273, 495] width 442 height 22
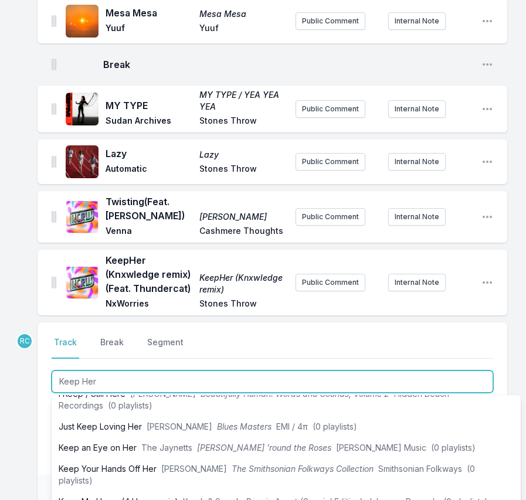
scroll to position [2067, 0]
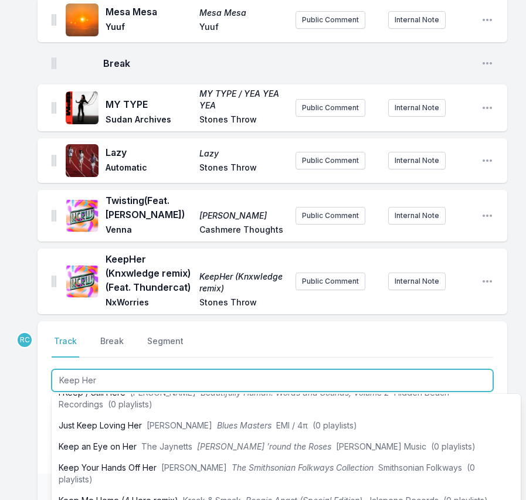
type input "Keep Her"
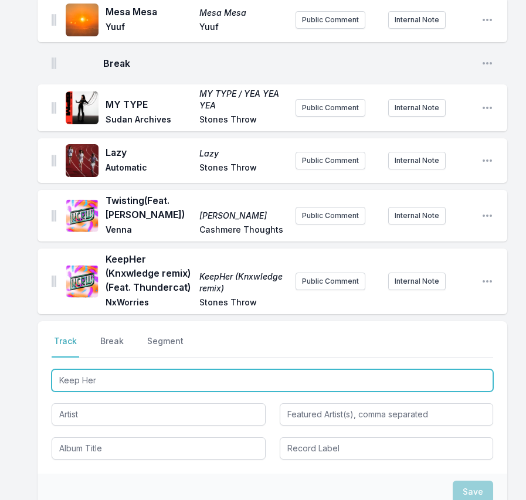
drag, startPoint x: 396, startPoint y: 298, endPoint x: 387, endPoint y: 251, distance: 47.7
click at [387, 321] on div "Select a tab Track Break Segment Track Break Segment Keep Her" at bounding box center [273, 397] width 470 height 152
type input "Y"
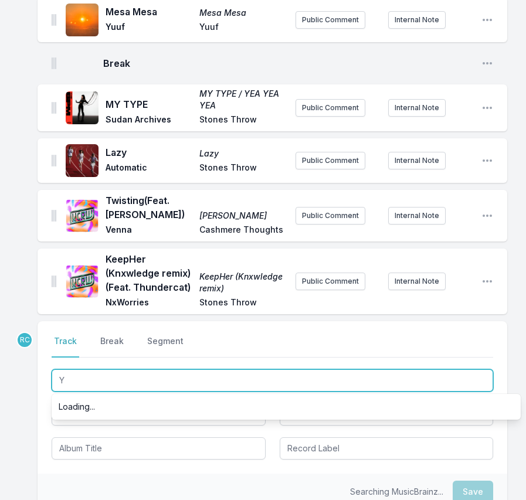
scroll to position [0, 0]
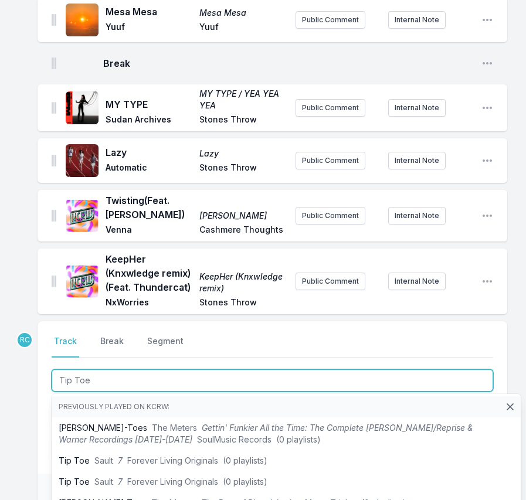
type input "Tip Toe"
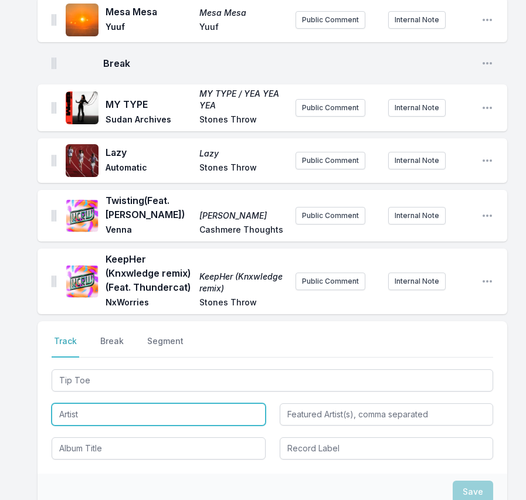
click at [96, 403] on input "Artist" at bounding box center [159, 414] width 214 height 22
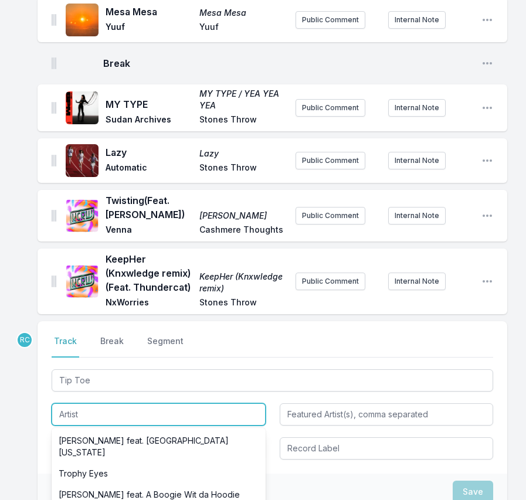
paste input "Tierra Whack"
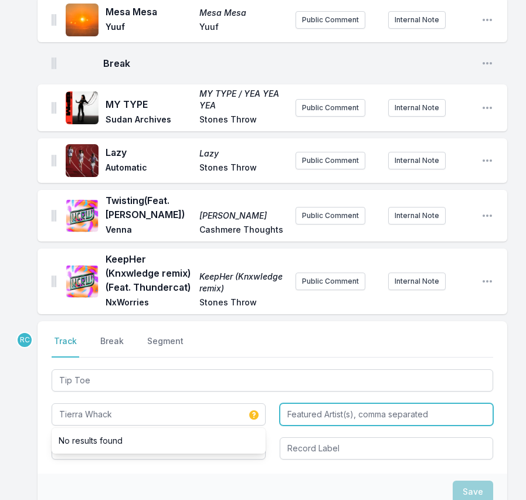
type input "Tierra Whack"
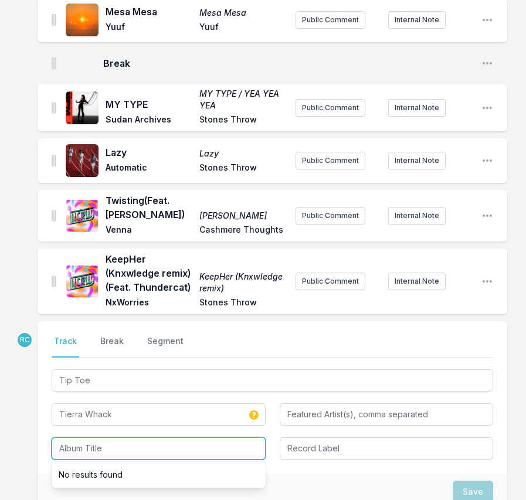
paste input "HIM Movie"
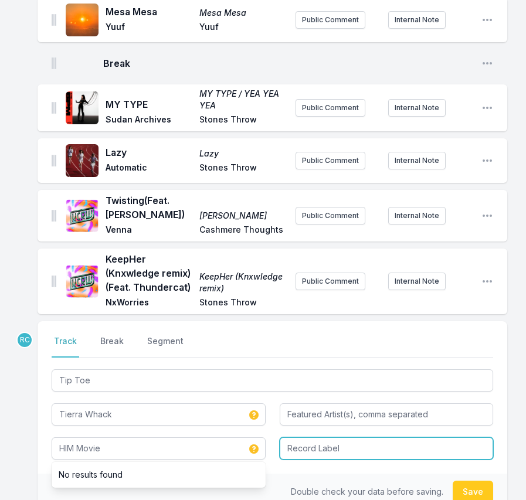
type input "HIM Movie"
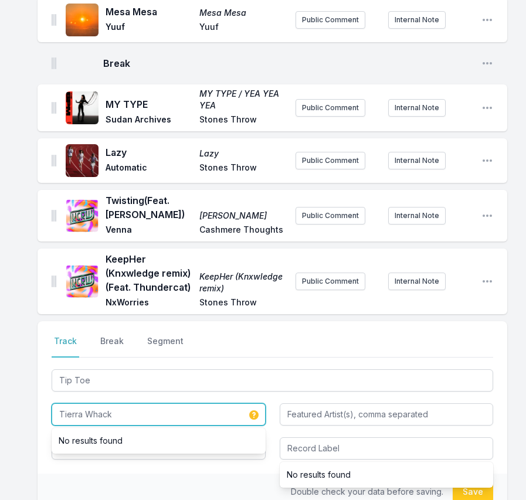
drag, startPoint x: 127, startPoint y: 325, endPoint x: 41, endPoint y: 316, distance: 86.7
click at [41, 321] on div "Select a tab Track Break Segment Track Break Segment Tip Toe Tierra Whack No re…" at bounding box center [273, 397] width 470 height 152
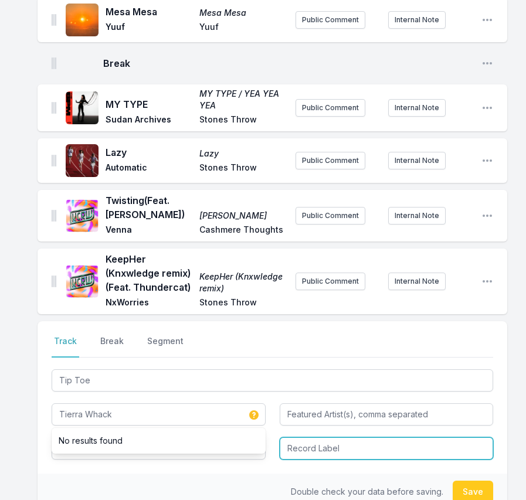
click at [365, 438] on input "Record Label" at bounding box center [387, 449] width 214 height 22
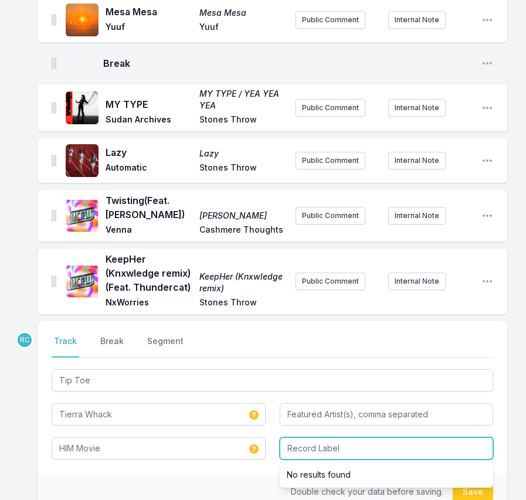
paste input "Tierra Whack"
type input "Tierra Whack"
click at [398, 444] on div "Select a tab Track Break Segment Track Break Segment Tip Toe Tierra Whack HIM M…" at bounding box center [273, 453] width 470 height 264
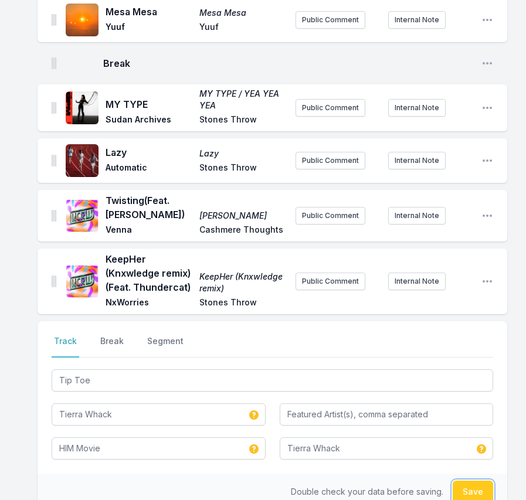
click at [464, 481] on button "Save" at bounding box center [473, 492] width 40 height 22
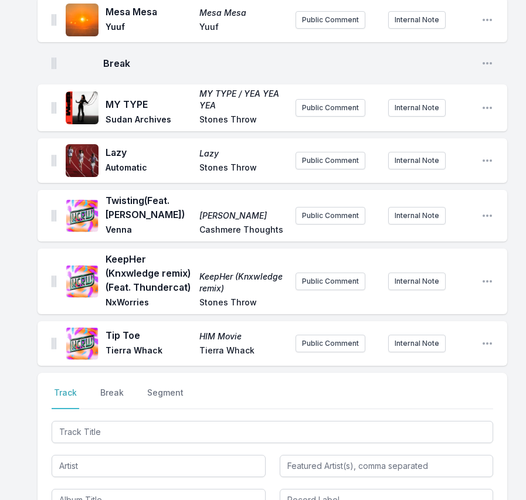
scroll to position [2118, 0]
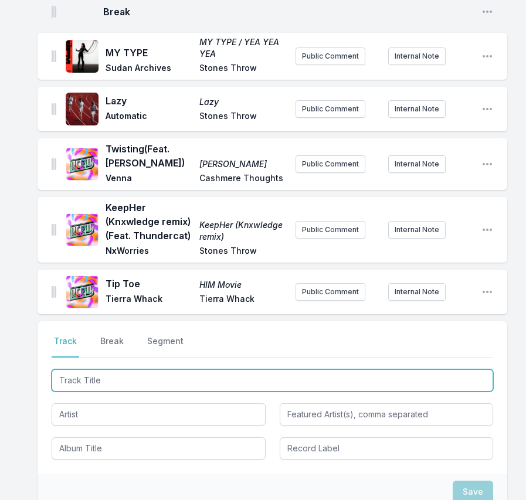
click at [215, 369] on input "Track Title" at bounding box center [273, 380] width 442 height 22
paste input "Get Funky"
type input "Get Funky"
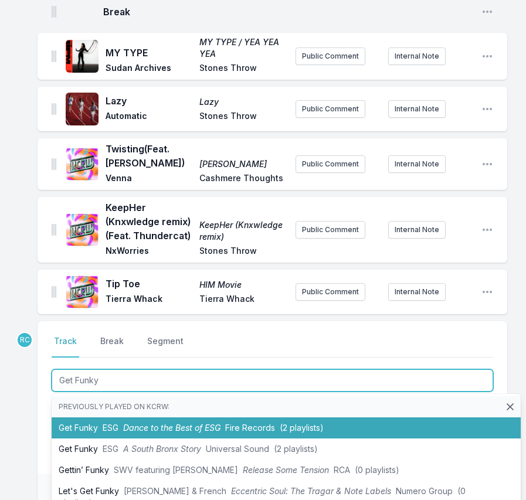
click at [219, 423] on span "Dance to the Best of ESG" at bounding box center [171, 428] width 97 height 10
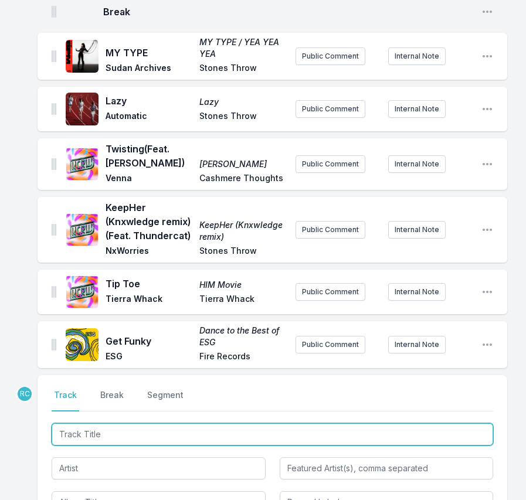
scroll to position [2172, 0]
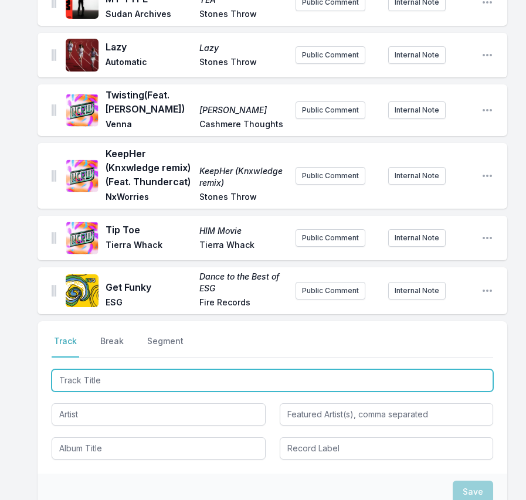
click at [414, 369] on input "Track Title" at bounding box center [273, 380] width 442 height 22
paste input "Spottieottiedopalicious"
type input "Spottieottiedopalicious"
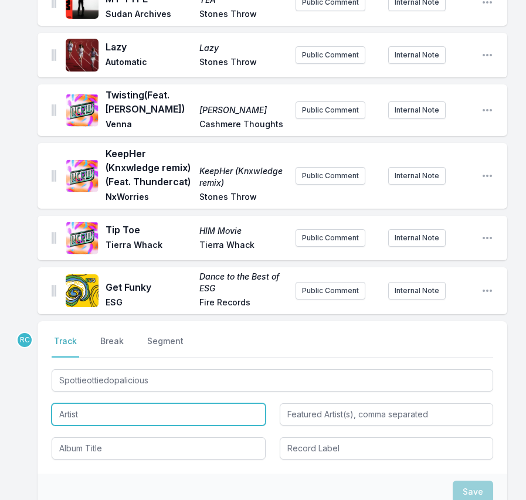
click at [134, 403] on input "Artist" at bounding box center [159, 414] width 214 height 22
paste input "Kassa Overall"
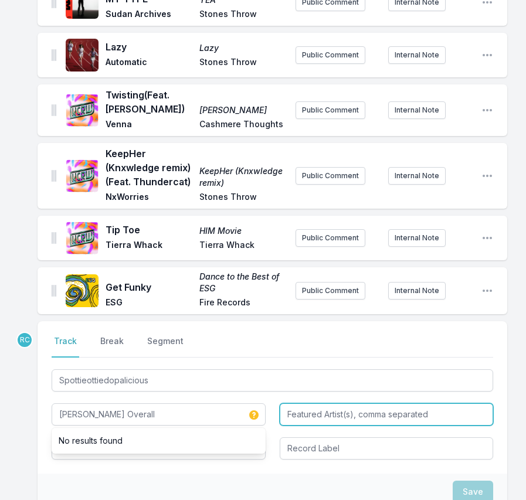
type input "Kassa Overall"
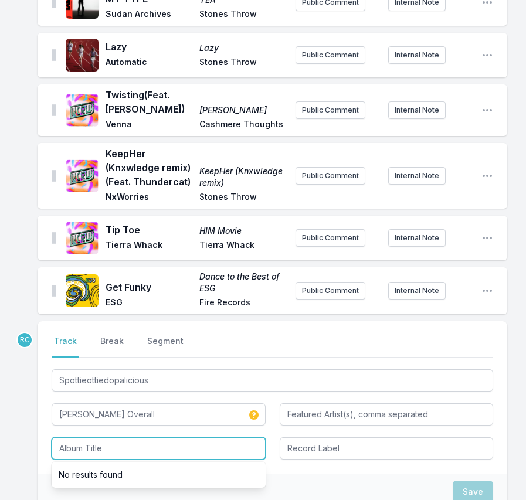
paste input "CREAM"
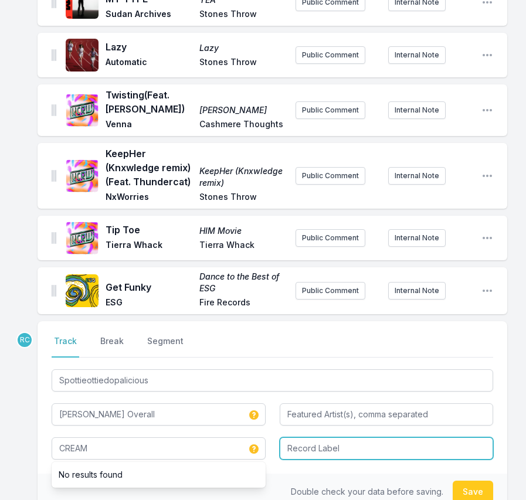
type input "CREAM"
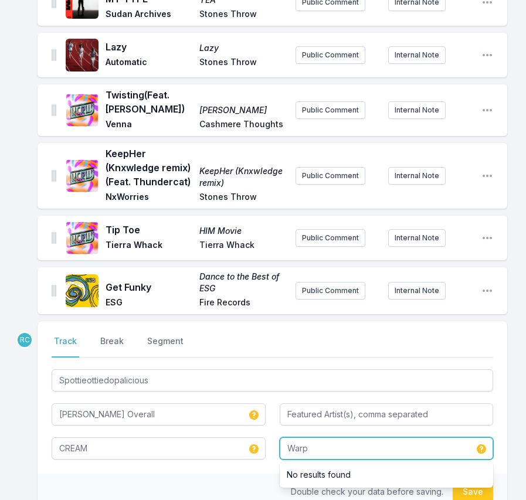
type input "Warp"
click at [481, 481] on button "Save" at bounding box center [473, 492] width 40 height 22
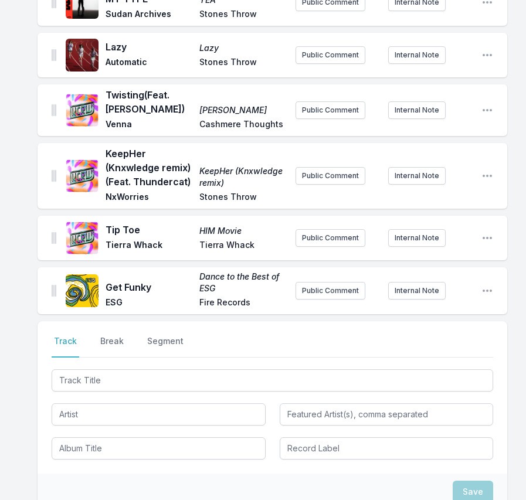
scroll to position [2224, 0]
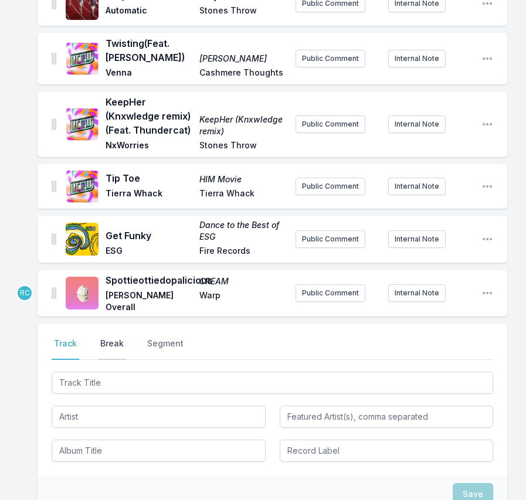
click at [111, 338] on button "Break" at bounding box center [112, 349] width 28 height 22
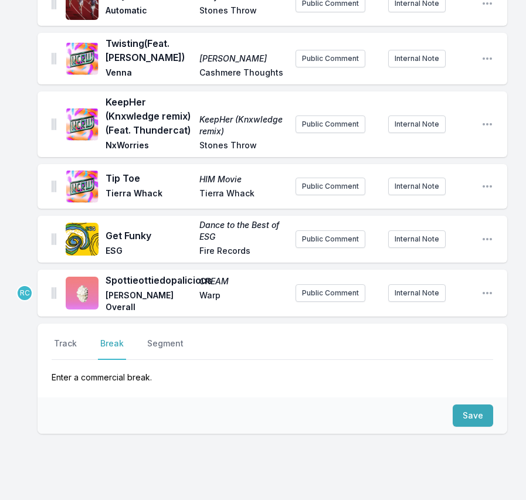
scroll to position [2179, 0]
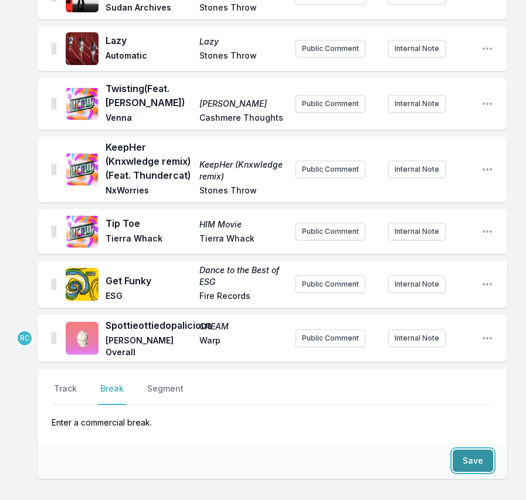
click at [474, 450] on button "Save" at bounding box center [473, 461] width 40 height 22
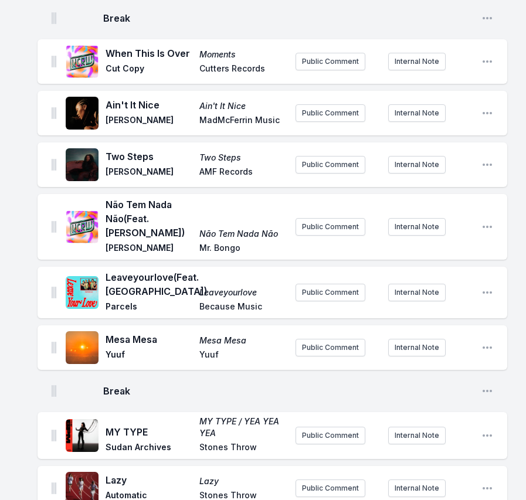
scroll to position [2214, 0]
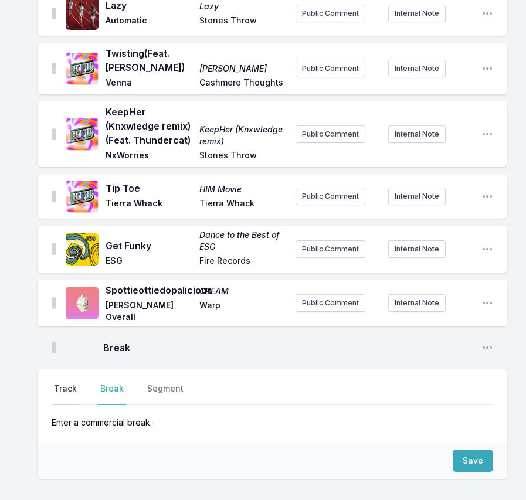
click at [66, 383] on button "Track" at bounding box center [66, 394] width 28 height 22
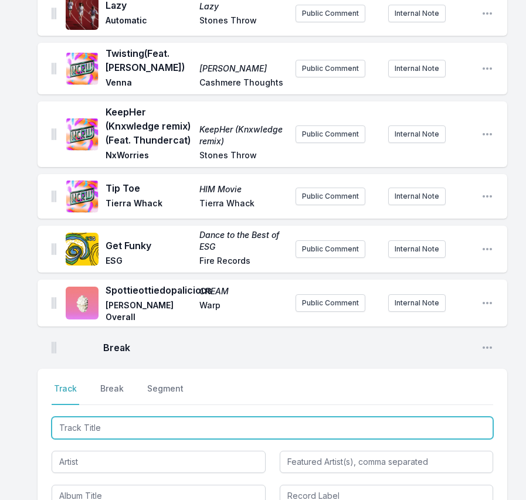
click at [83, 417] on input "Track Title" at bounding box center [273, 428] width 442 height 22
paste input "Don't Leave Too Soon"
type input "Don't Leave Too Soon"
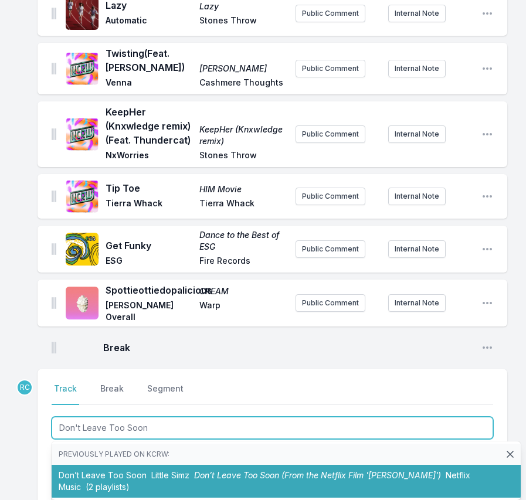
click at [123, 465] on li "Don’t Leave Too Soon Little Simz Don’t Leave Too Soon (From the Netflix Film 'S…" at bounding box center [286, 481] width 469 height 33
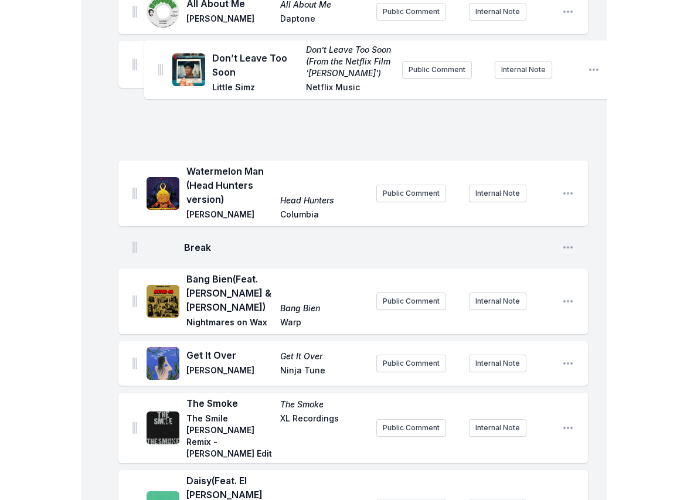
scroll to position [1071, 0]
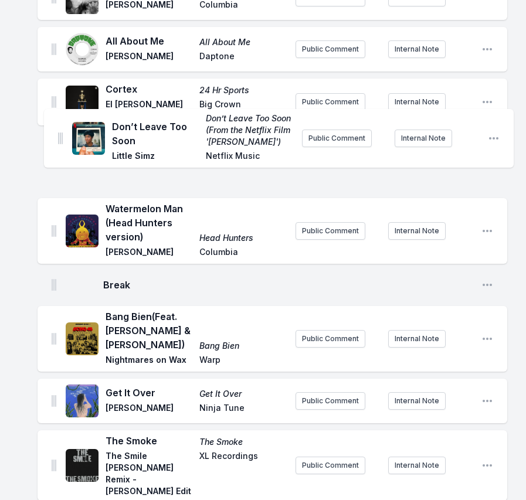
drag, startPoint x: 53, startPoint y: 243, endPoint x: 58, endPoint y: 136, distance: 107.4
click at [58, 136] on ul "Emperatriz Emperatriz Rosa Lune Rosa Lune Music Public Comment Internal Note Op…" at bounding box center [273, 317] width 470 height 2508
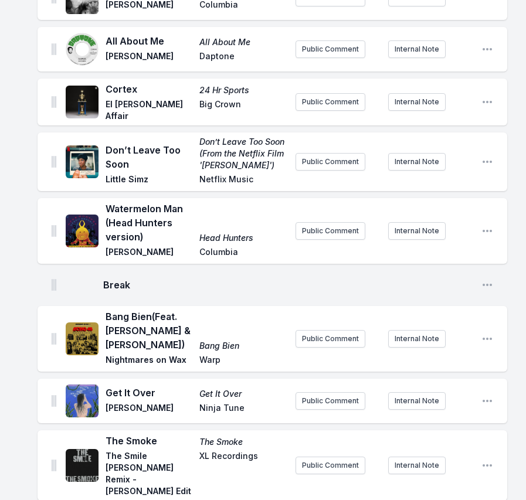
click at [155, 278] on span "Break" at bounding box center [287, 285] width 369 height 14
click at [141, 278] on span "Break" at bounding box center [287, 285] width 369 height 14
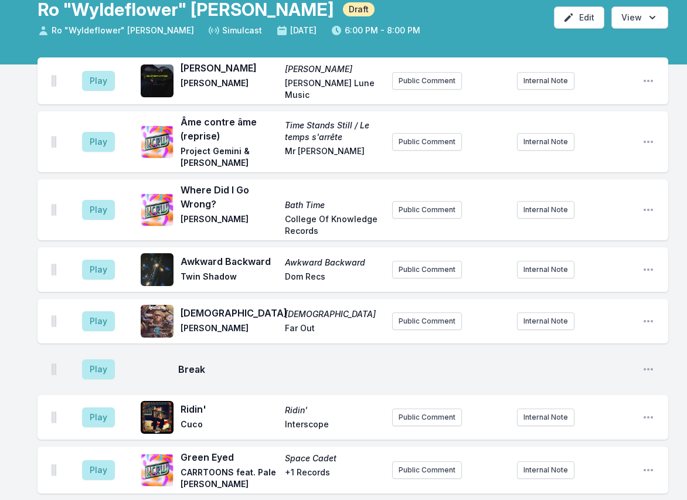
scroll to position [0, 0]
